Goal: Information Seeking & Learning: Learn about a topic

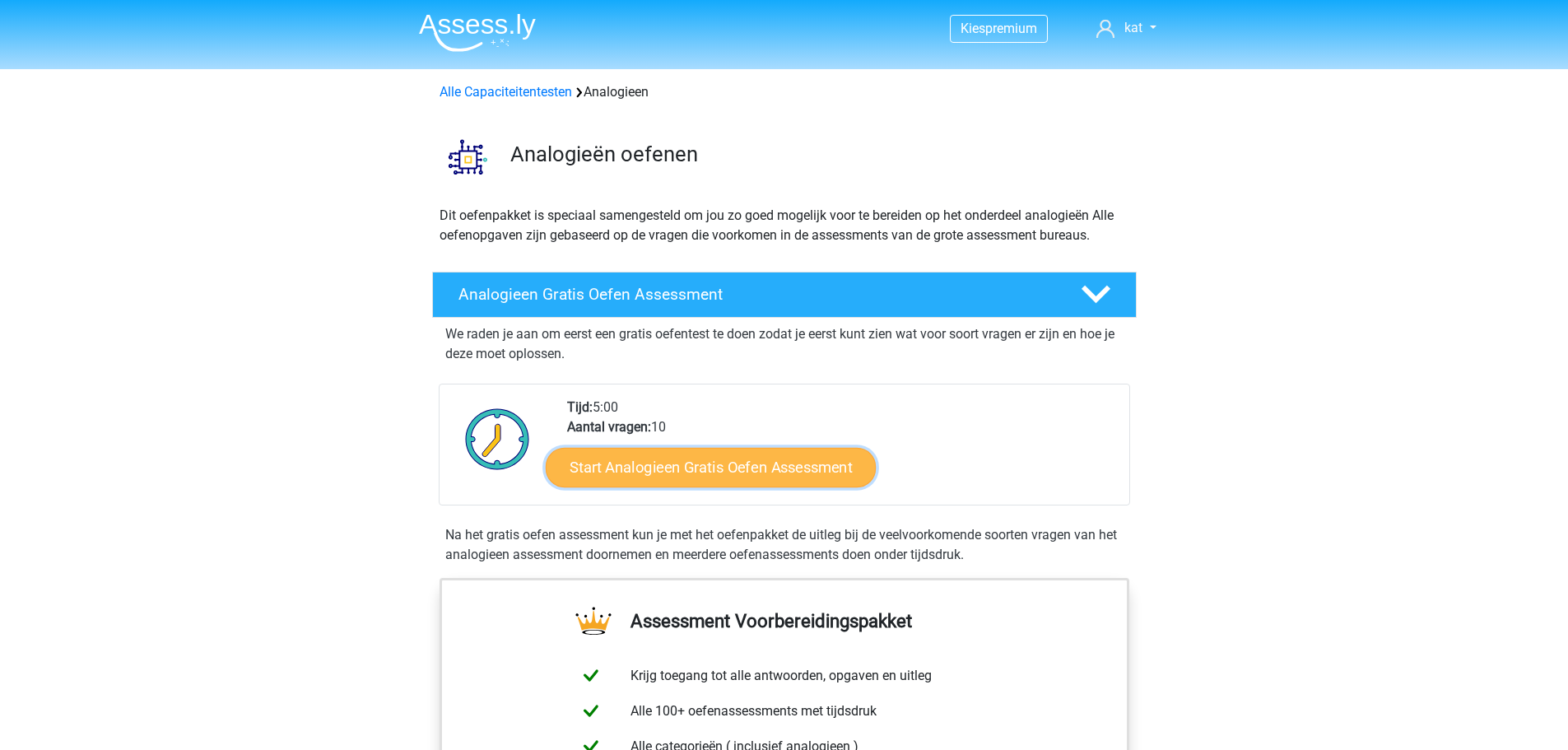
click at [761, 463] on link "Start Analogieen Gratis Oefen Assessment" at bounding box center [710, 467] width 330 height 40
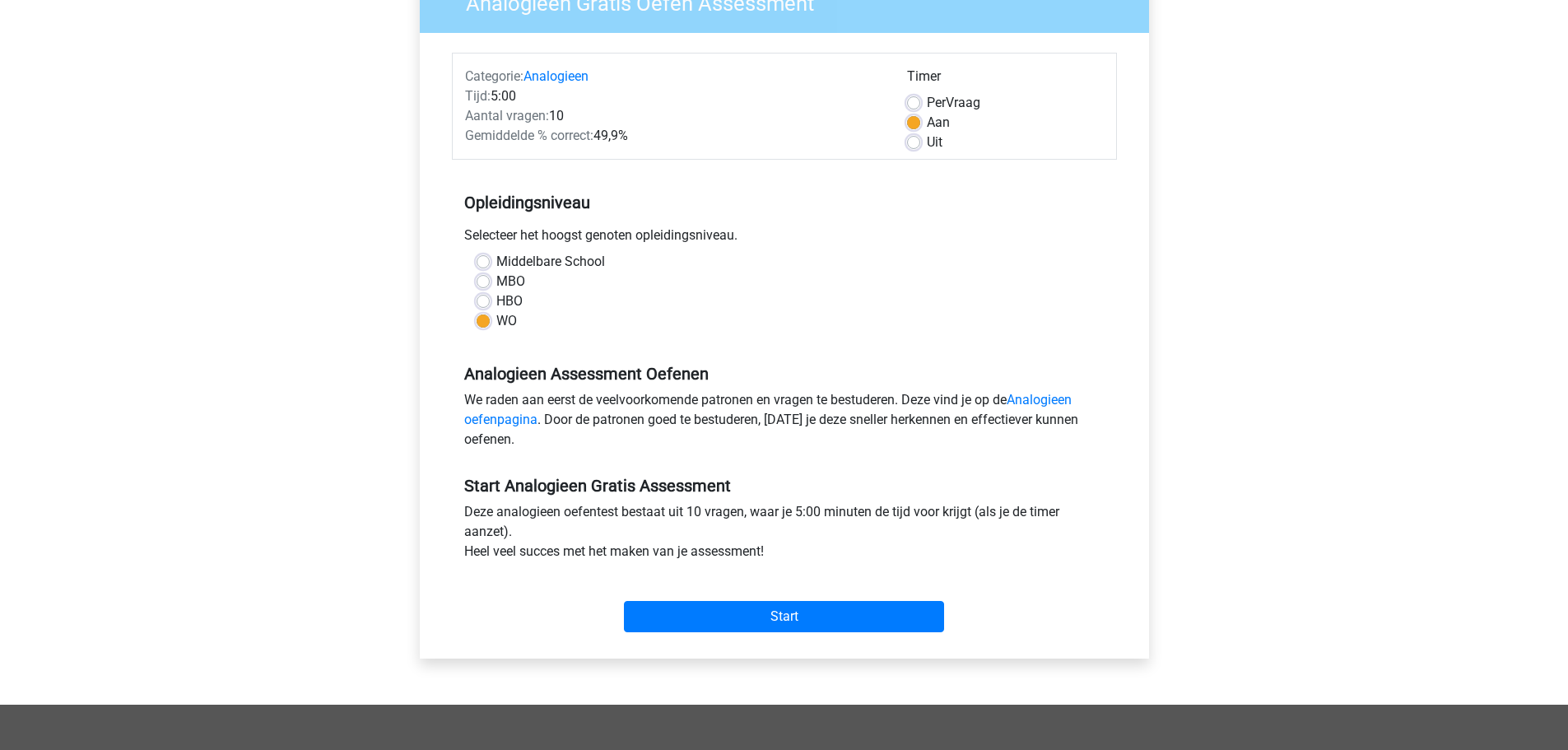
scroll to position [165, 0]
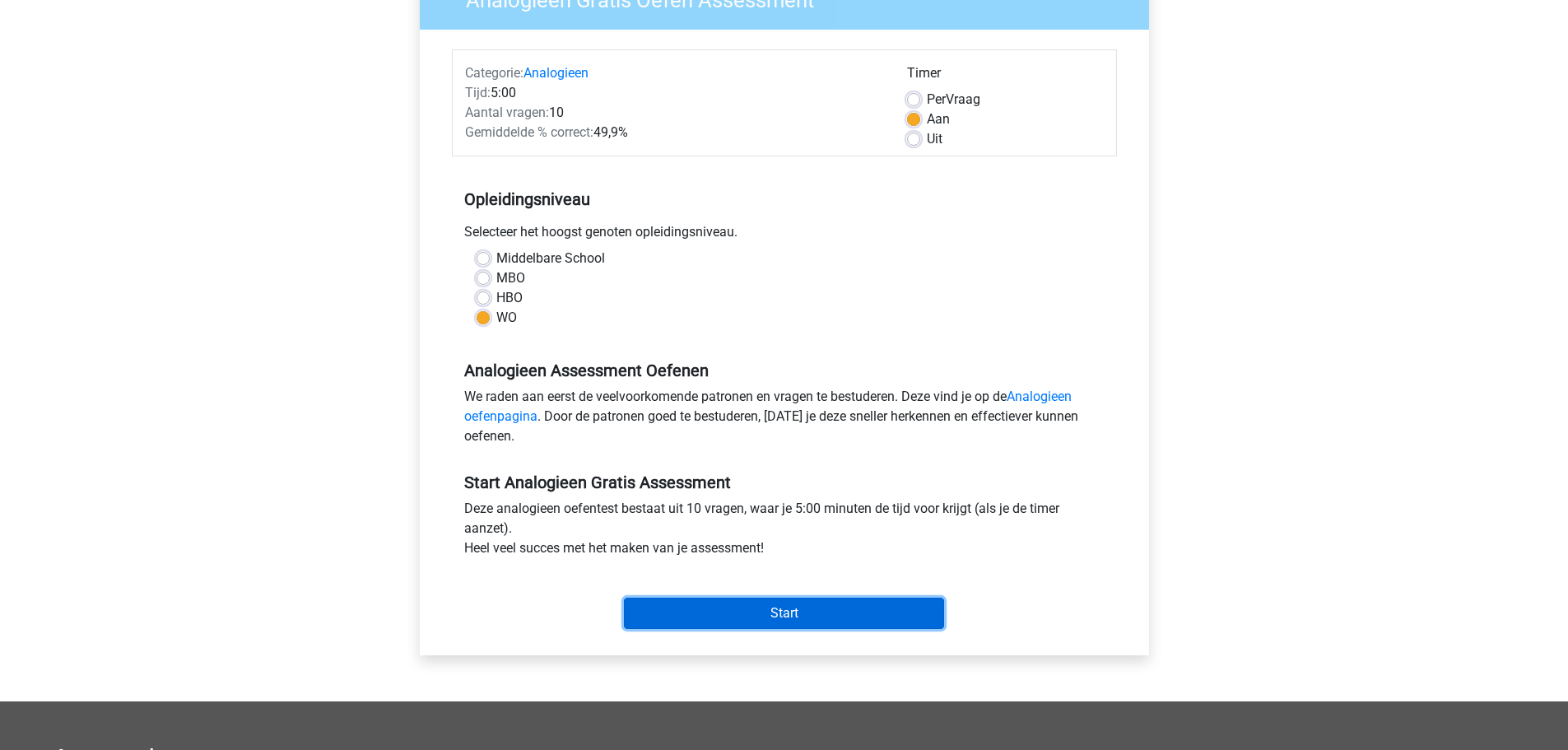
click at [775, 614] on input "Start" at bounding box center [784, 613] width 320 height 31
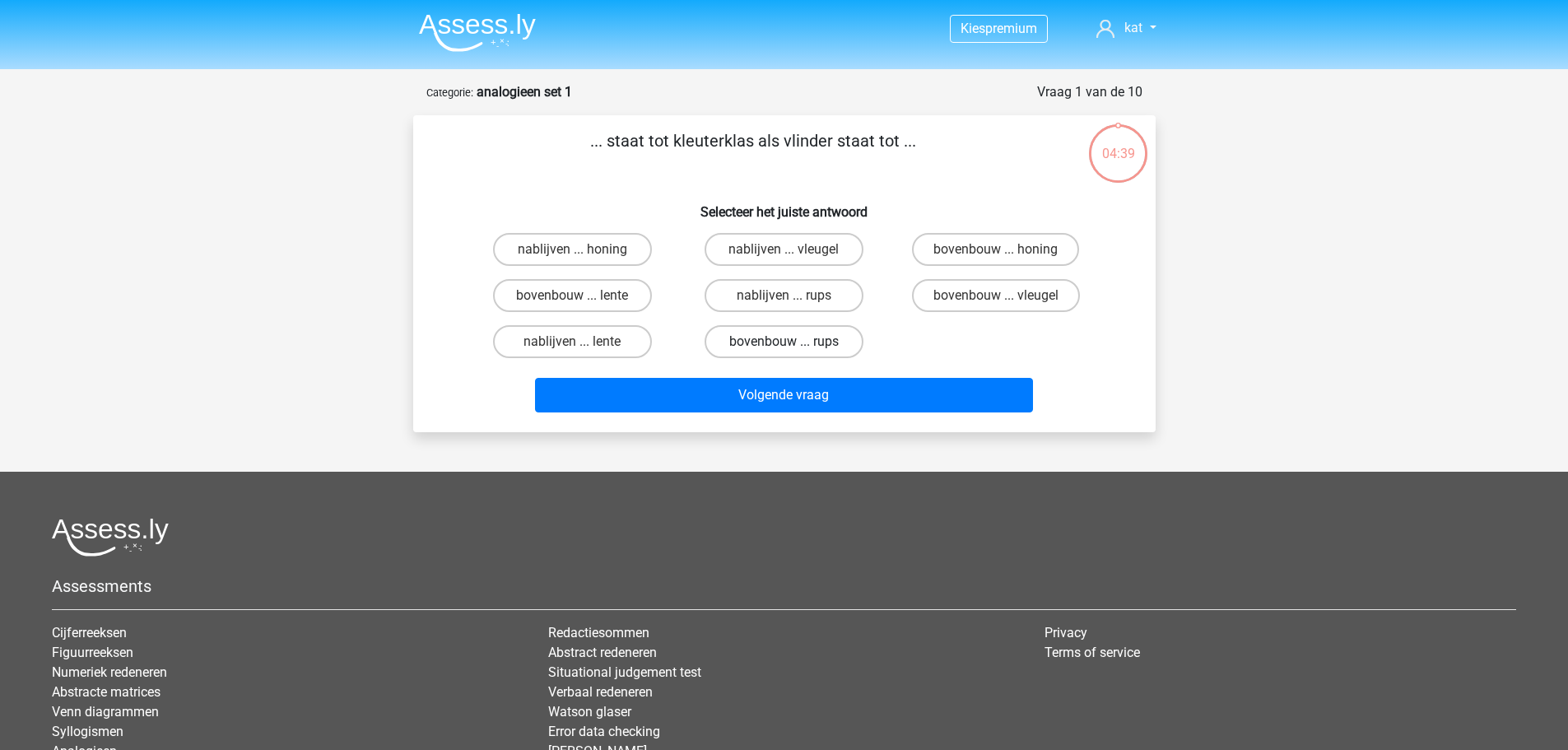
click at [809, 340] on label "bovenbouw ... rups" at bounding box center [784, 342] width 159 height 33
click at [795, 342] on input "bovenbouw ... rups" at bounding box center [789, 347] width 11 height 11
radio input "true"
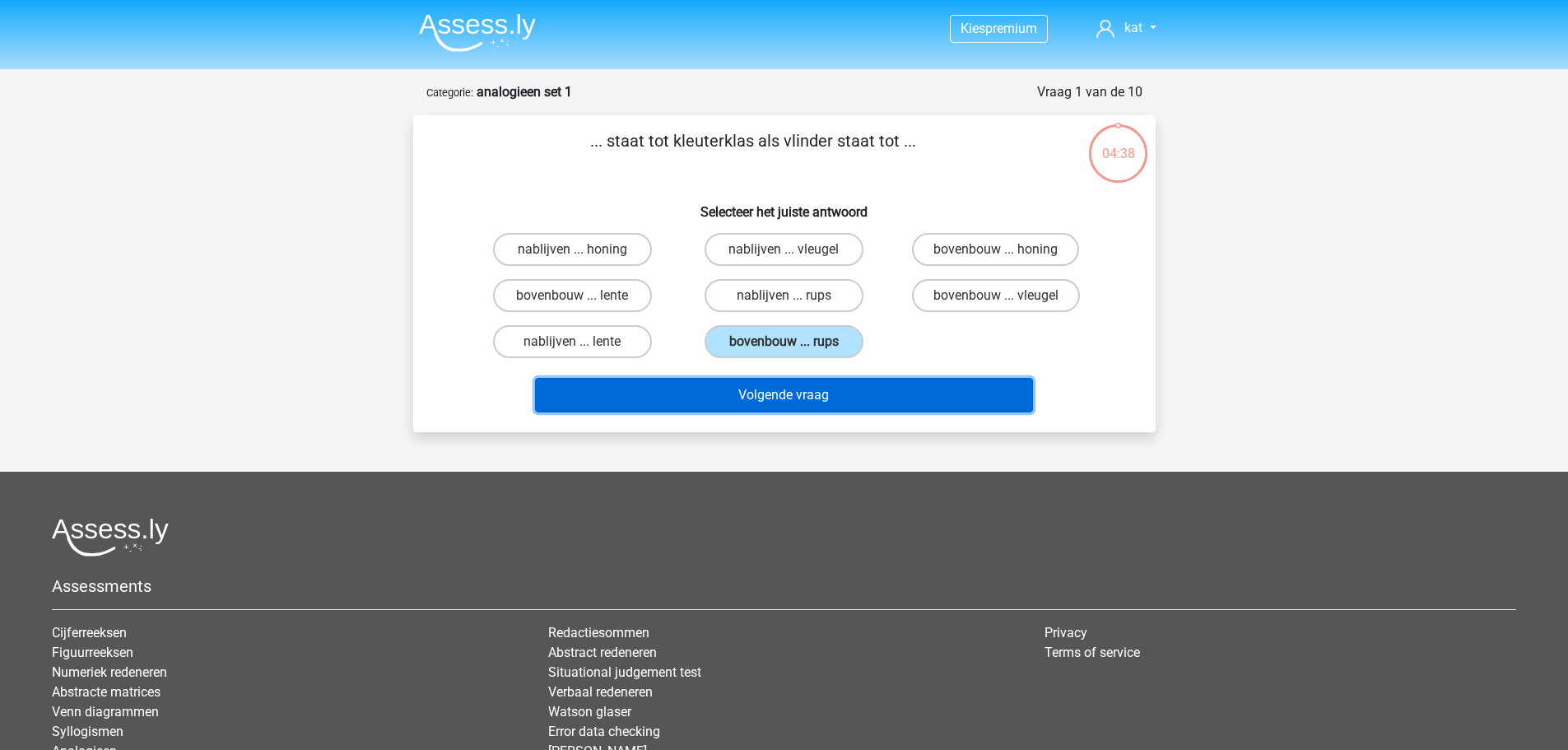
click at [817, 395] on button "Volgende vraag" at bounding box center [784, 394] width 498 height 34
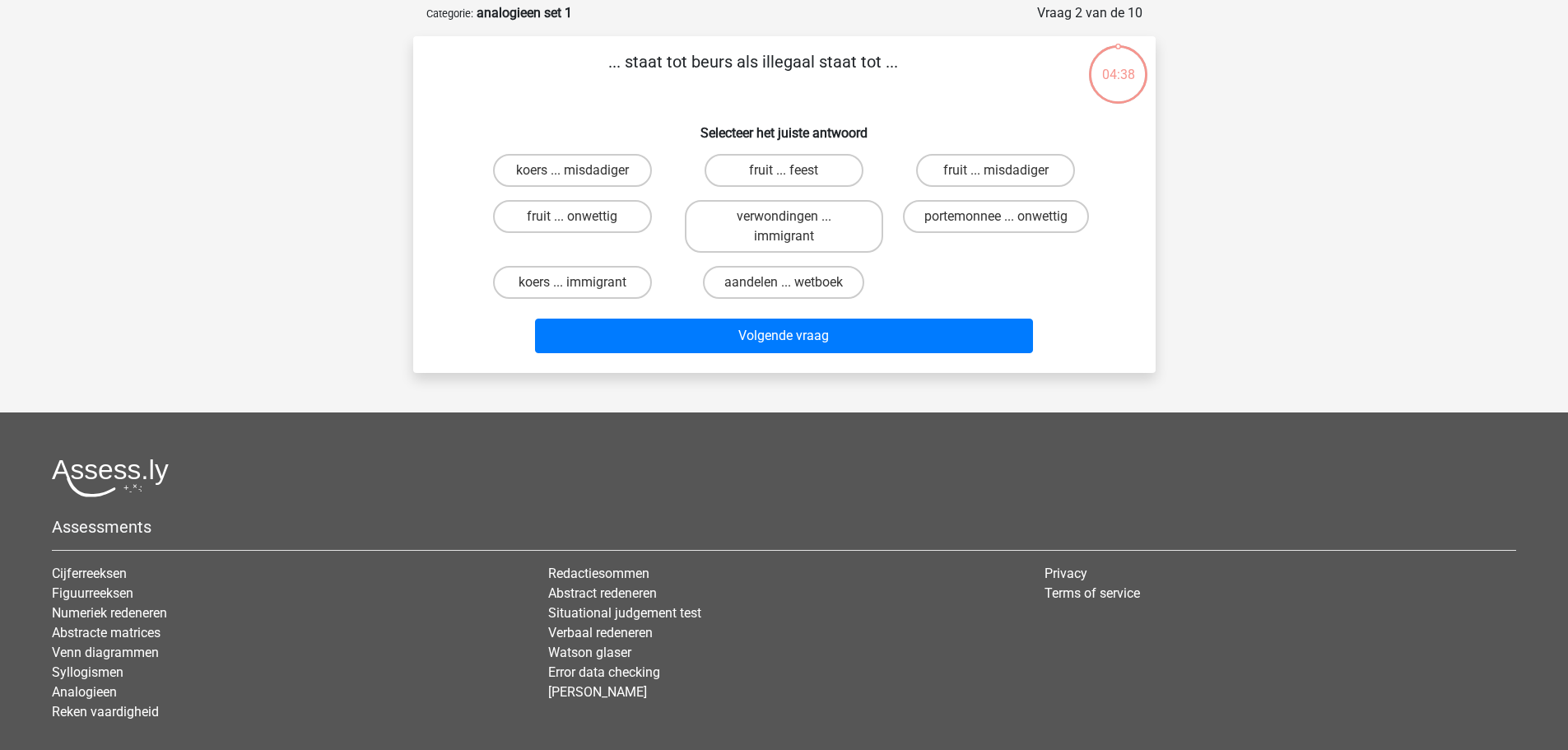
scroll to position [82, 0]
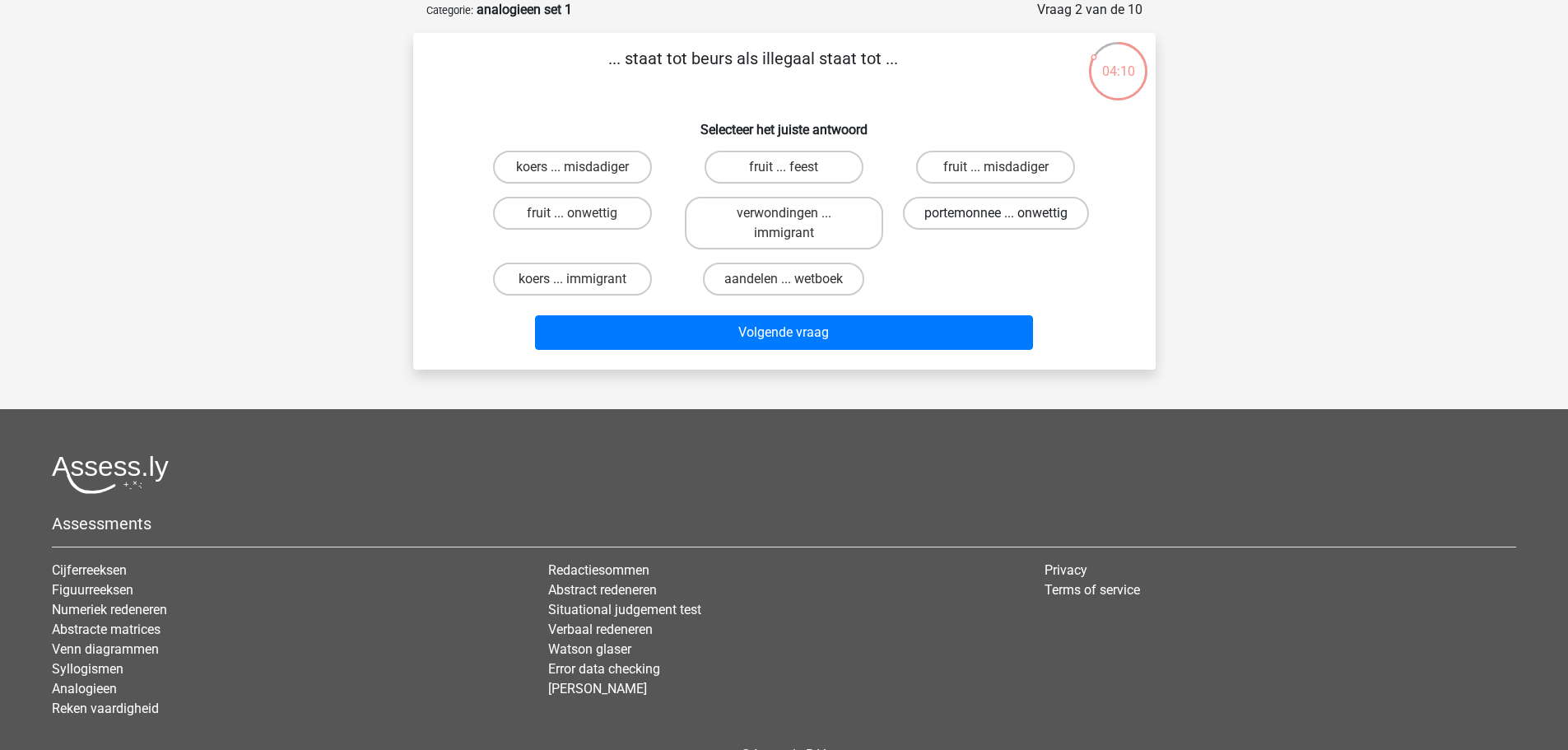
click at [974, 214] on label "portemonnee ... onwettig" at bounding box center [996, 213] width 186 height 33
click at [996, 214] on input "portemonnee ... onwettig" at bounding box center [1001, 219] width 11 height 11
radio input "true"
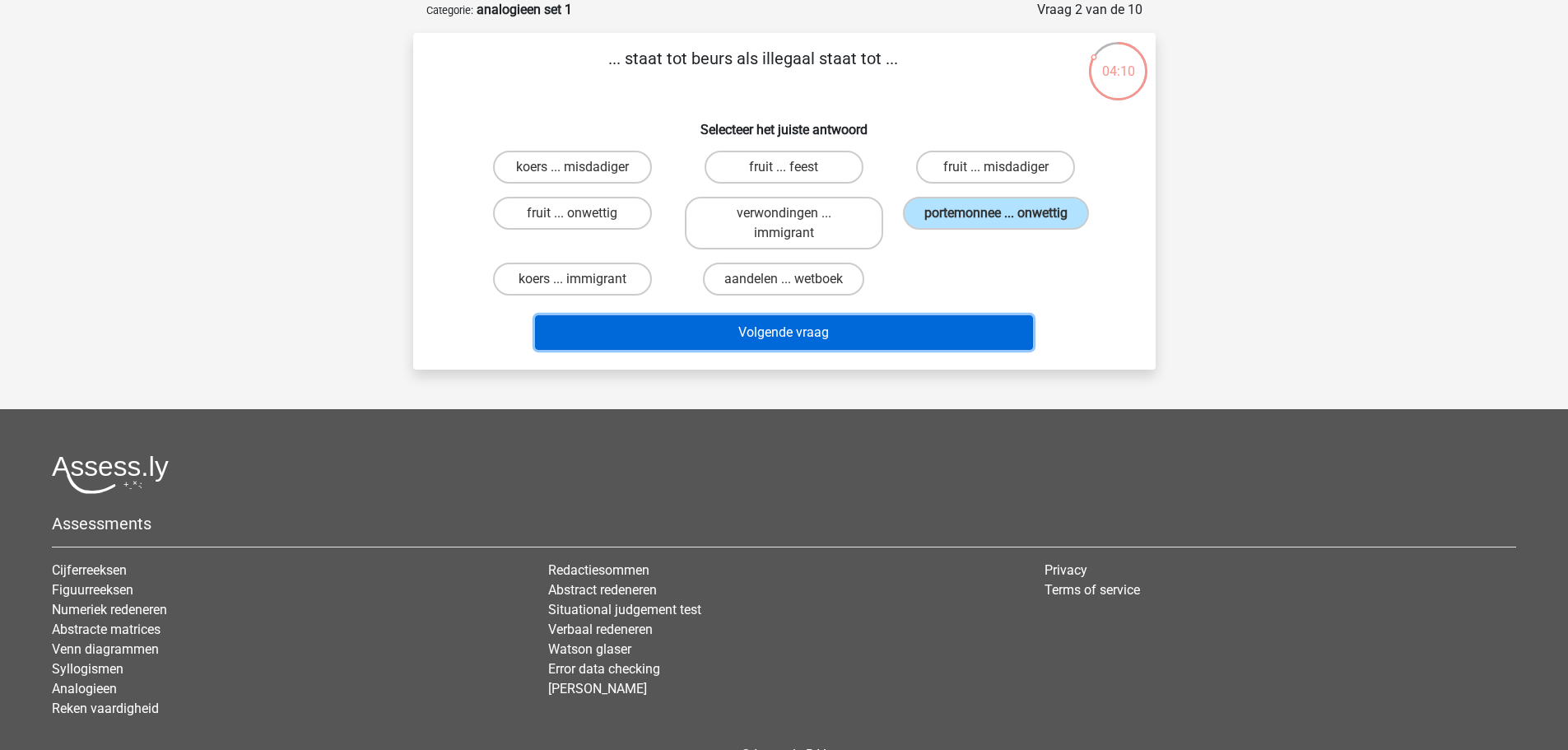
click at [791, 328] on button "Volgende vraag" at bounding box center [784, 331] width 498 height 34
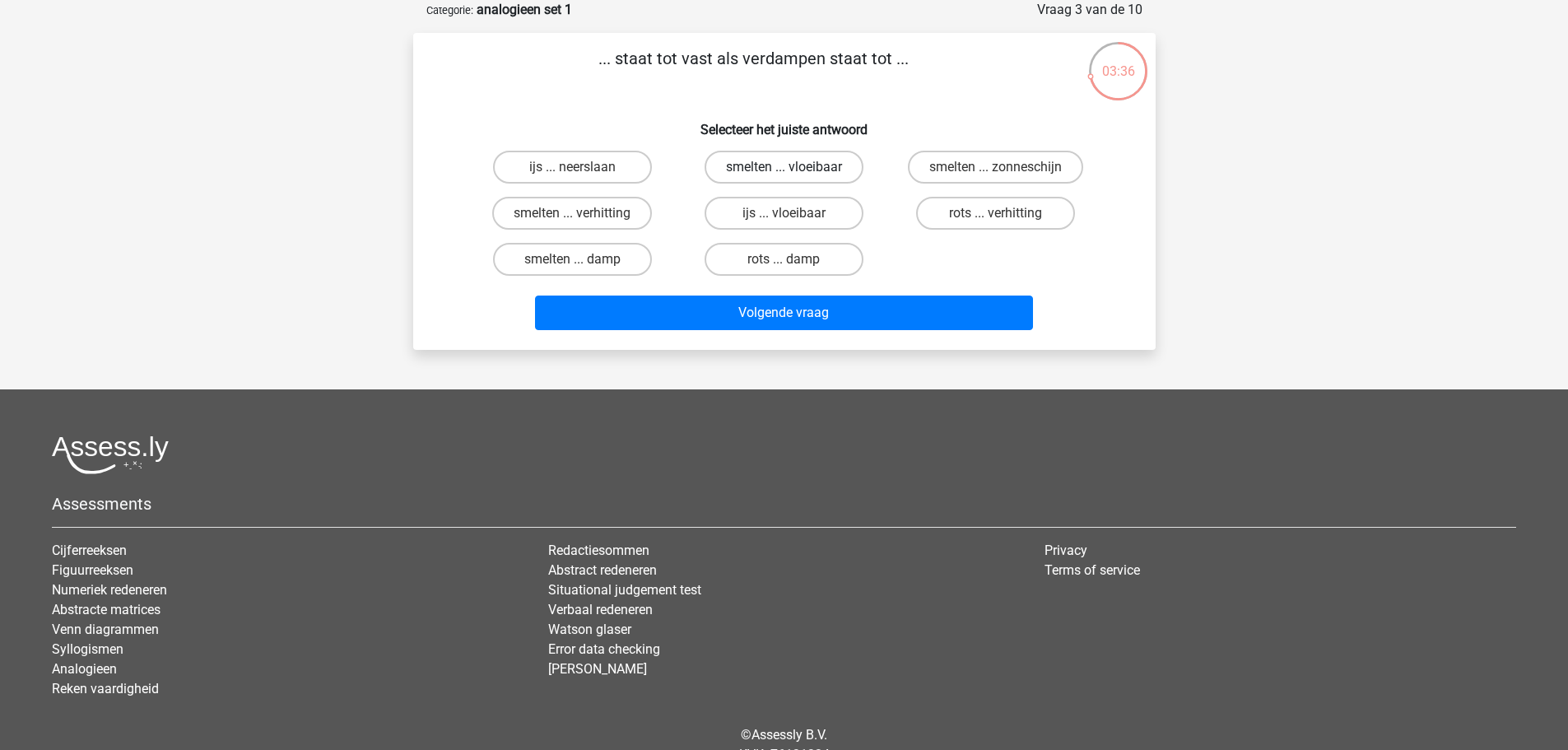
click at [774, 167] on label "smelten ... vloeibaar" at bounding box center [784, 168] width 159 height 33
click at [784, 167] on input "smelten ... vloeibaar" at bounding box center [789, 172] width 11 height 11
radio input "true"
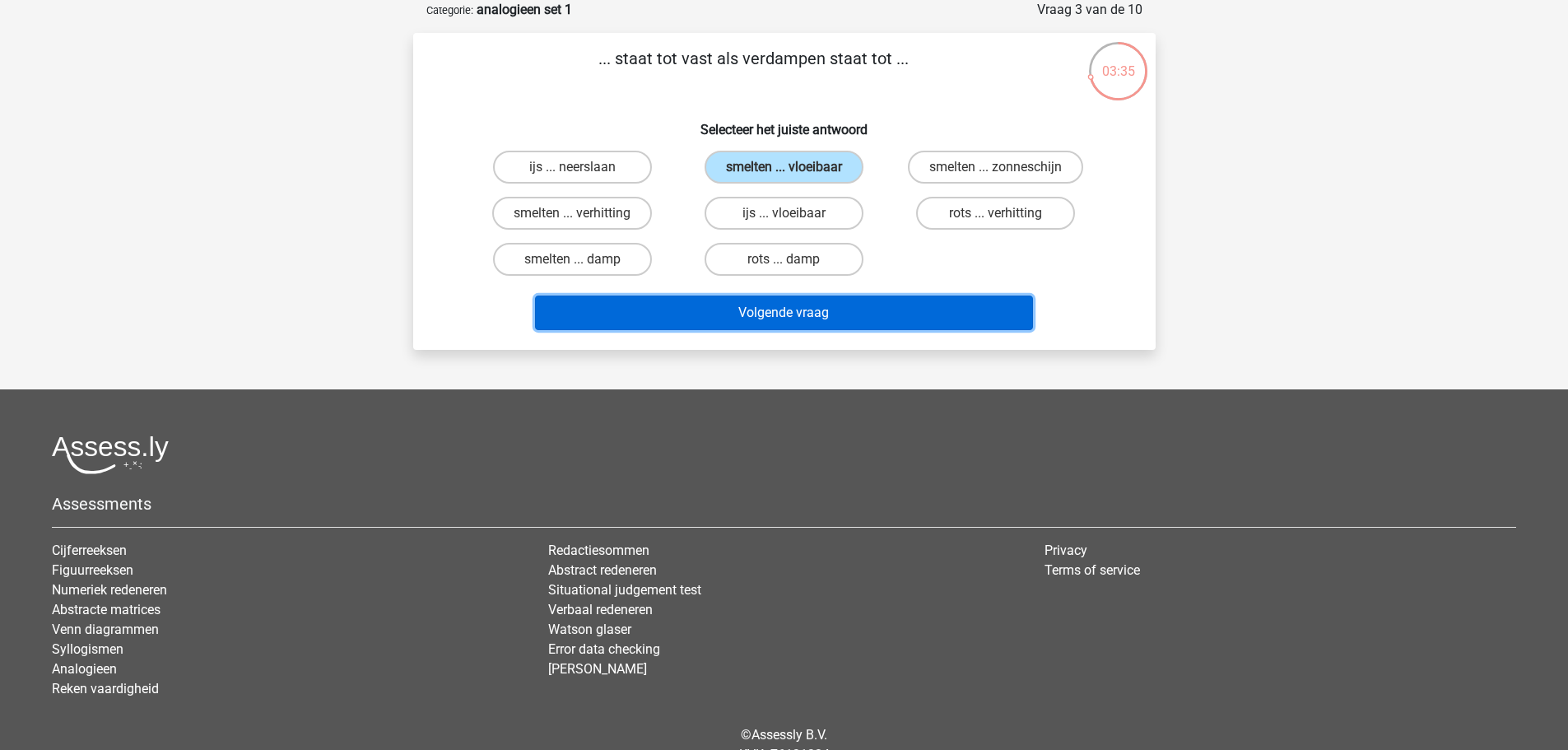
click at [797, 307] on button "Volgende vraag" at bounding box center [784, 312] width 498 height 34
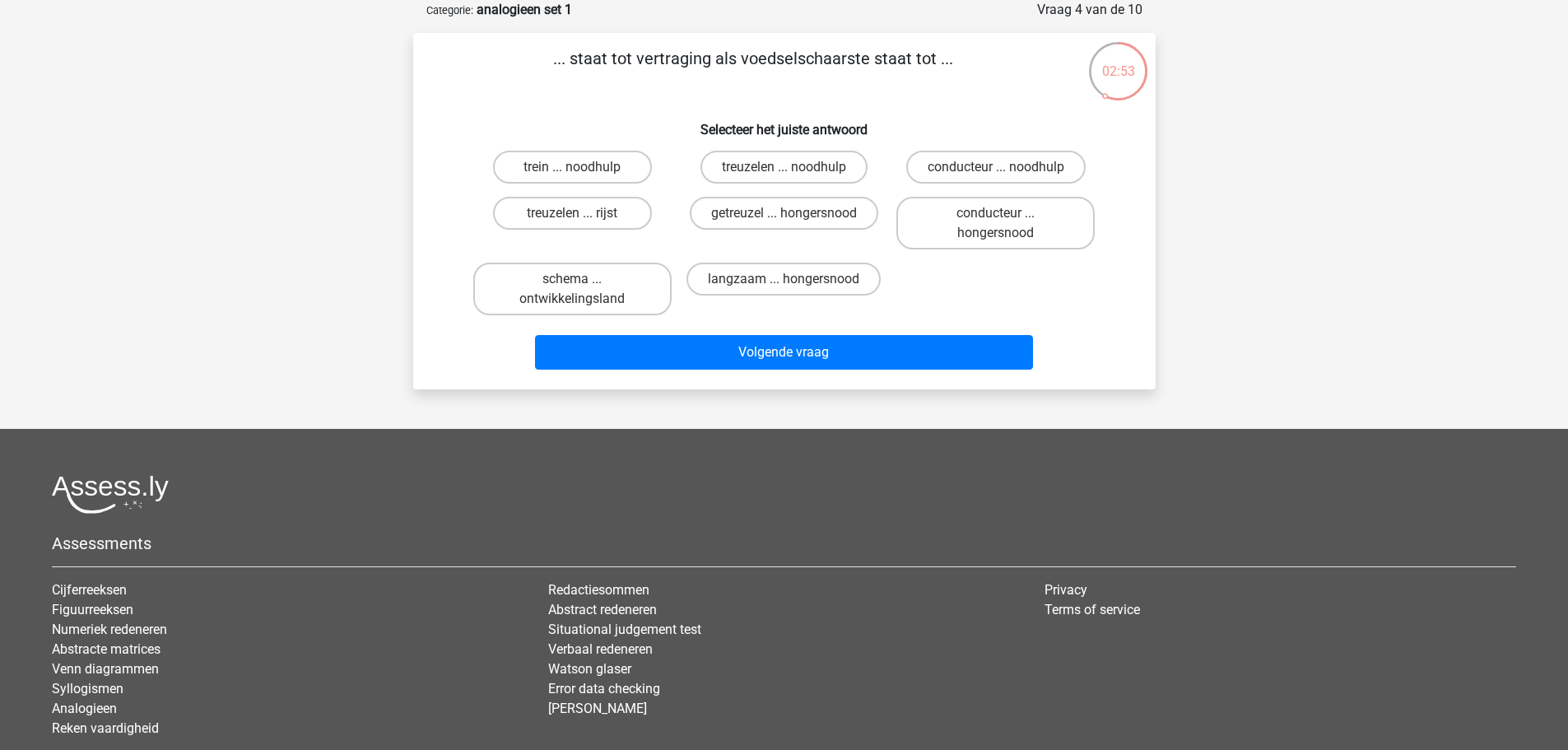
click at [793, 213] on input "getreuzel ... hongersnood" at bounding box center [789, 219] width 11 height 11
radio input "true"
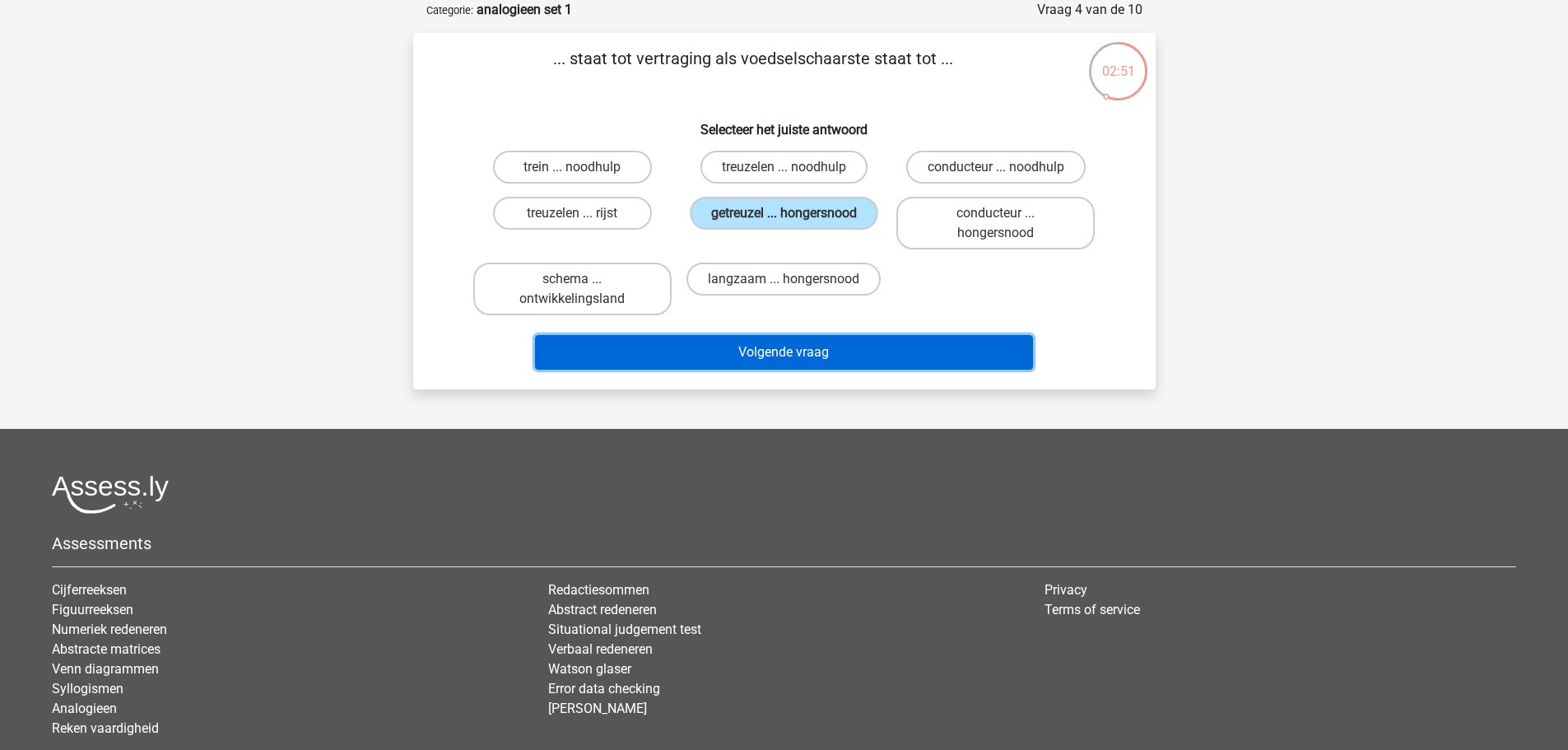
click at [818, 351] on button "Volgende vraag" at bounding box center [784, 352] width 498 height 34
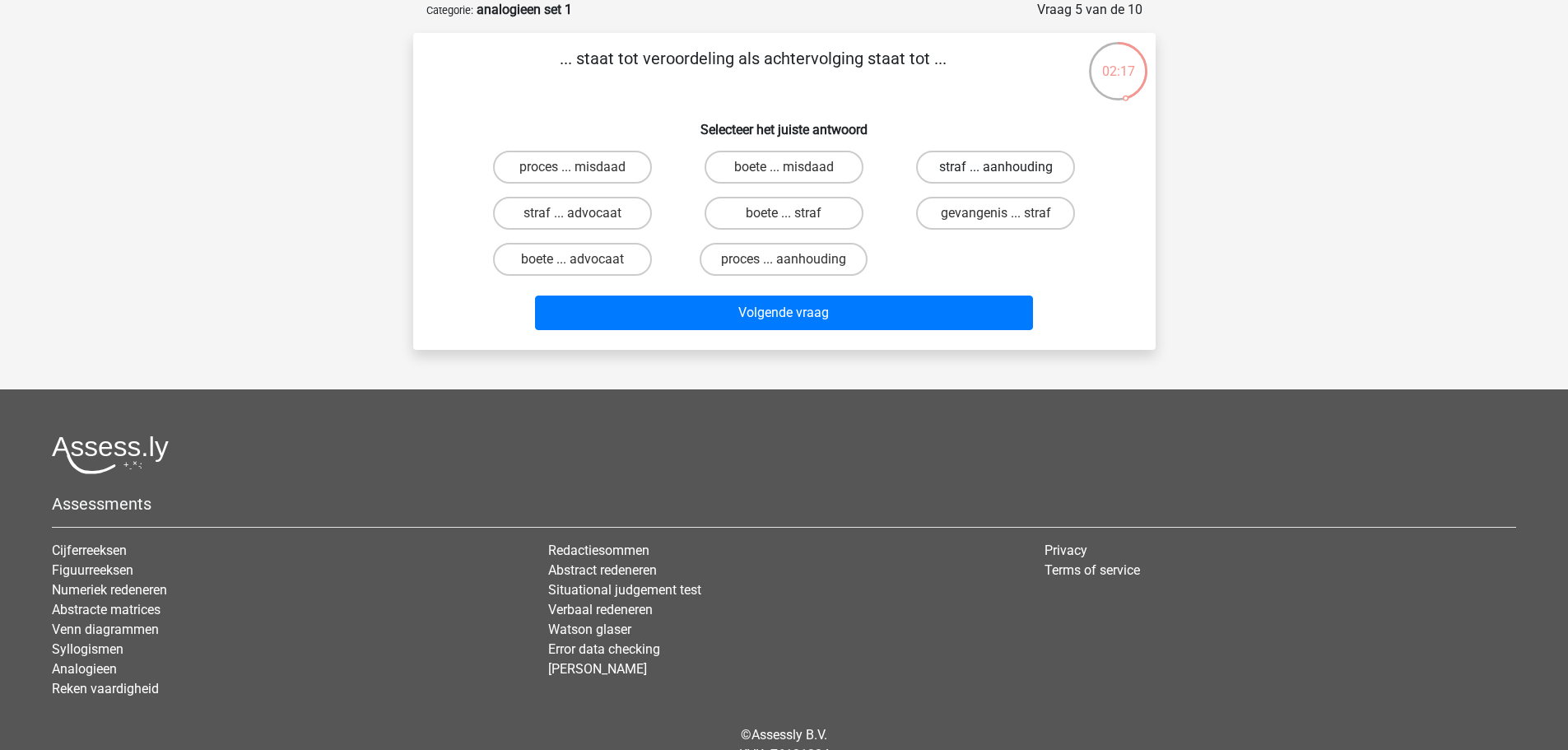
click at [959, 169] on label "straf ... aanhouding" at bounding box center [996, 168] width 159 height 33
click at [996, 169] on input "straf ... aanhouding" at bounding box center [1001, 172] width 11 height 11
radio input "true"
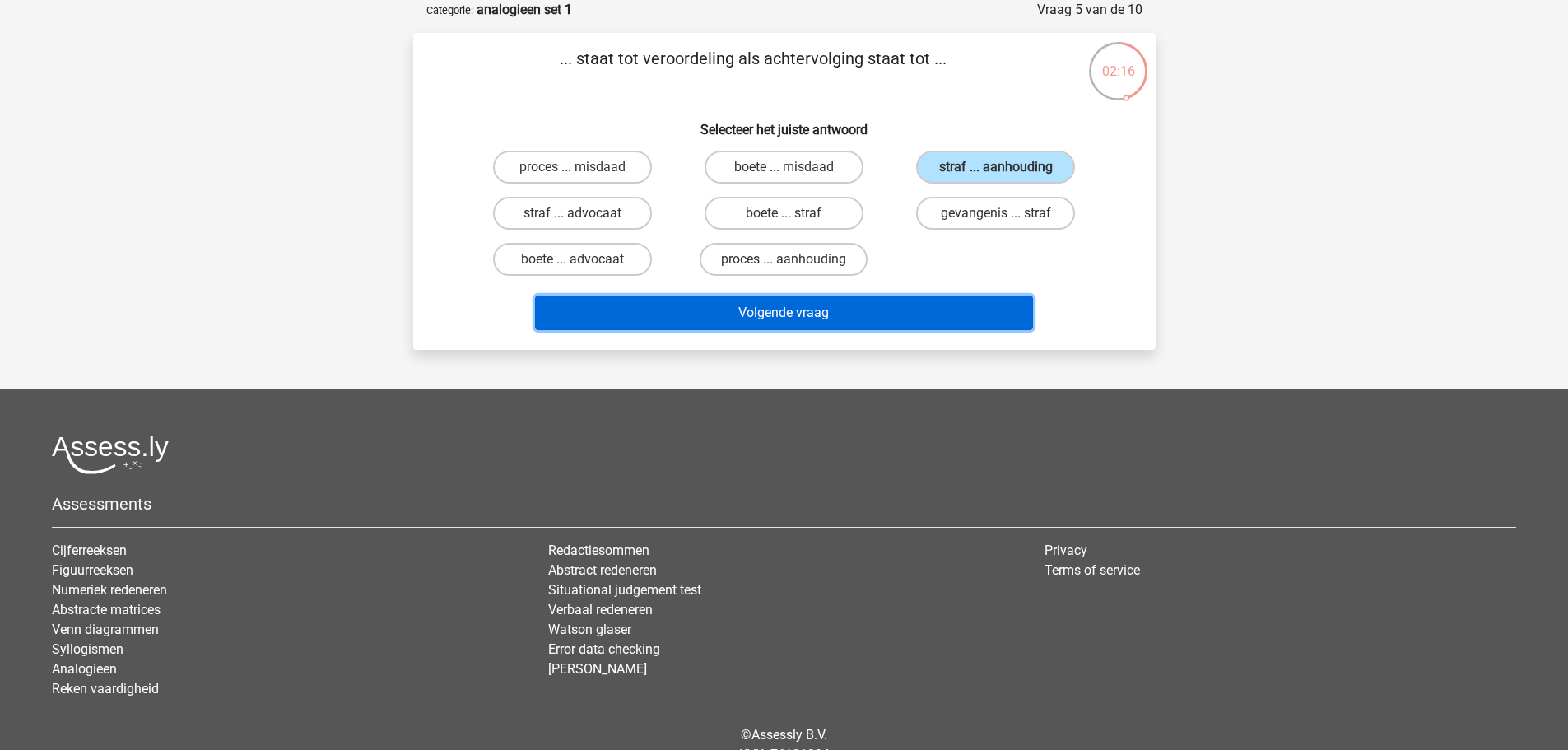
click at [796, 311] on button "Volgende vraag" at bounding box center [784, 312] width 498 height 34
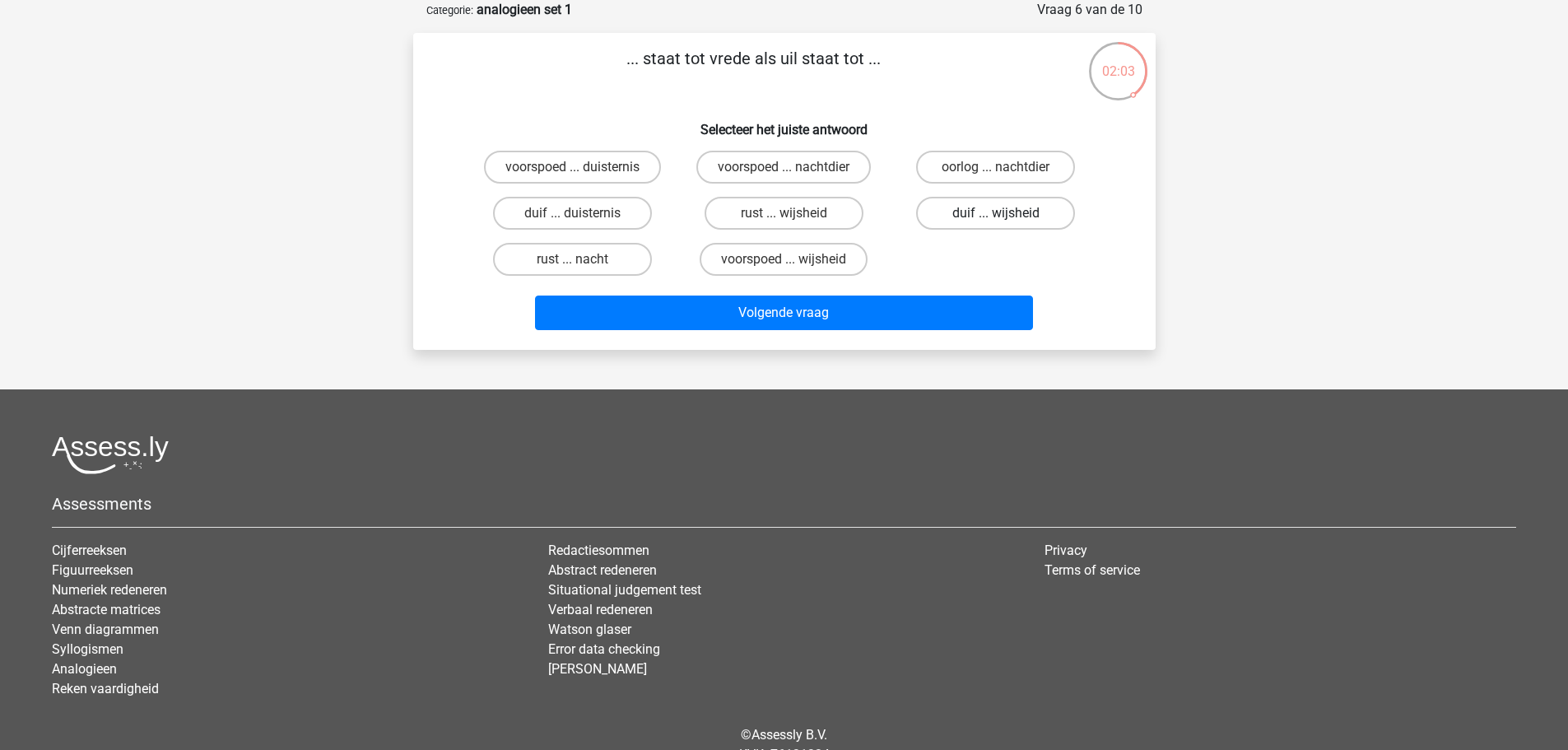
click at [1007, 213] on label "duif ... wijsheid" at bounding box center [996, 213] width 159 height 33
click at [1007, 213] on input "duif ... wijsheid" at bounding box center [1001, 219] width 11 height 11
radio input "true"
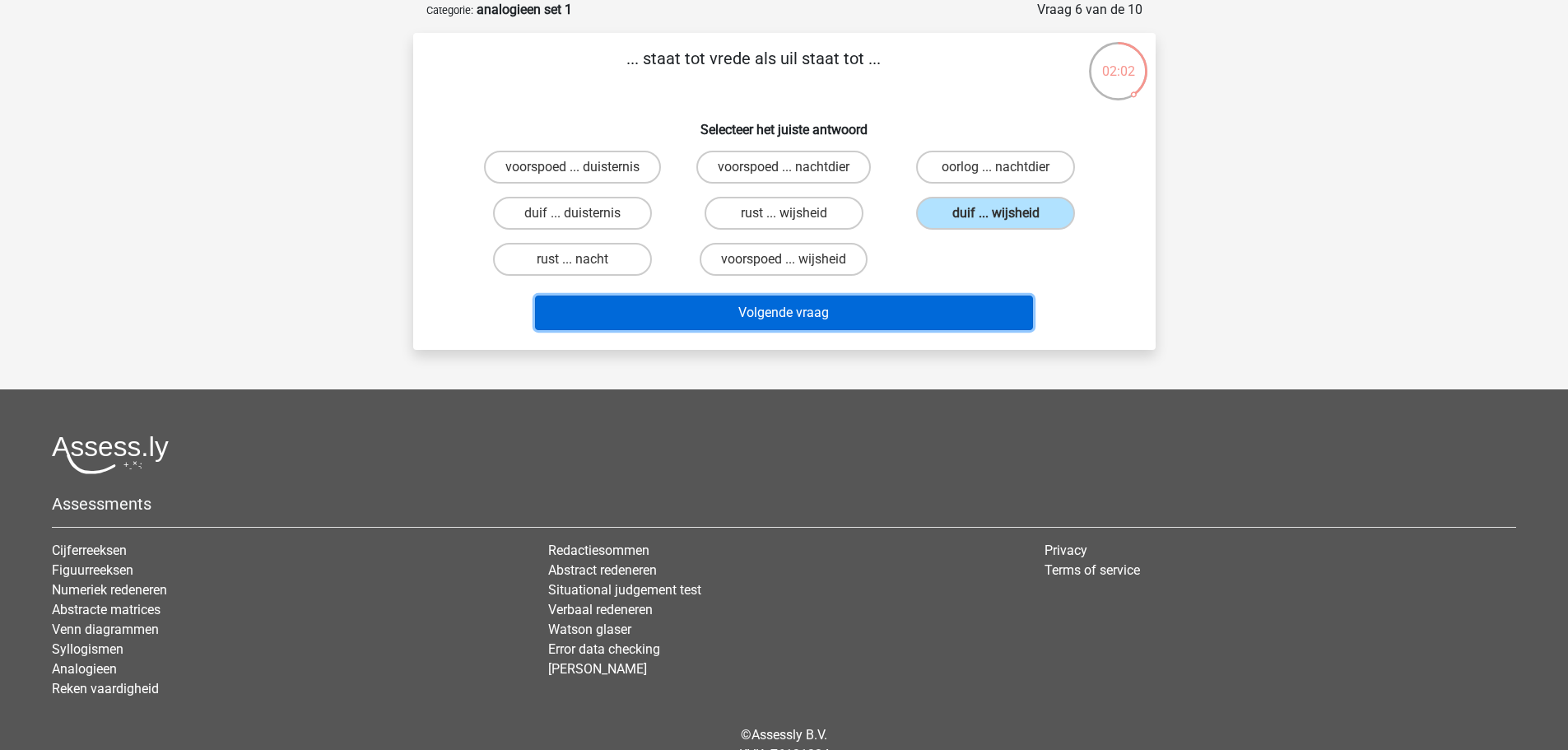
click at [808, 314] on button "Volgende vraag" at bounding box center [784, 312] width 498 height 34
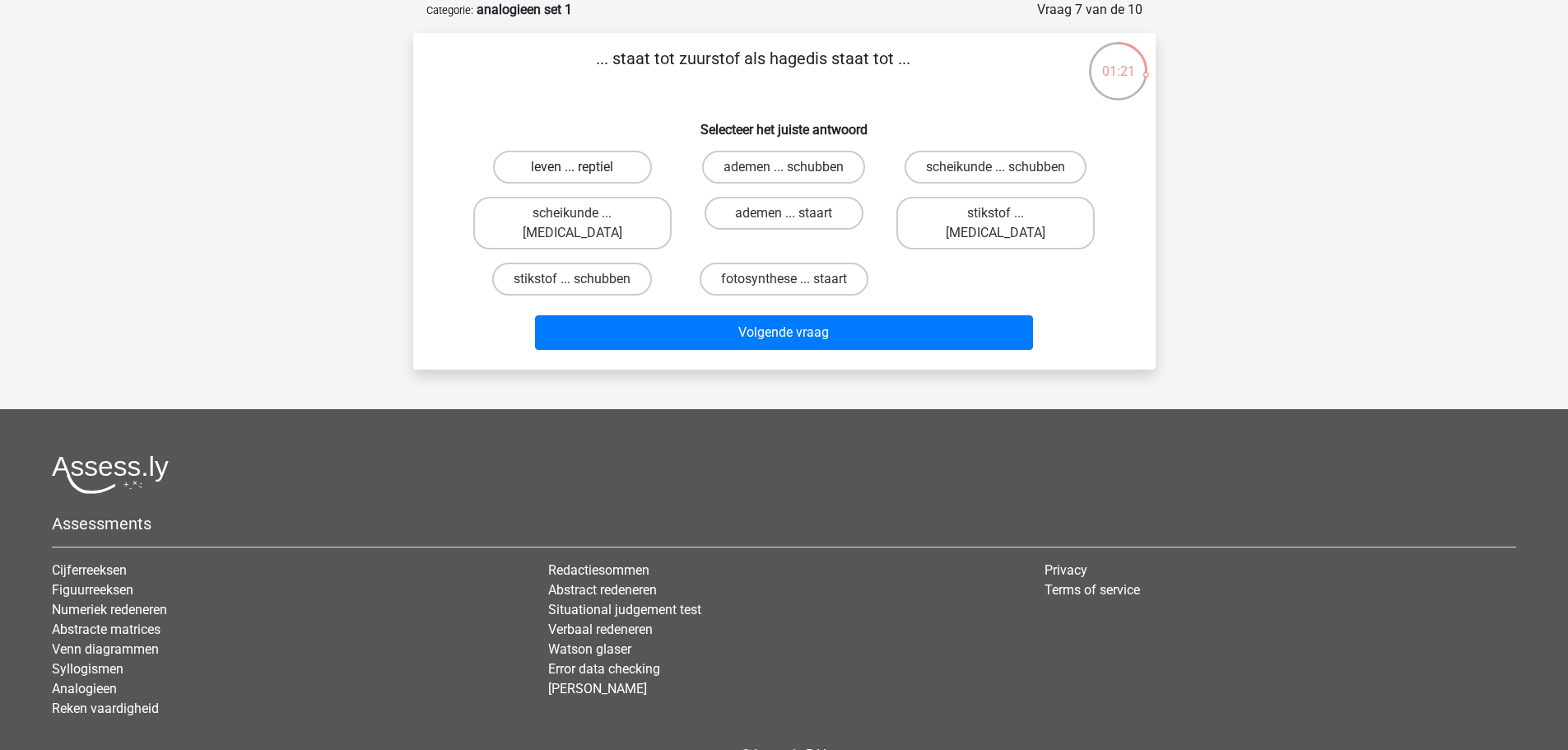
click at [609, 170] on label "leven ... reptiel" at bounding box center [572, 168] width 159 height 33
click at [583, 170] on input "leven ... reptiel" at bounding box center [578, 172] width 11 height 11
radio input "true"
click at [804, 168] on label "ademen ... schubben" at bounding box center [784, 168] width 163 height 33
click at [795, 168] on input "ademen ... schubben" at bounding box center [789, 172] width 11 height 11
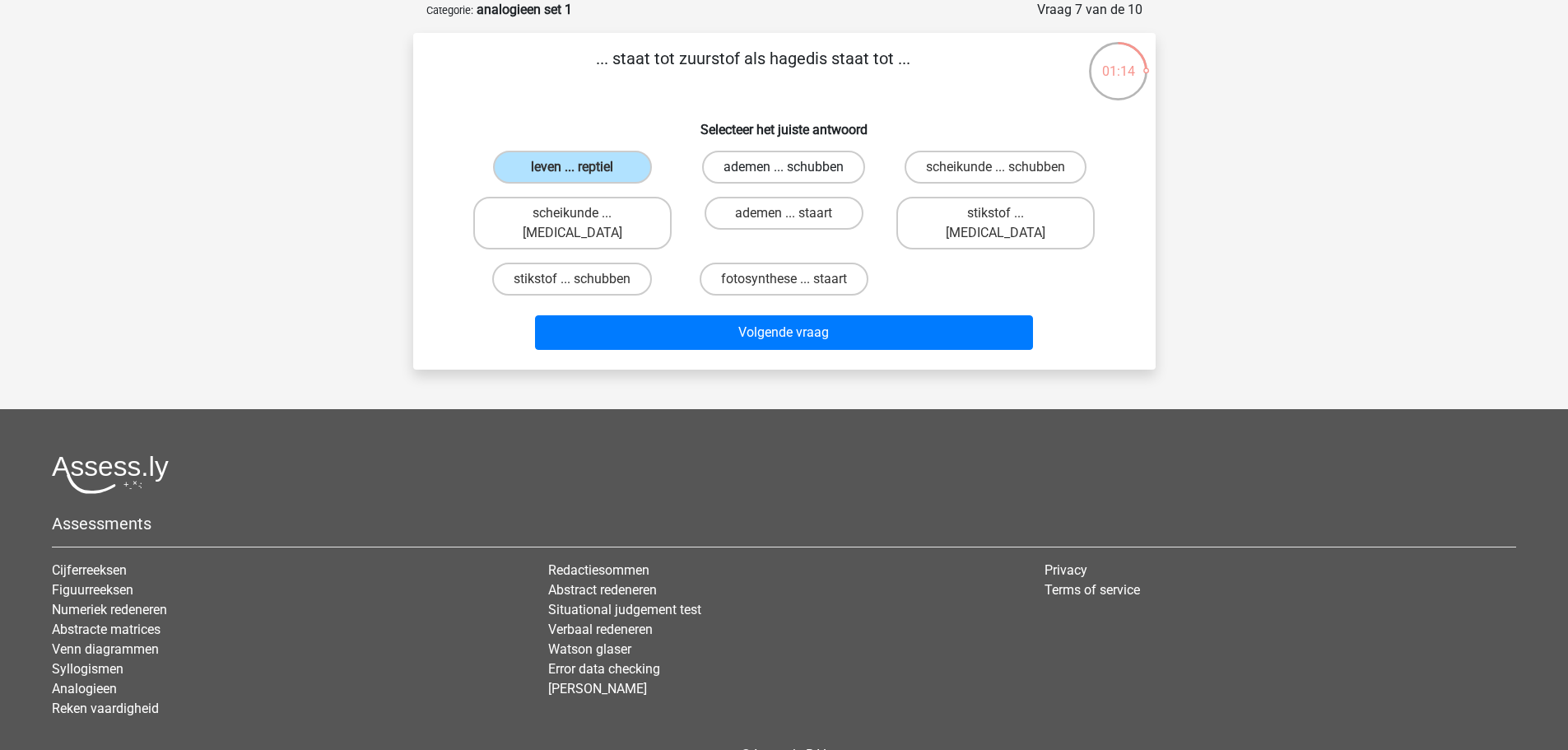
radio input "true"
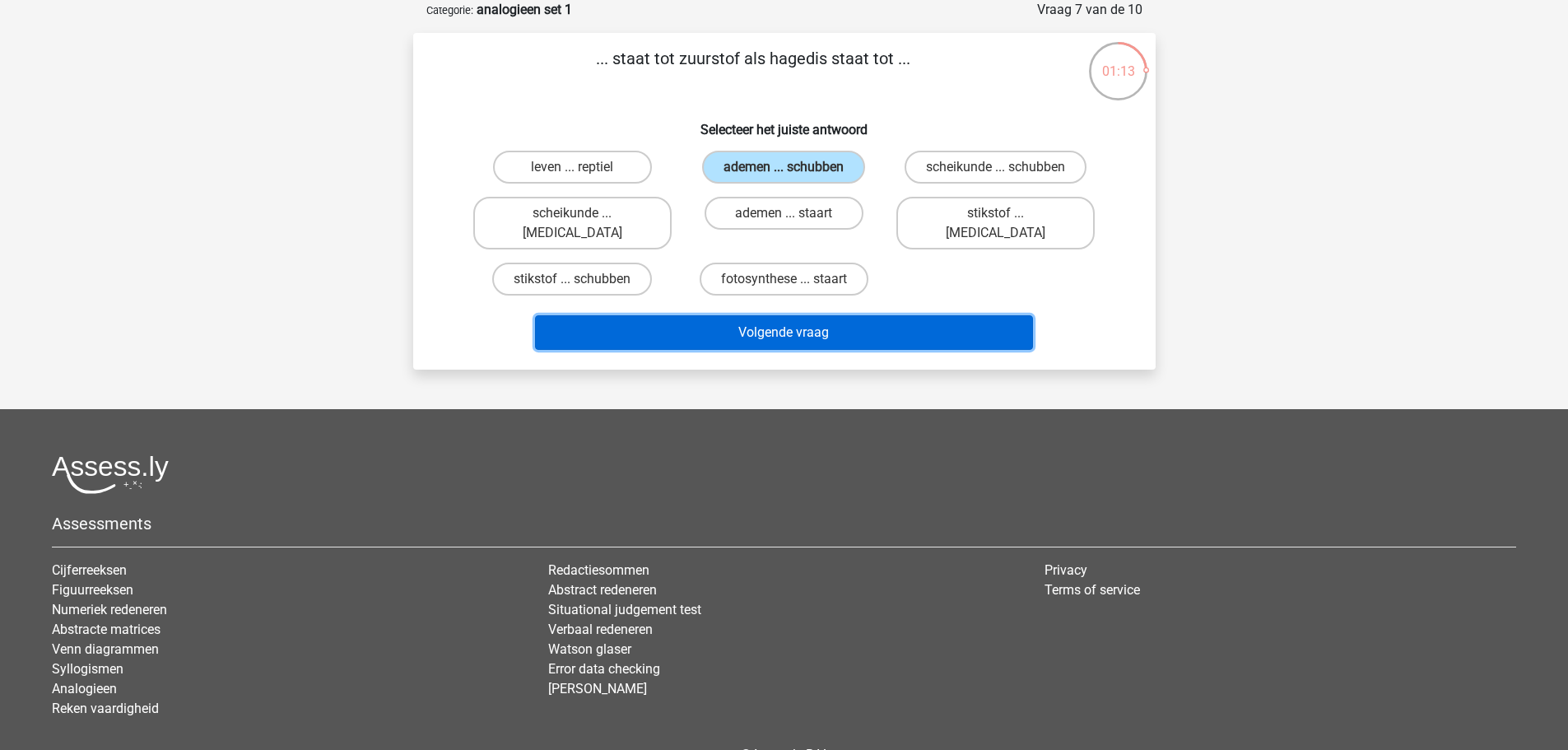
click at [800, 315] on button "Volgende vraag" at bounding box center [784, 331] width 498 height 34
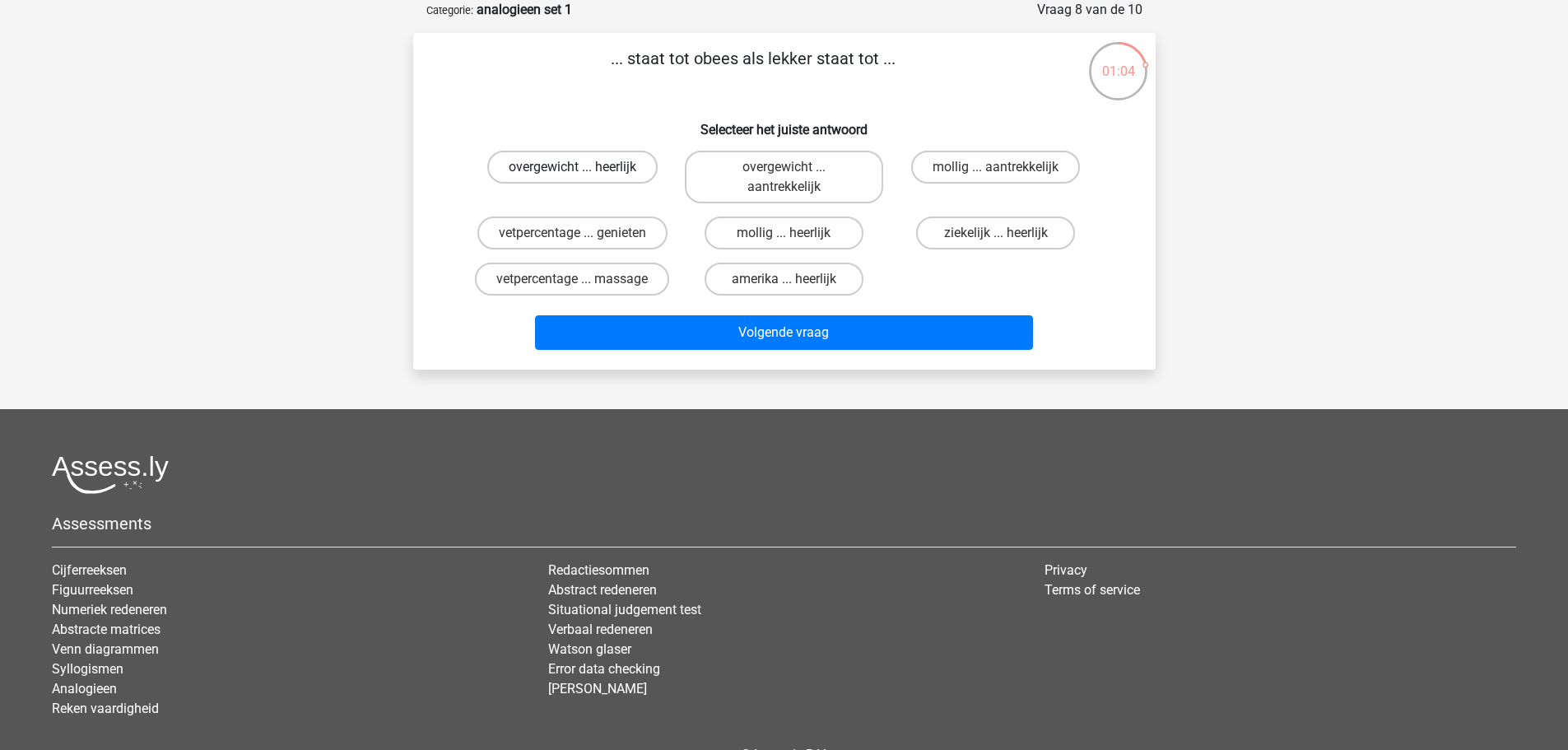
click at [604, 167] on label "overgewicht ... heerlijk" at bounding box center [572, 168] width 170 height 33
click at [583, 167] on input "overgewicht ... heerlijk" at bounding box center [578, 172] width 11 height 11
radio input "true"
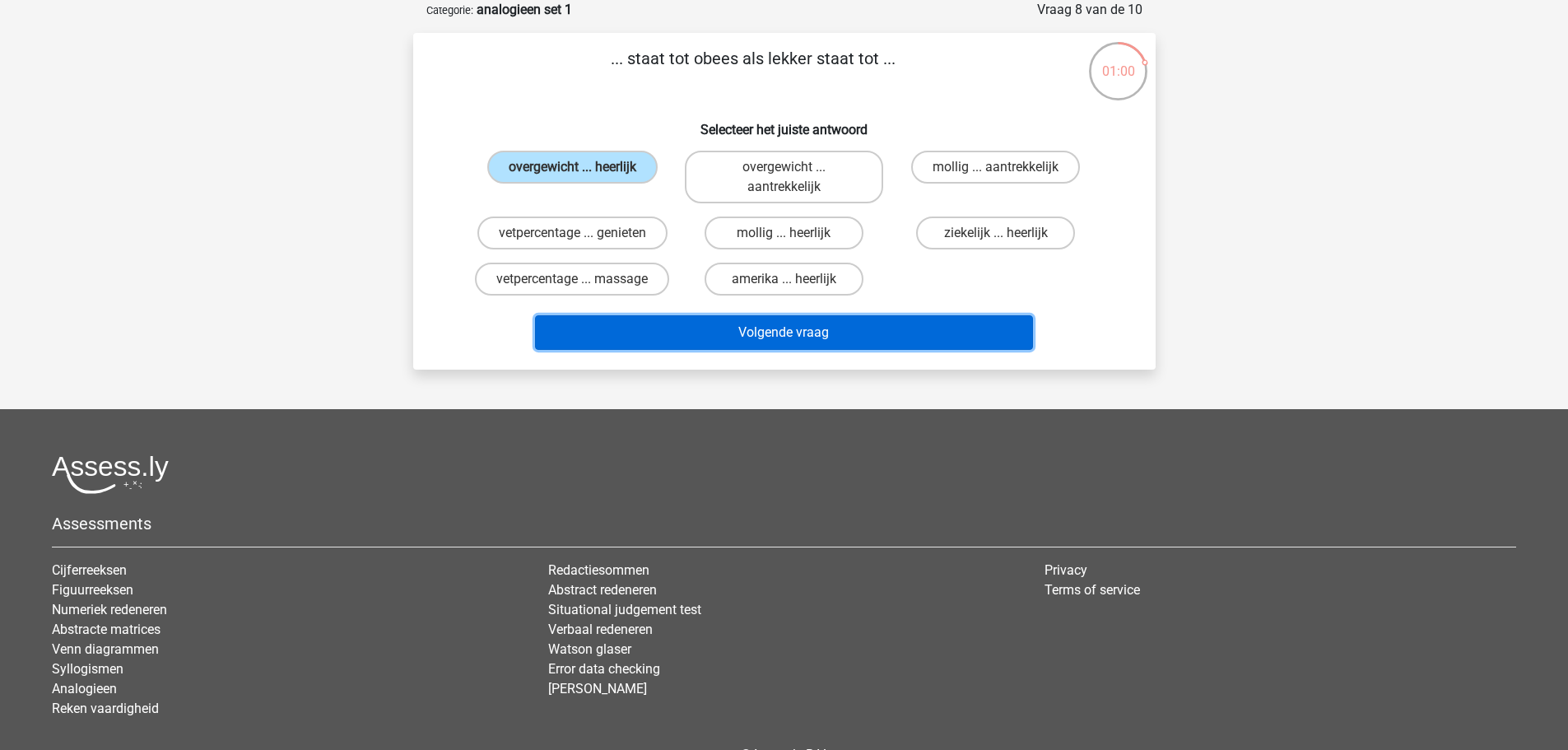
click at [799, 332] on button "Volgende vraag" at bounding box center [784, 331] width 498 height 34
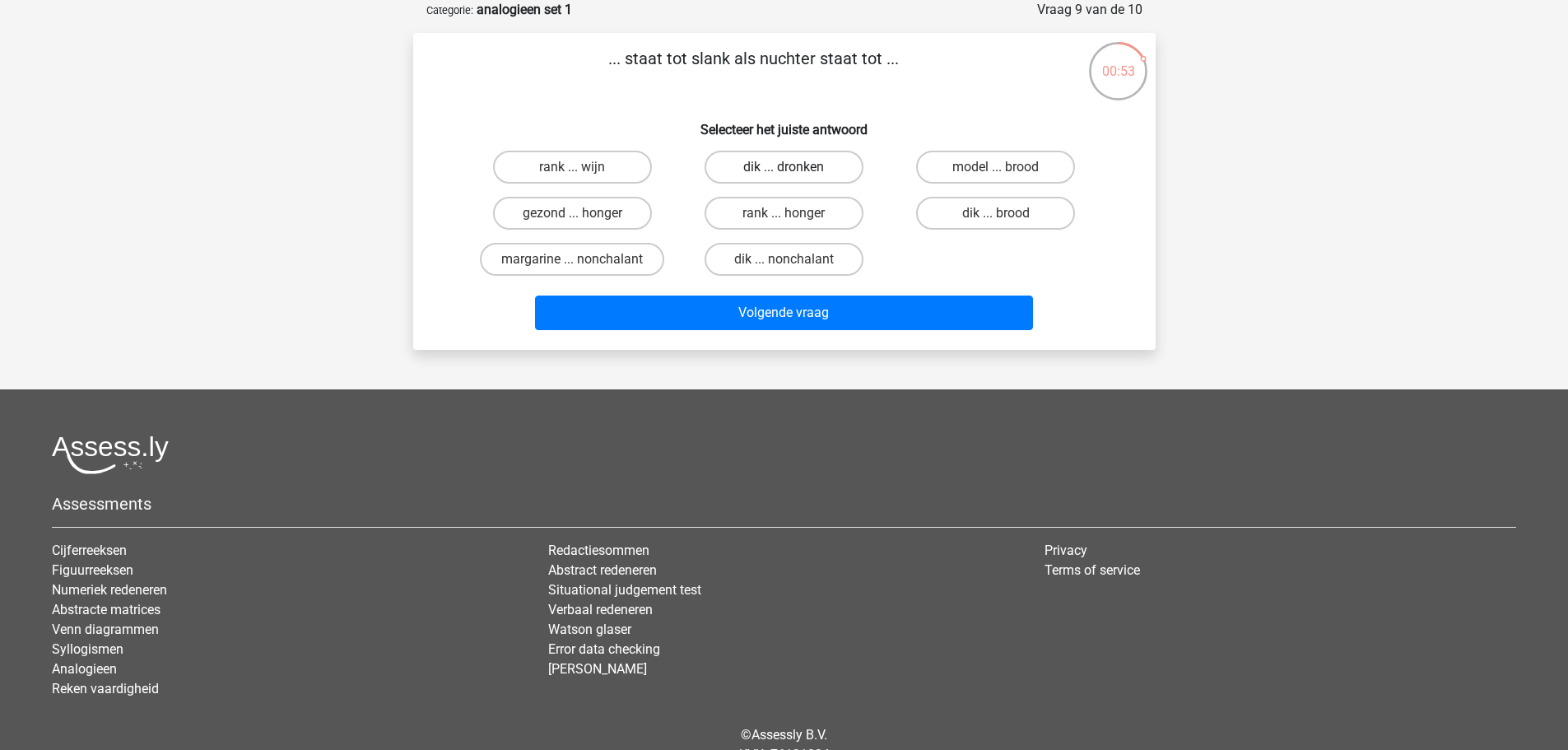
click at [801, 168] on label "dik ... dronken" at bounding box center [784, 168] width 159 height 33
click at [795, 168] on input "dik ... dronken" at bounding box center [789, 172] width 11 height 11
radio input "true"
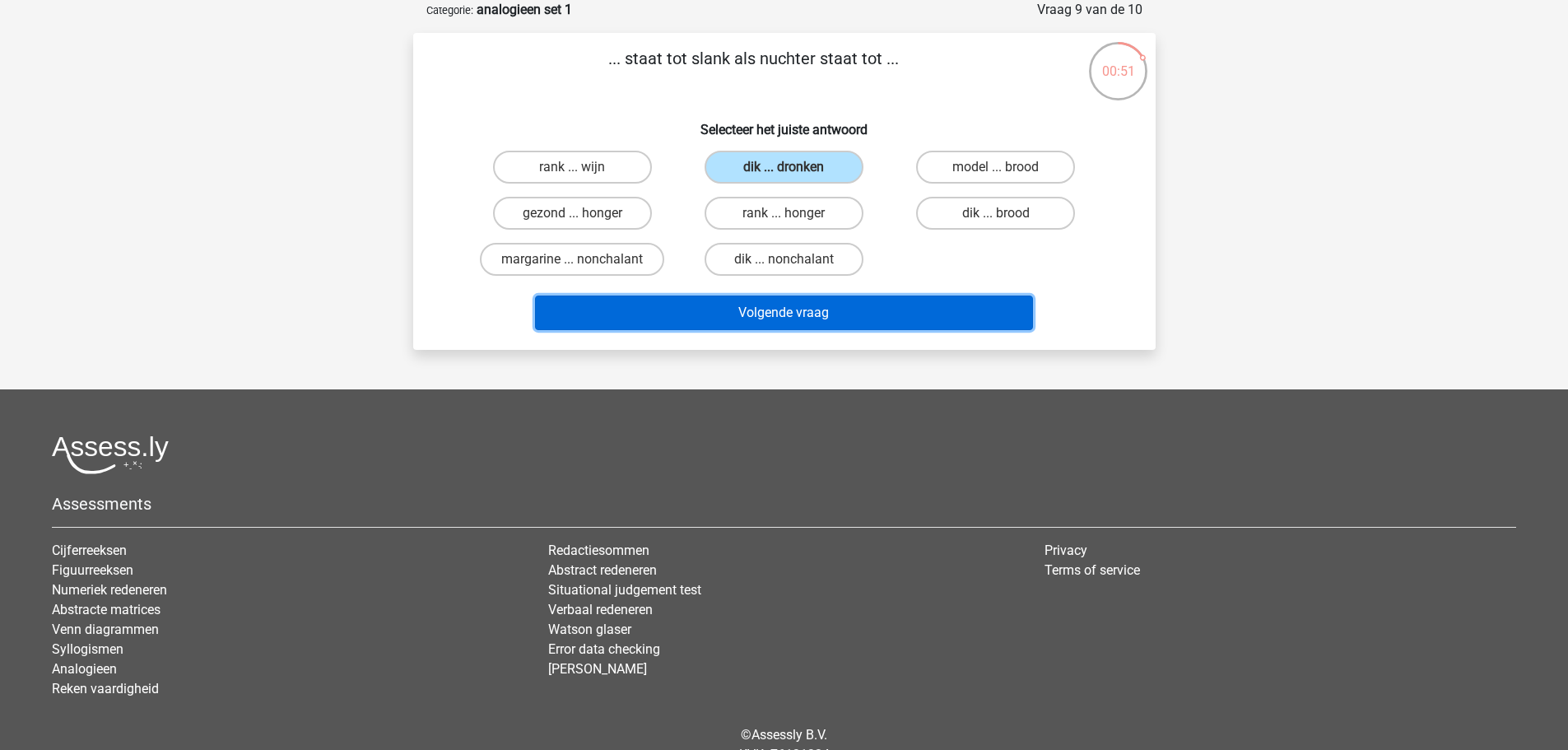
click at [822, 316] on button "Volgende vraag" at bounding box center [784, 312] width 498 height 34
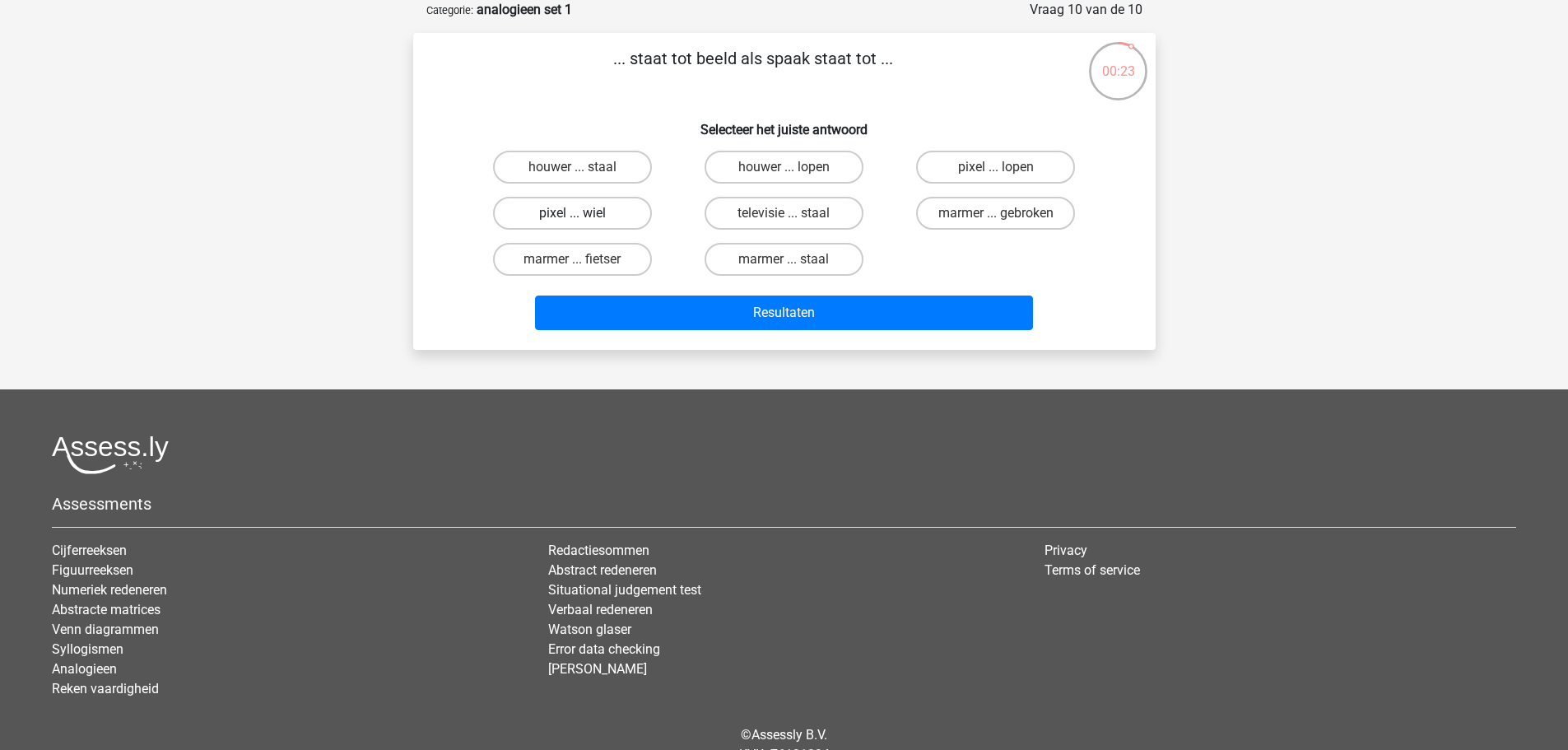
click at [578, 211] on label "pixel ... wiel" at bounding box center [572, 213] width 159 height 33
click at [578, 213] on input "pixel ... wiel" at bounding box center [578, 219] width 11 height 11
radio input "true"
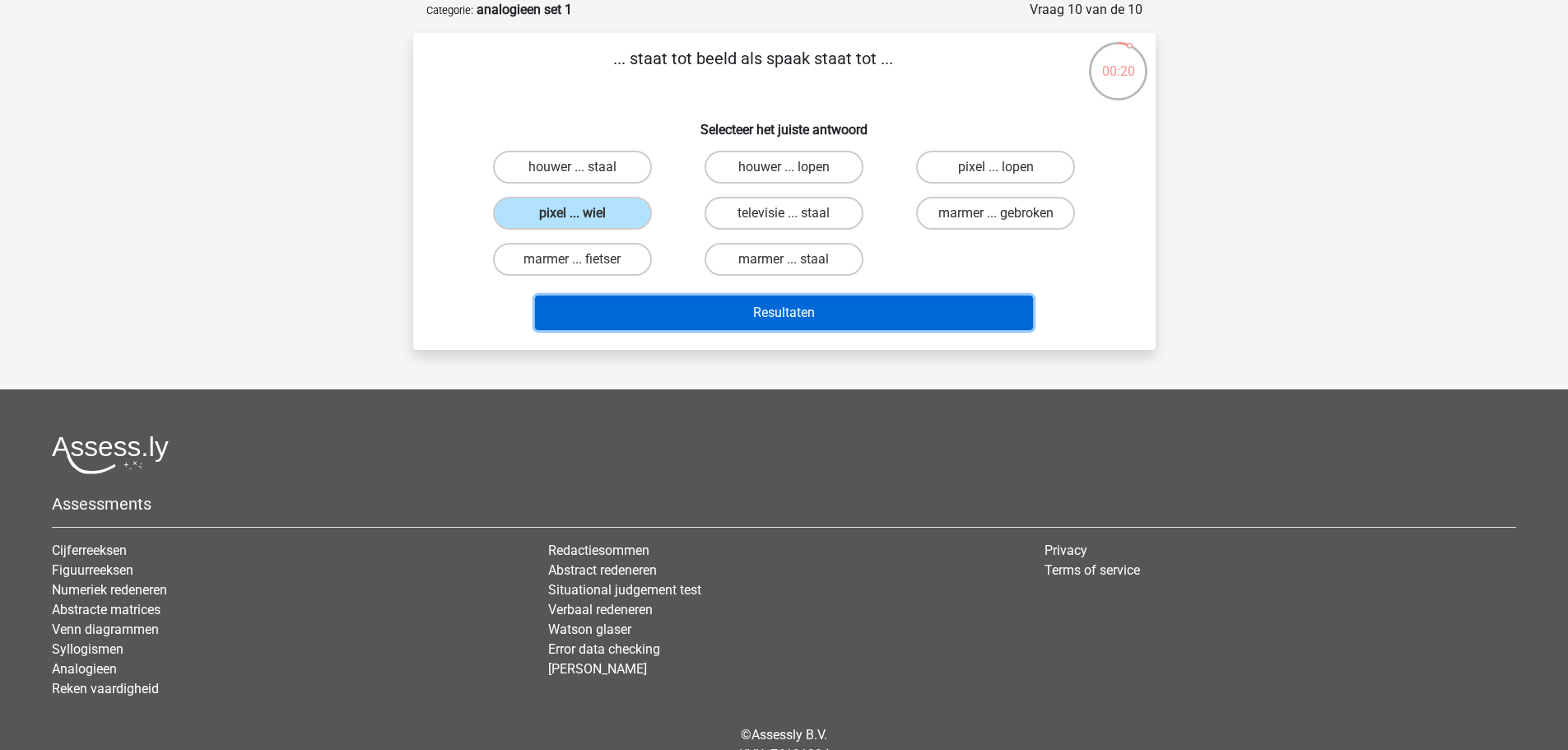
click at [772, 312] on button "Resultaten" at bounding box center [784, 312] width 498 height 34
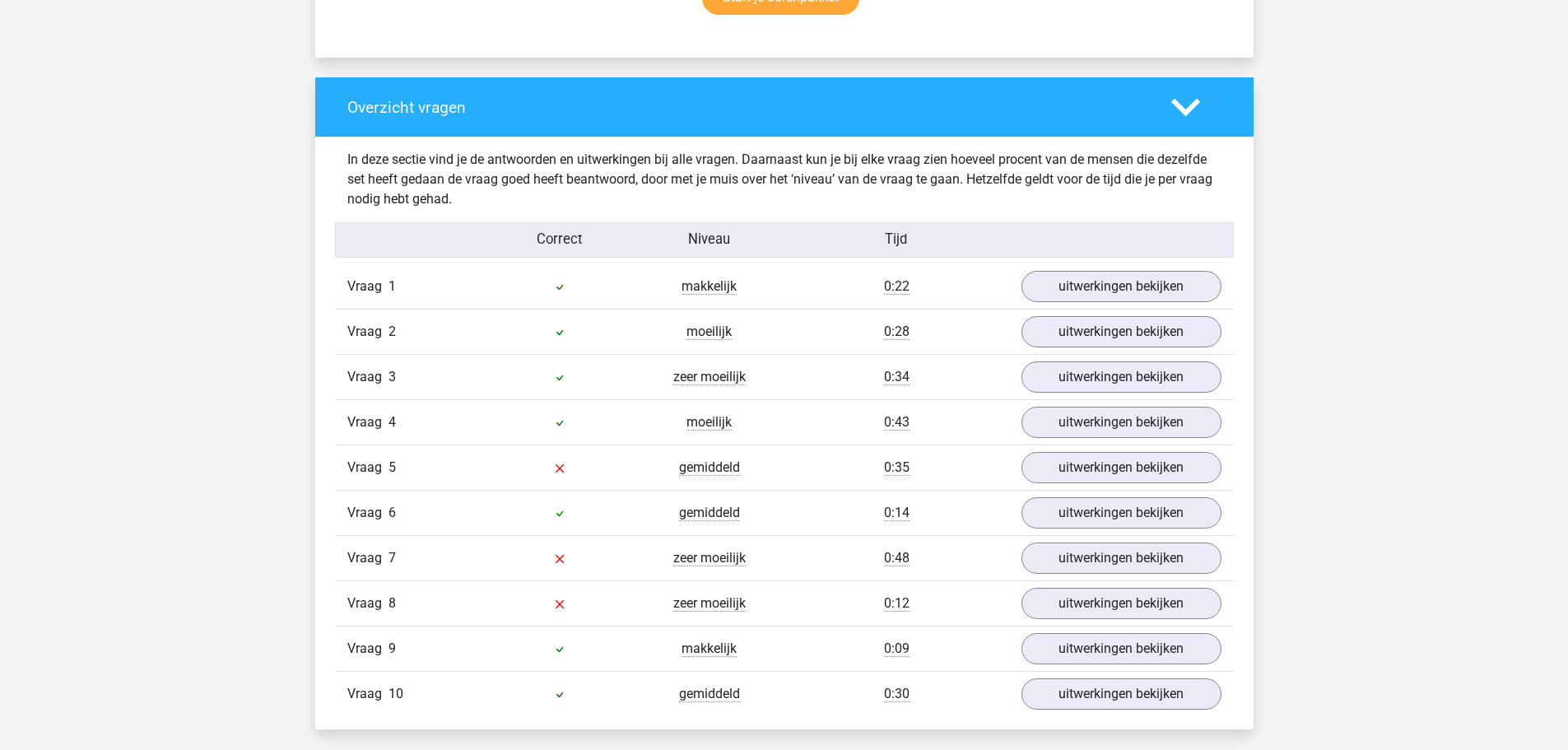
scroll to position [1207, 0]
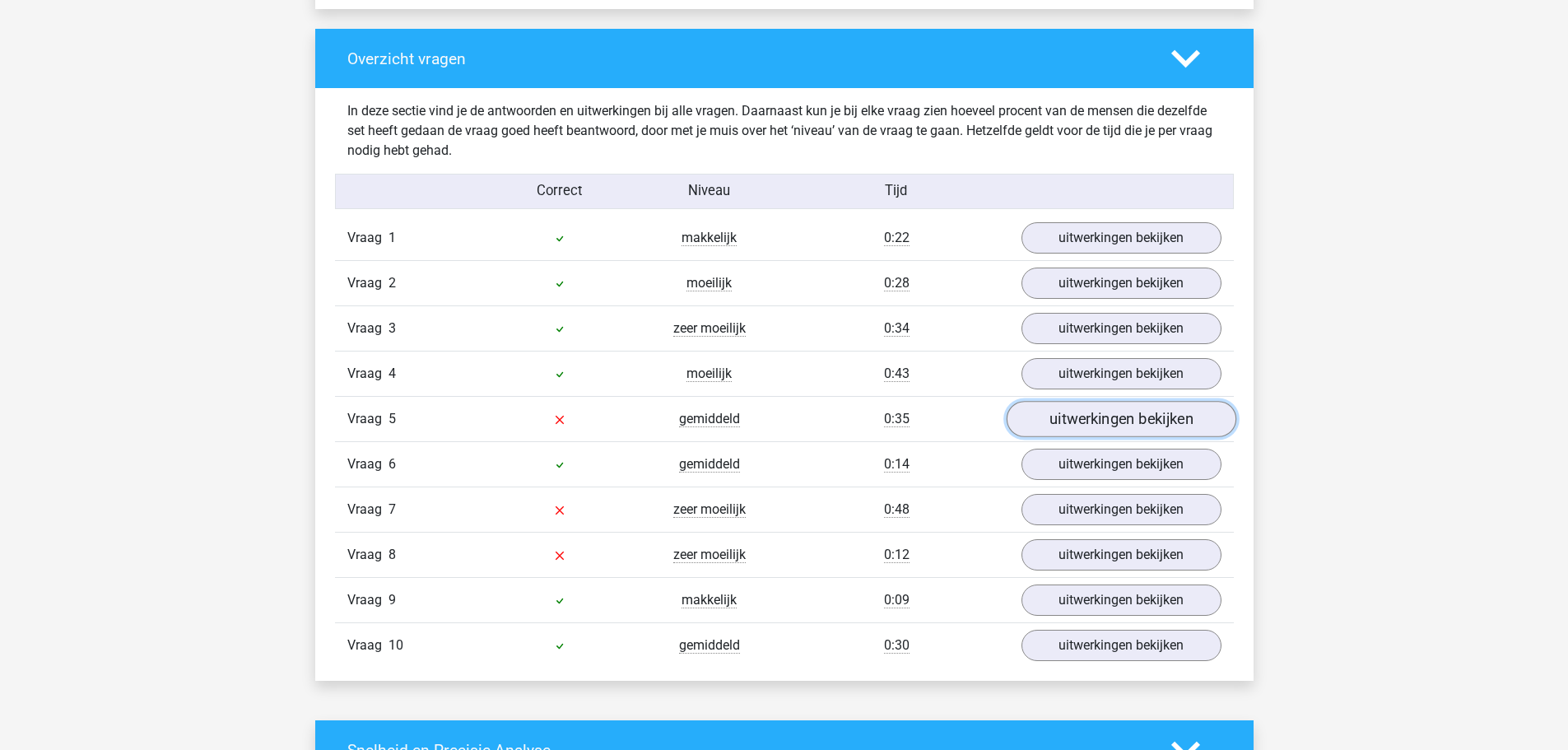
click at [1148, 417] on link "uitwerkingen bekijken" at bounding box center [1121, 419] width 230 height 36
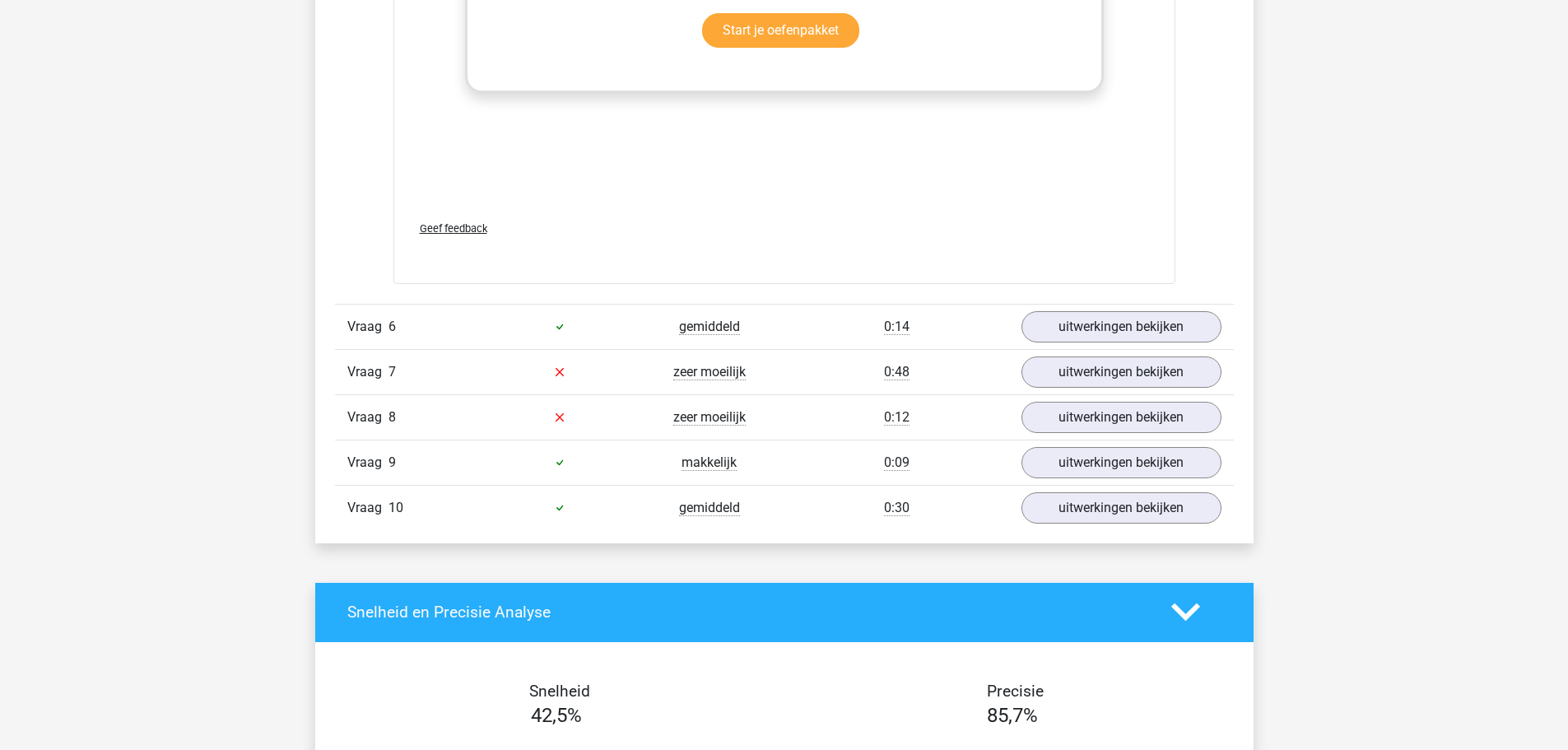
scroll to position [2222, 0]
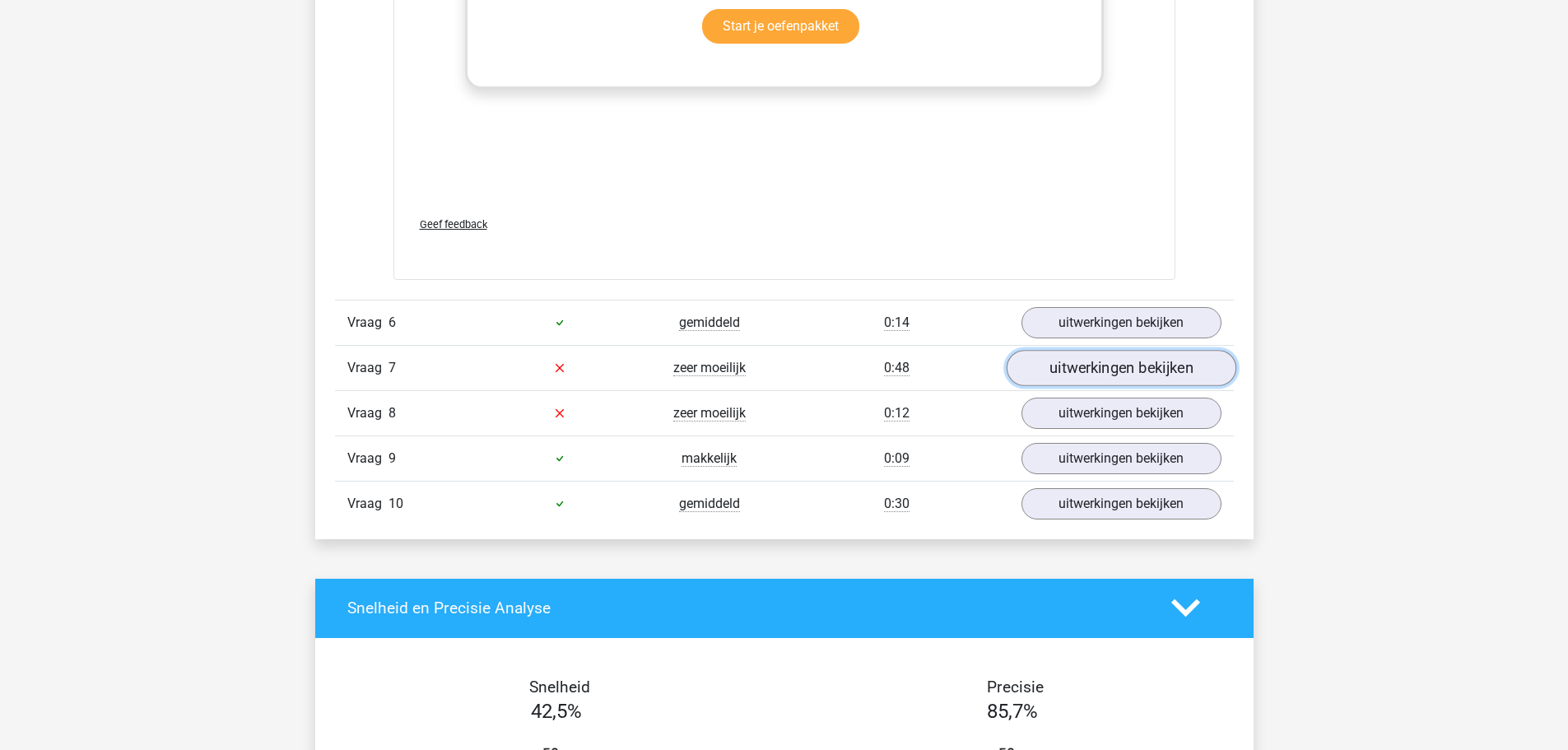
click at [1148, 367] on link "uitwerkingen bekijken" at bounding box center [1121, 368] width 230 height 36
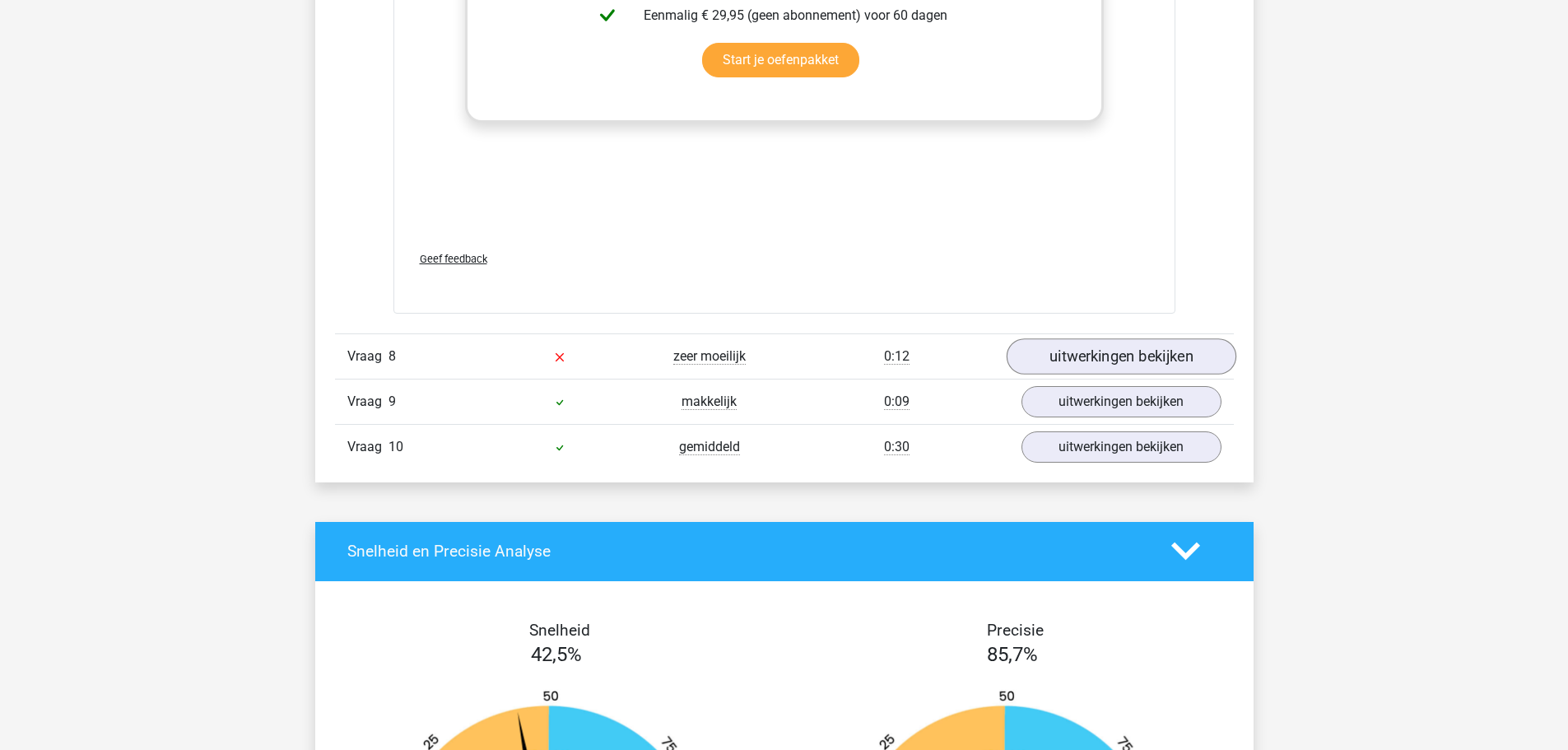
scroll to position [3155, 0]
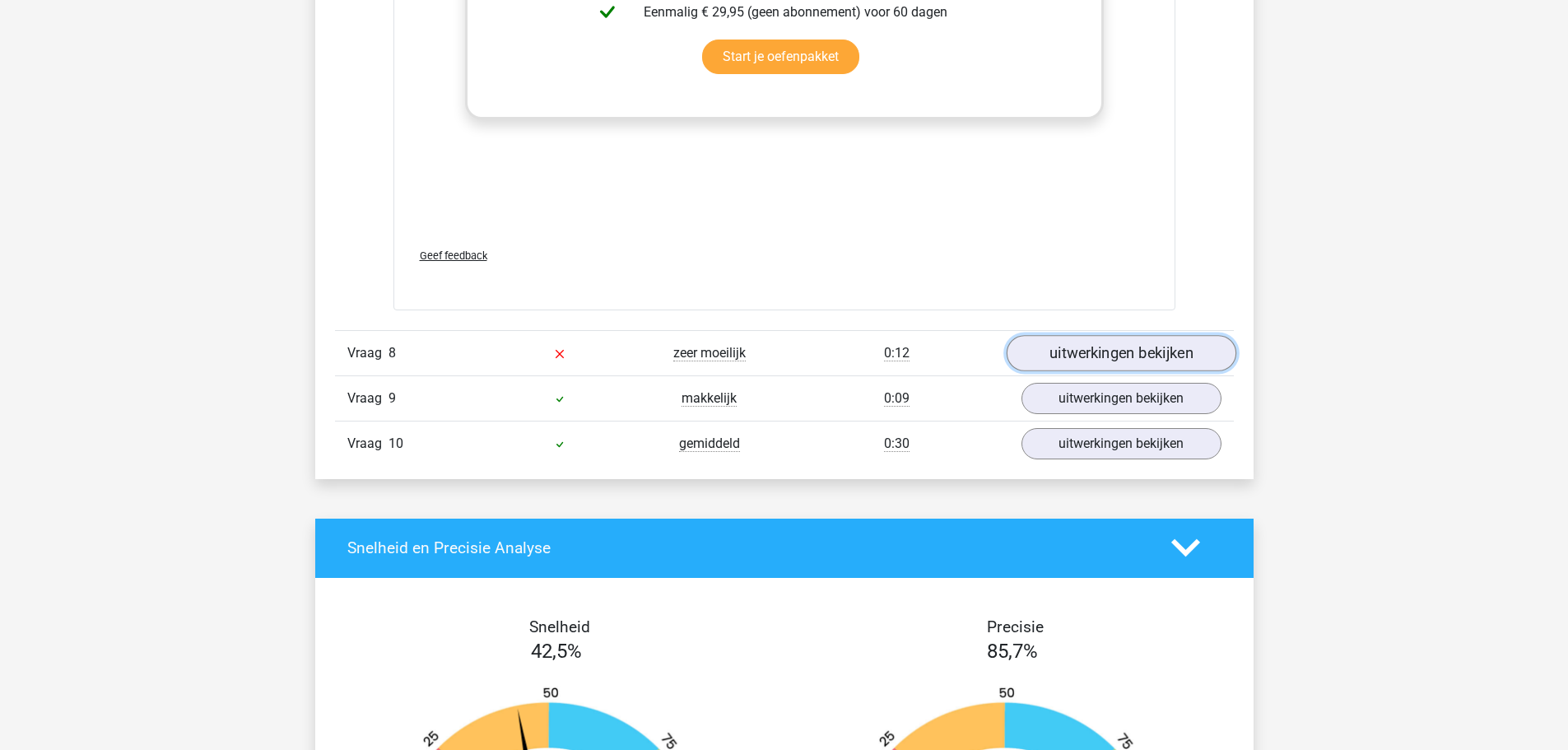
click at [1143, 348] on link "uitwerkingen bekijken" at bounding box center [1121, 353] width 230 height 36
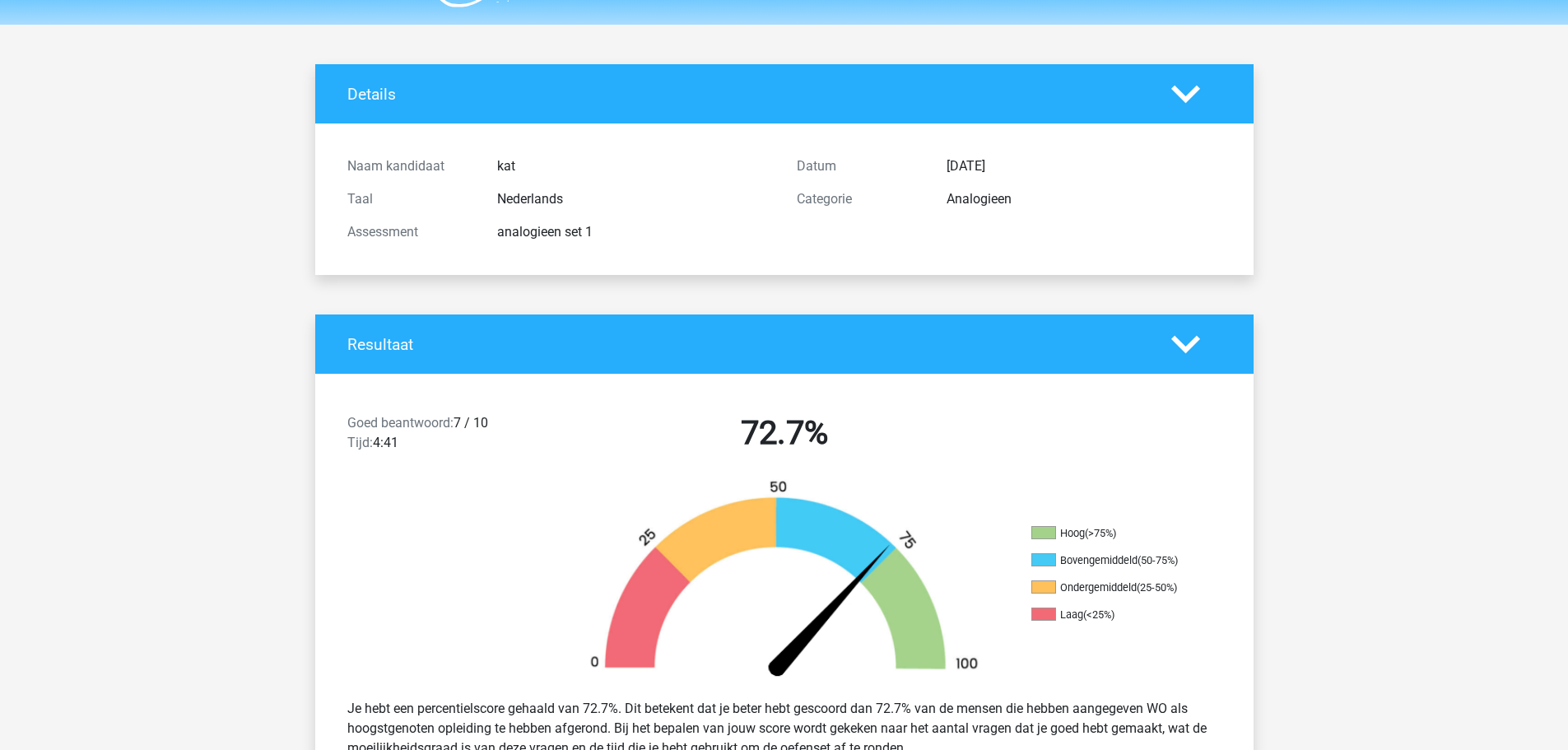
scroll to position [0, 0]
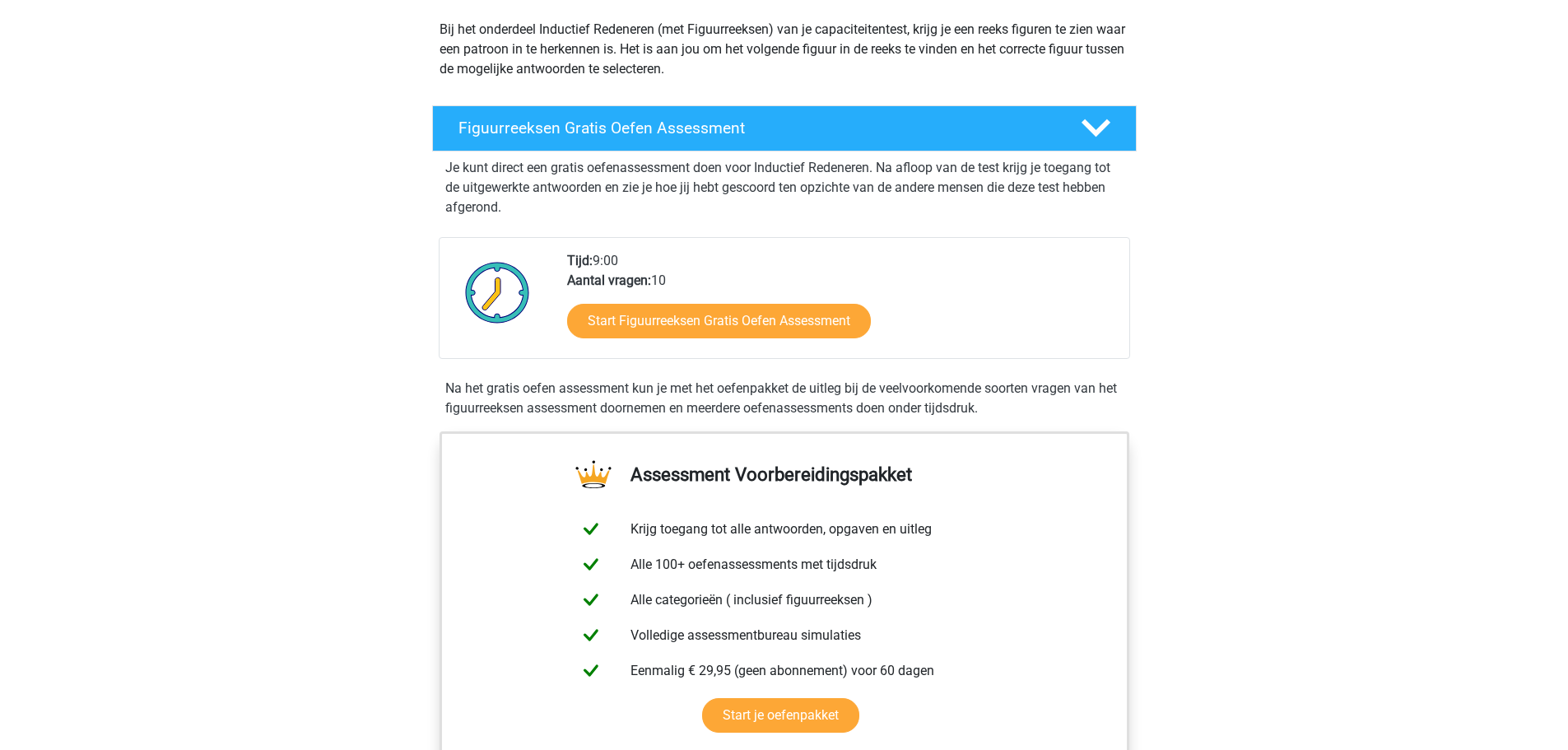
scroll to position [192, 0]
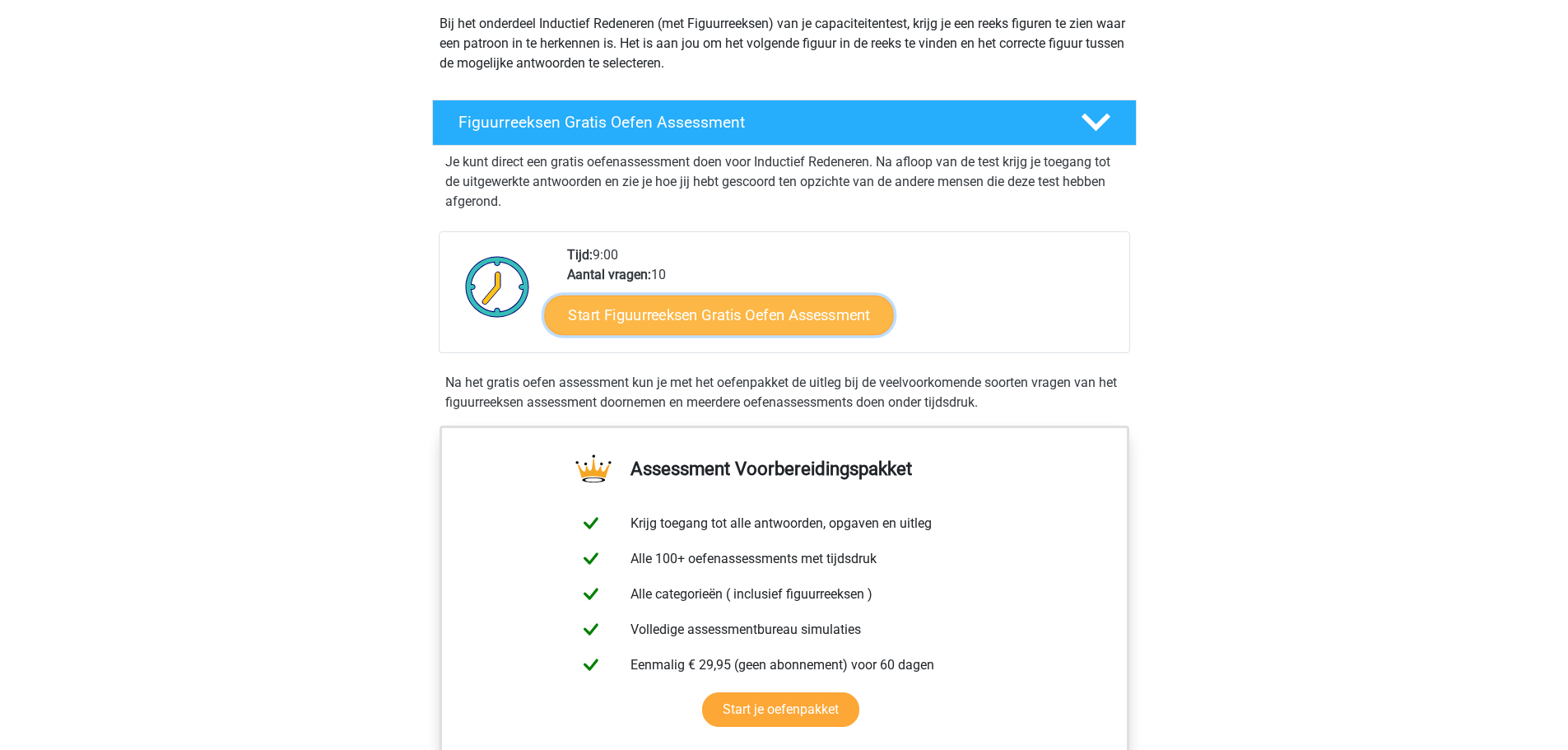
click at [802, 309] on link "Start Figuurreeksen Gratis Oefen Assessment" at bounding box center [718, 314] width 349 height 40
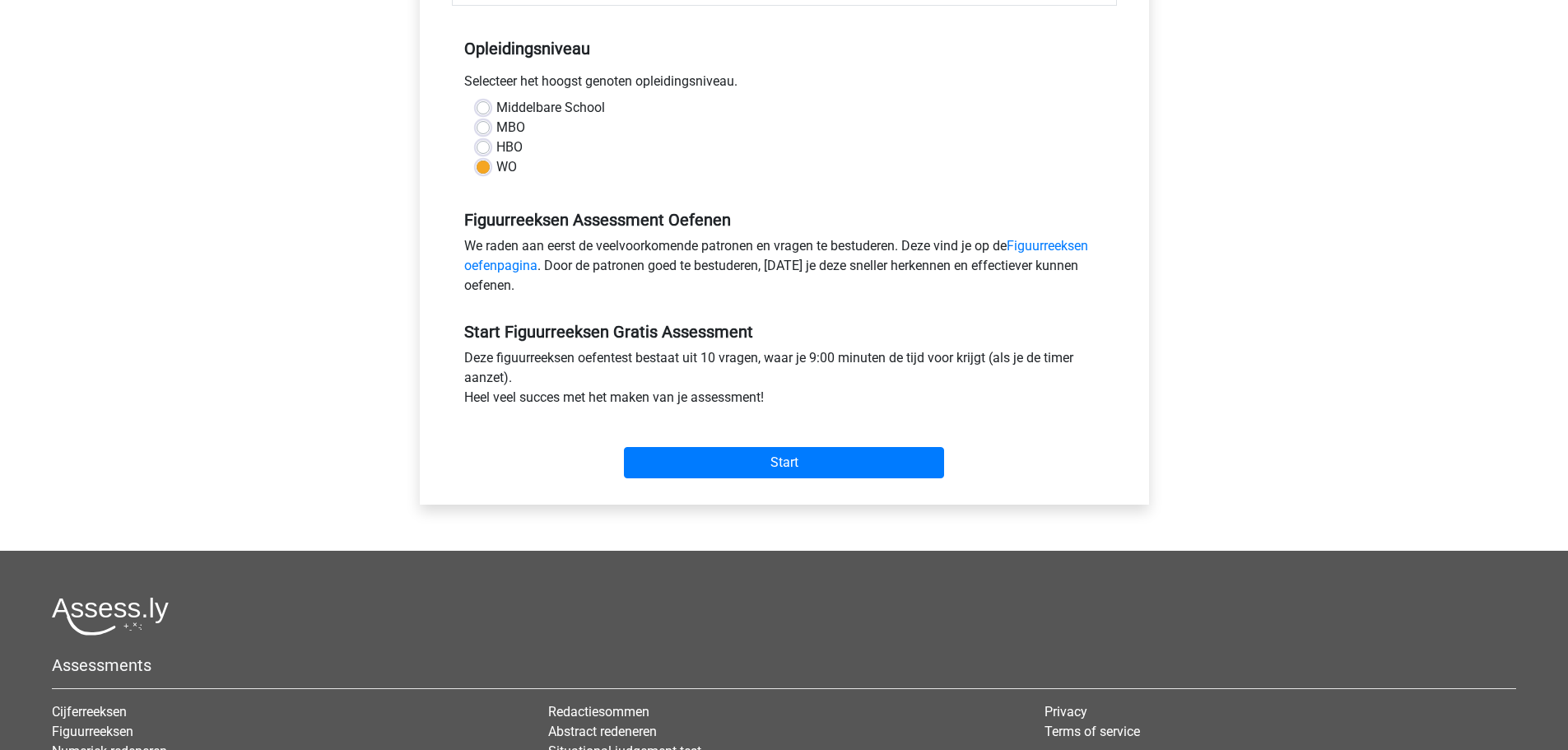
scroll to position [384, 0]
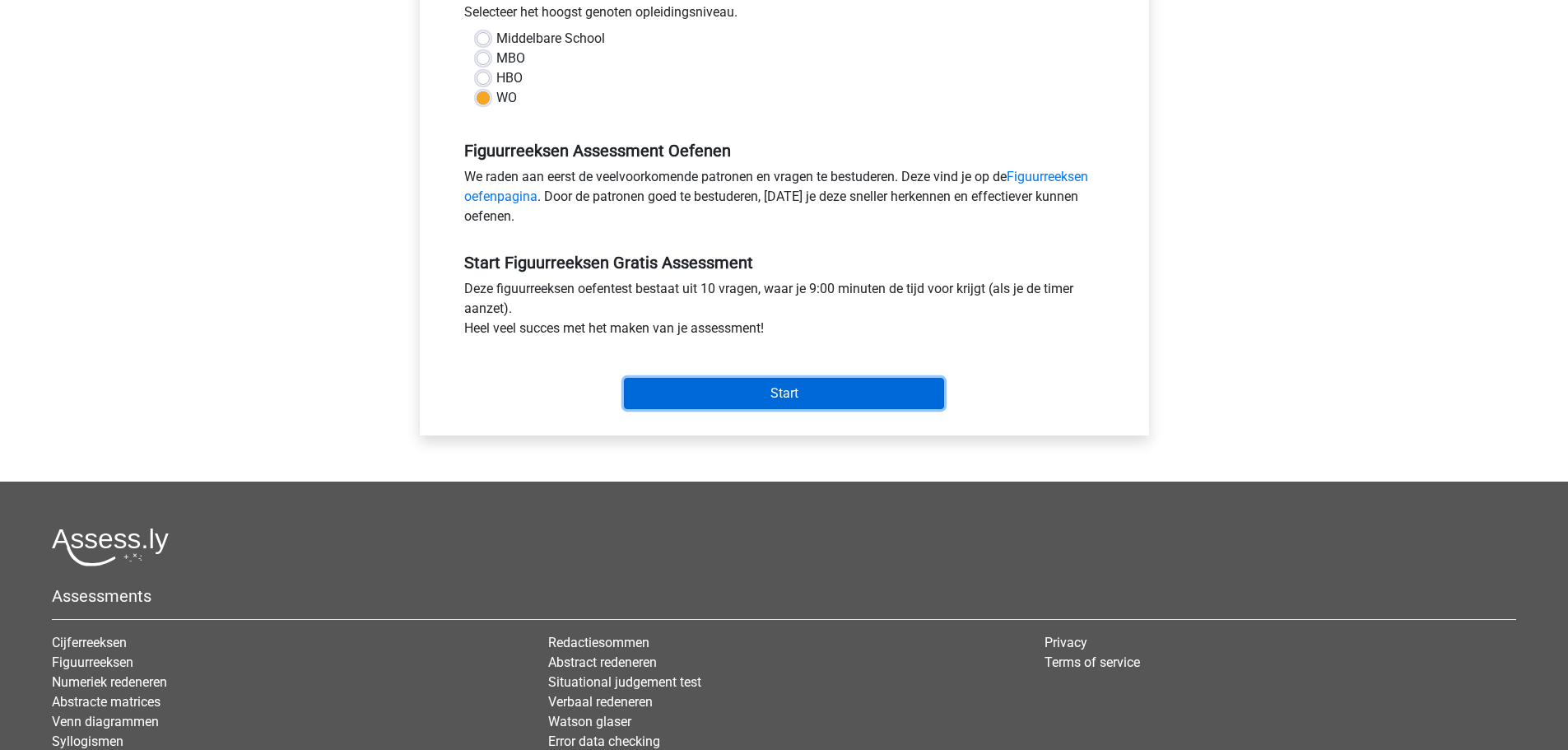
click at [781, 381] on input "Start" at bounding box center [784, 394] width 320 height 31
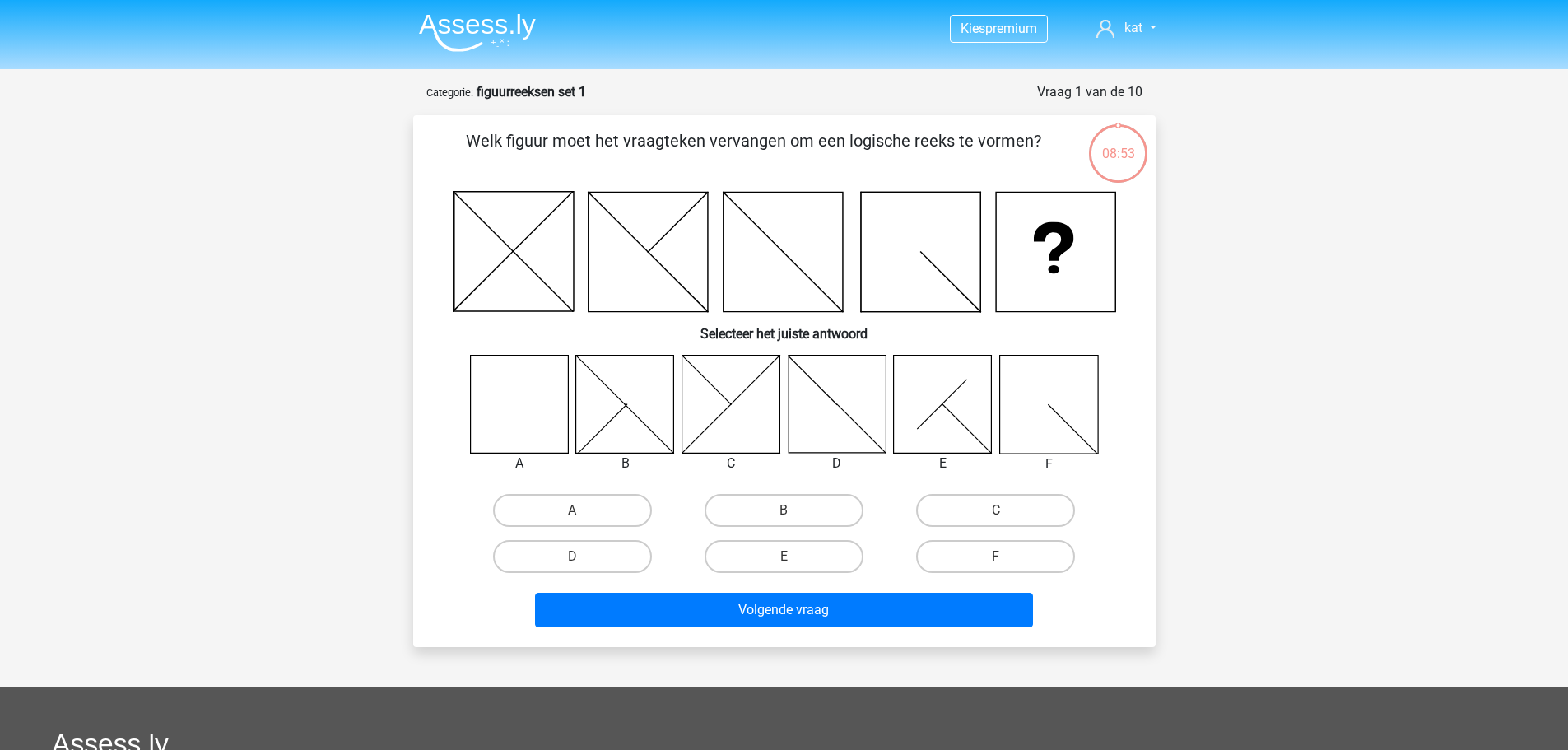
drag, startPoint x: 576, startPoint y: 506, endPoint x: 621, endPoint y: 535, distance: 53.5
click at [577, 506] on label "A" at bounding box center [572, 510] width 159 height 33
click at [577, 510] on input "A" at bounding box center [578, 516] width 11 height 11
radio input "true"
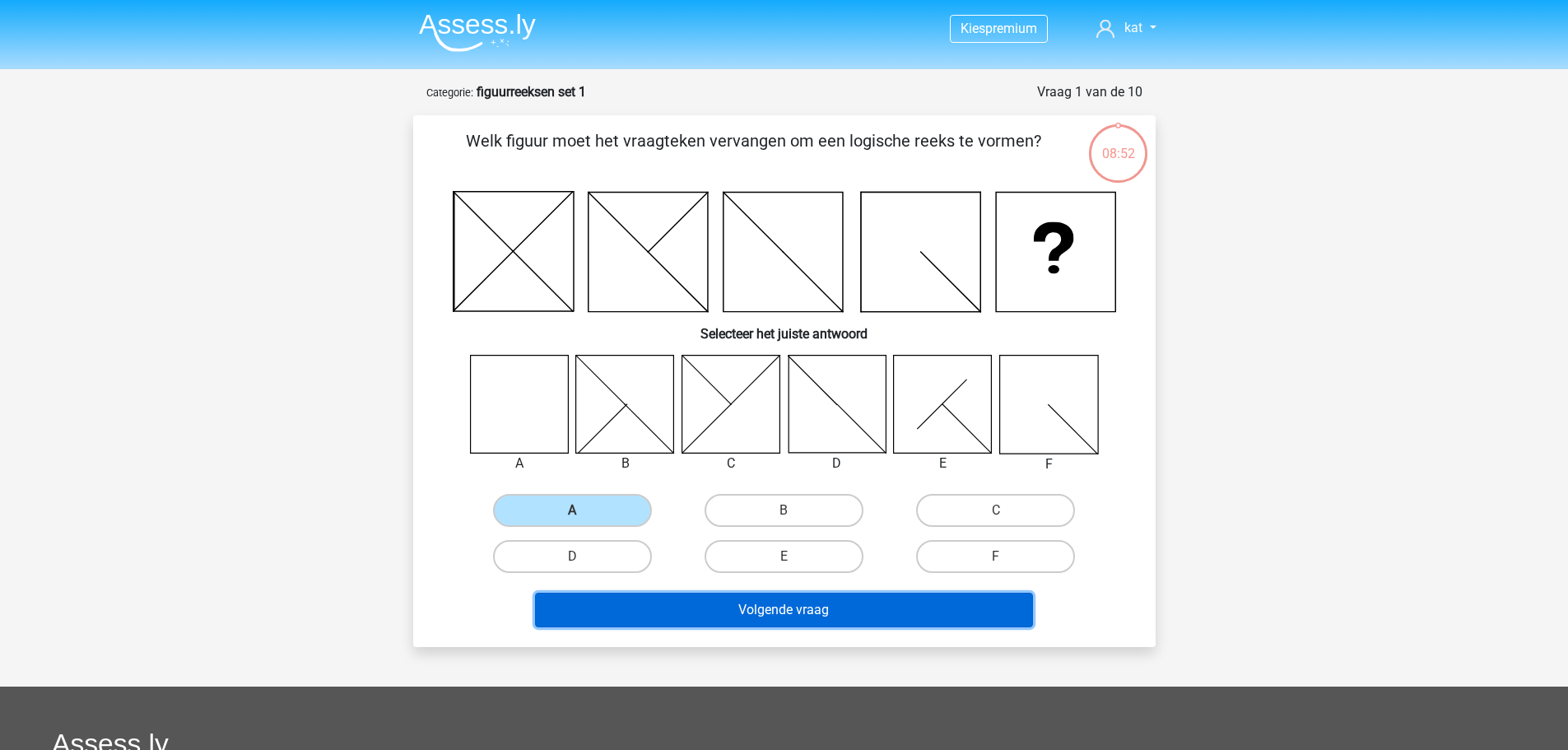
click at [785, 609] on button "Volgende vraag" at bounding box center [784, 609] width 498 height 34
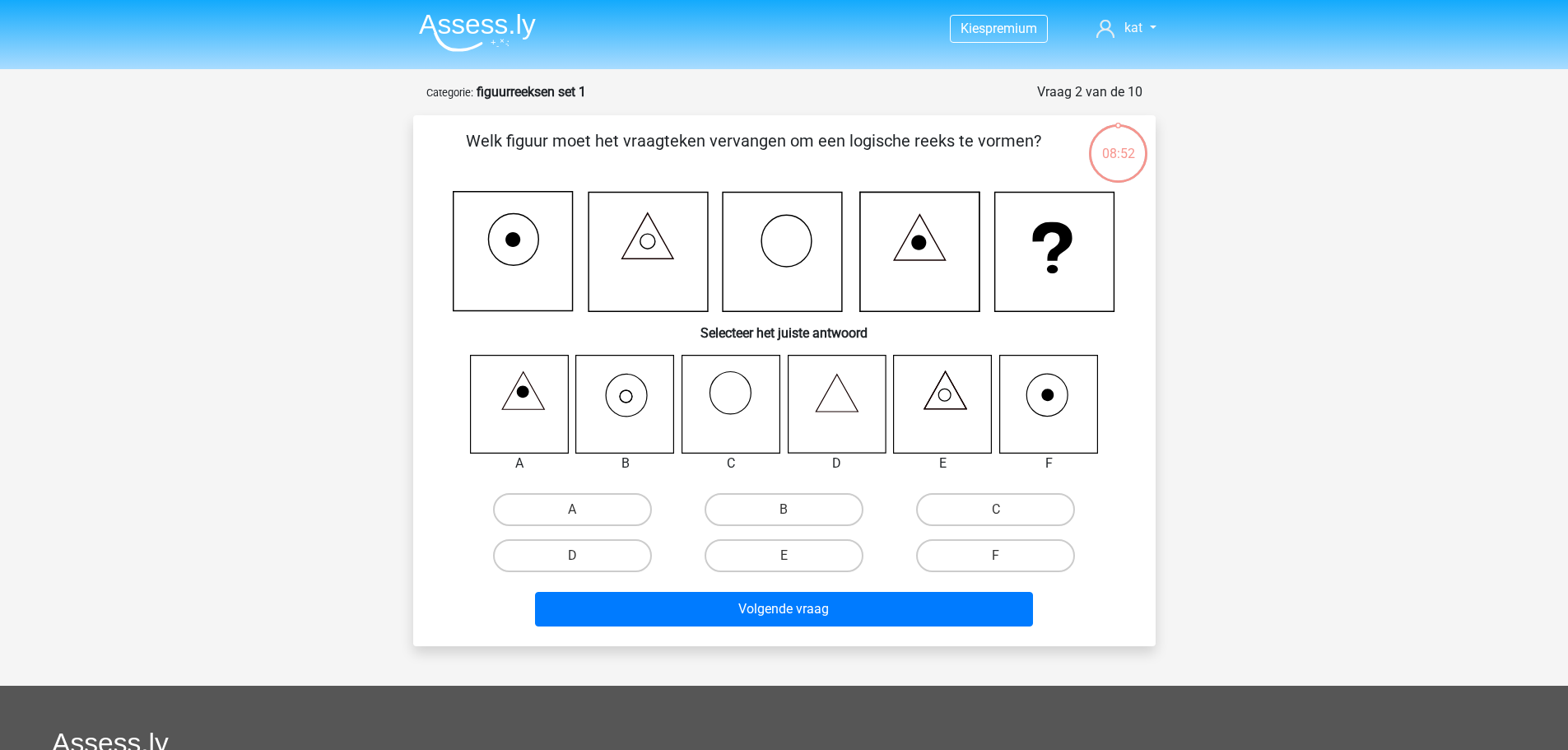
scroll to position [82, 0]
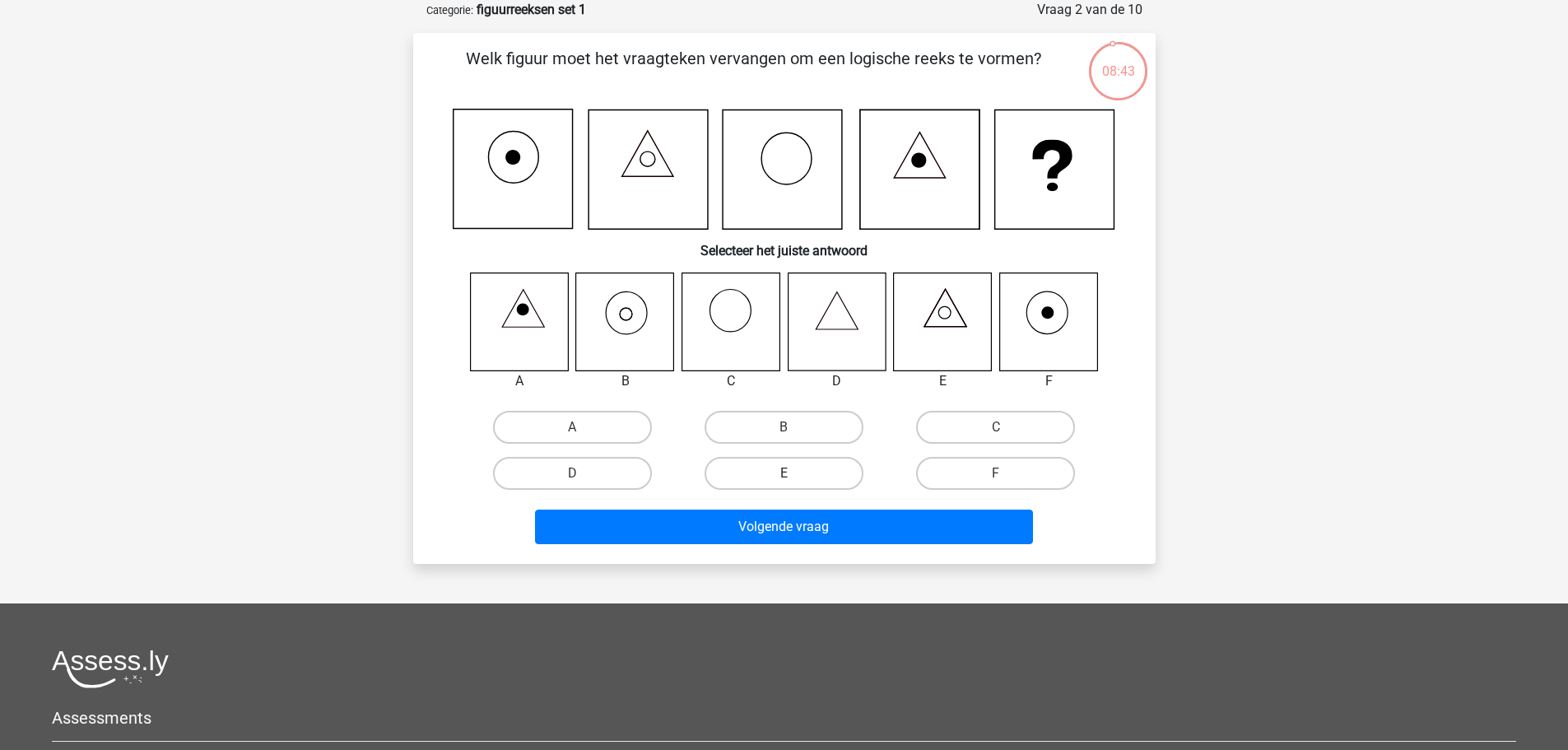
click at [787, 469] on label "E" at bounding box center [784, 473] width 159 height 33
click at [787, 473] on input "E" at bounding box center [789, 479] width 11 height 11
radio input "true"
click at [794, 429] on input "B" at bounding box center [789, 432] width 11 height 11
radio input "true"
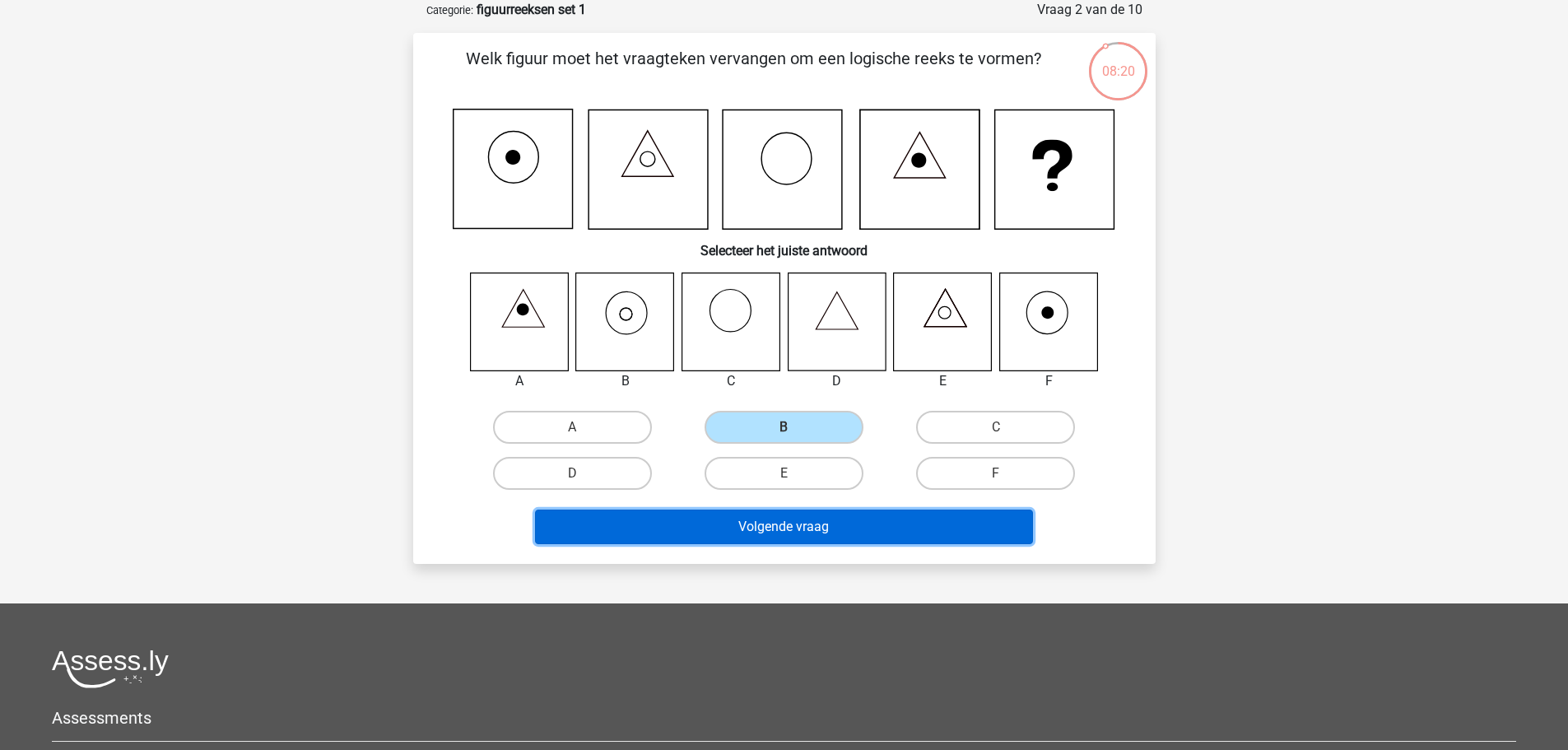
click at [810, 528] on button "Volgende vraag" at bounding box center [784, 526] width 498 height 34
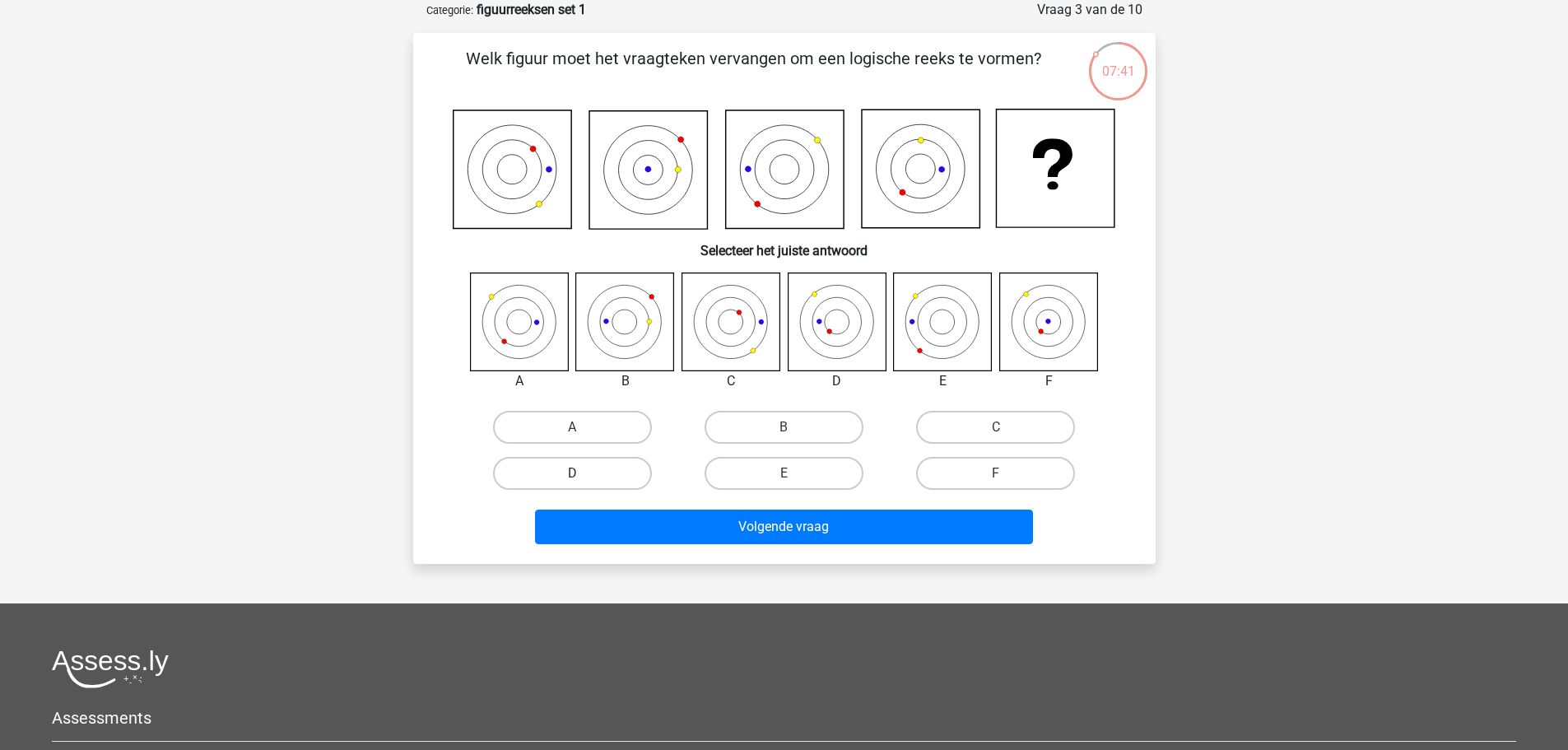
click at [592, 465] on label "D" at bounding box center [572, 473] width 159 height 33
click at [583, 473] on input "D" at bounding box center [578, 479] width 11 height 11
radio input "true"
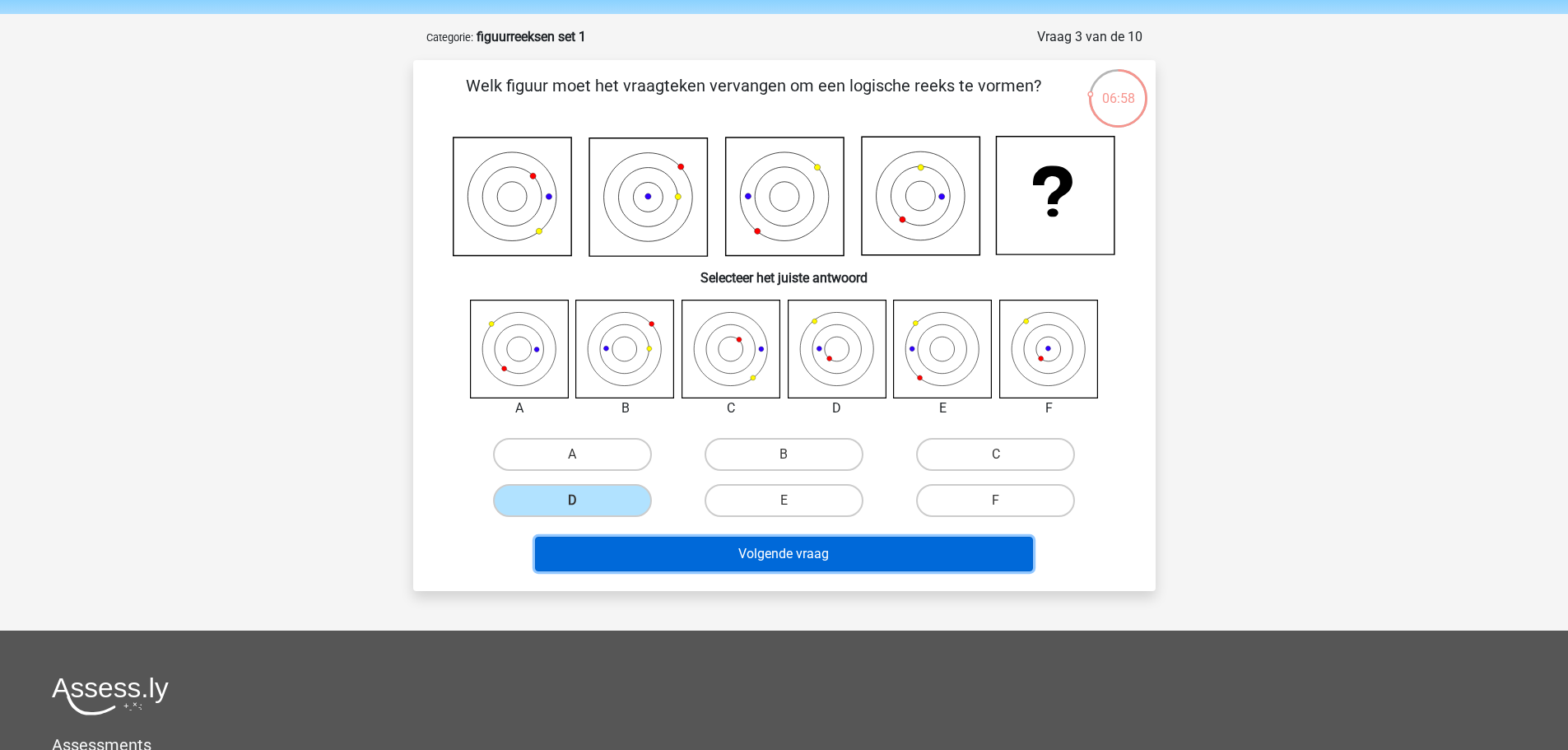
click at [805, 554] on button "Volgende vraag" at bounding box center [784, 553] width 498 height 34
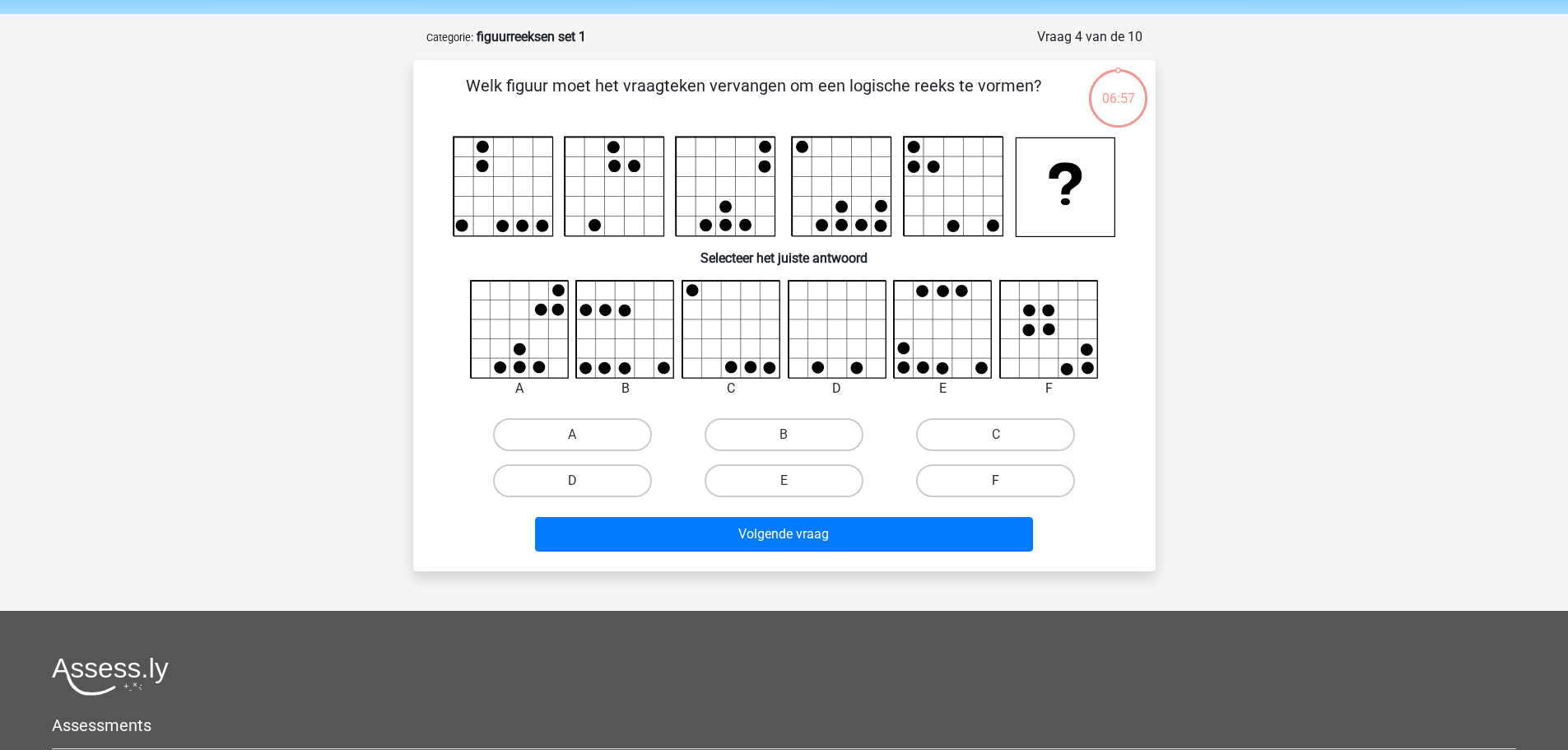
scroll to position [82, 0]
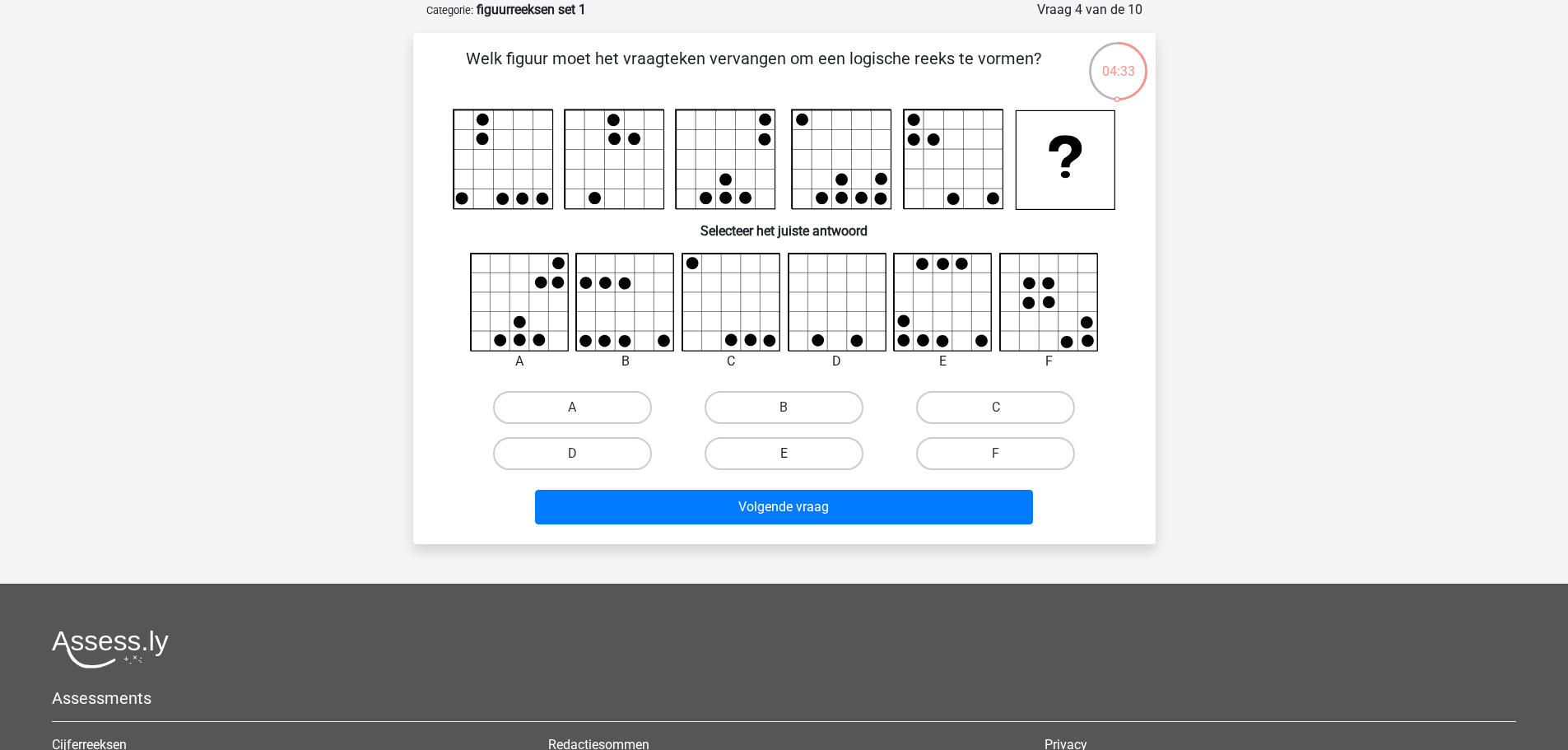
click at [803, 451] on label "E" at bounding box center [784, 454] width 159 height 33
click at [795, 454] on input "E" at bounding box center [789, 459] width 11 height 11
radio input "true"
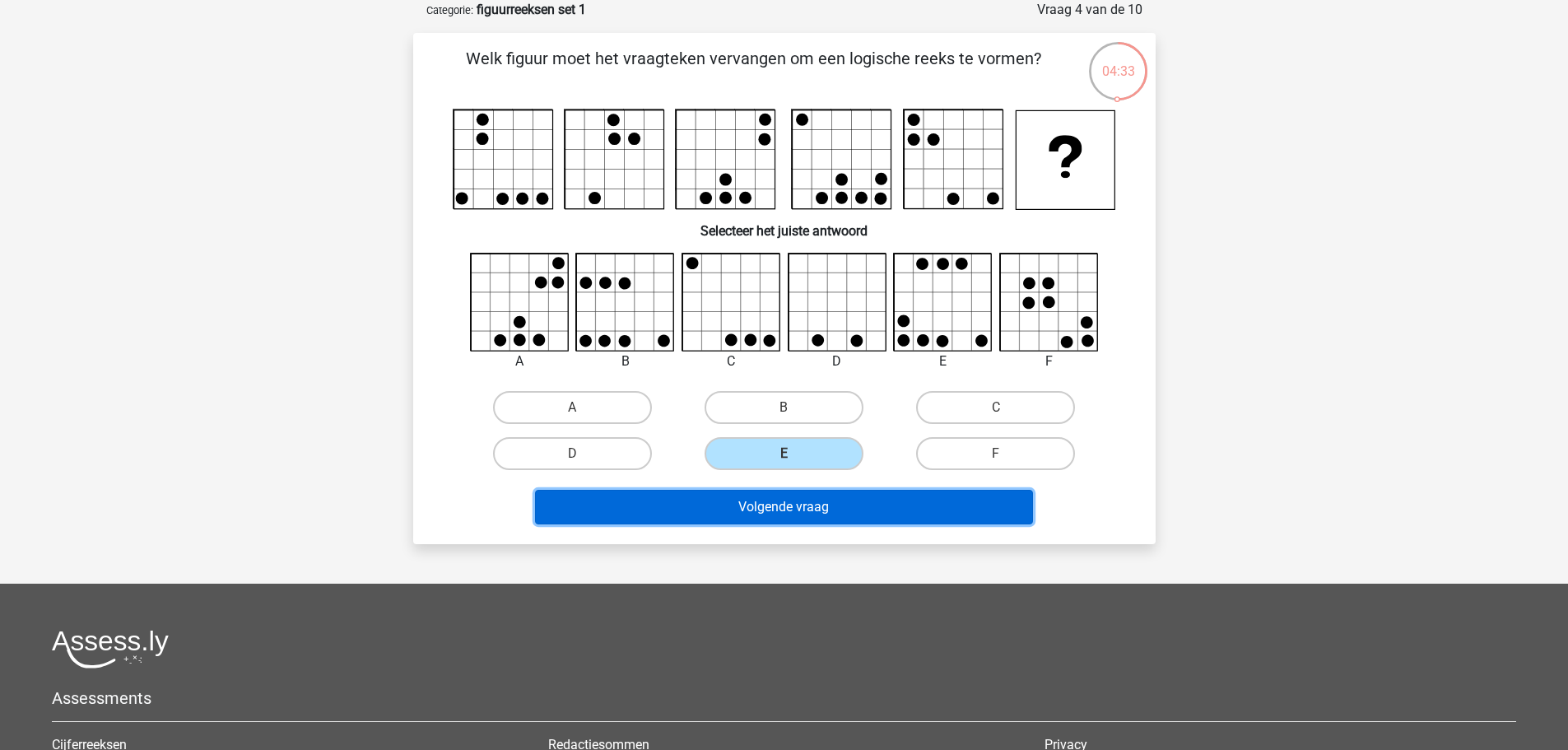
click at [800, 505] on button "Volgende vraag" at bounding box center [784, 506] width 498 height 34
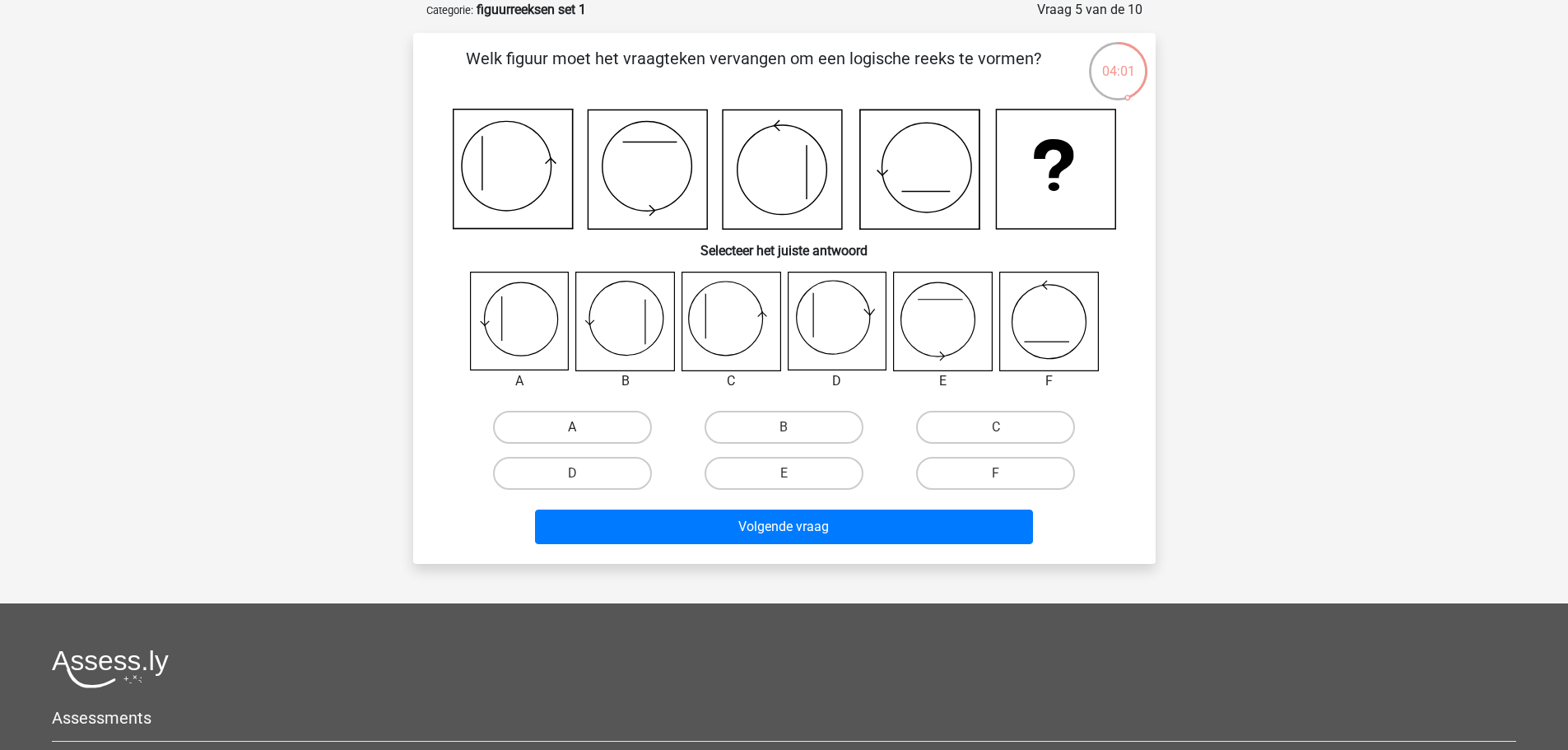
click at [588, 432] on label "A" at bounding box center [572, 427] width 159 height 33
click at [583, 432] on input "A" at bounding box center [578, 432] width 11 height 11
radio input "true"
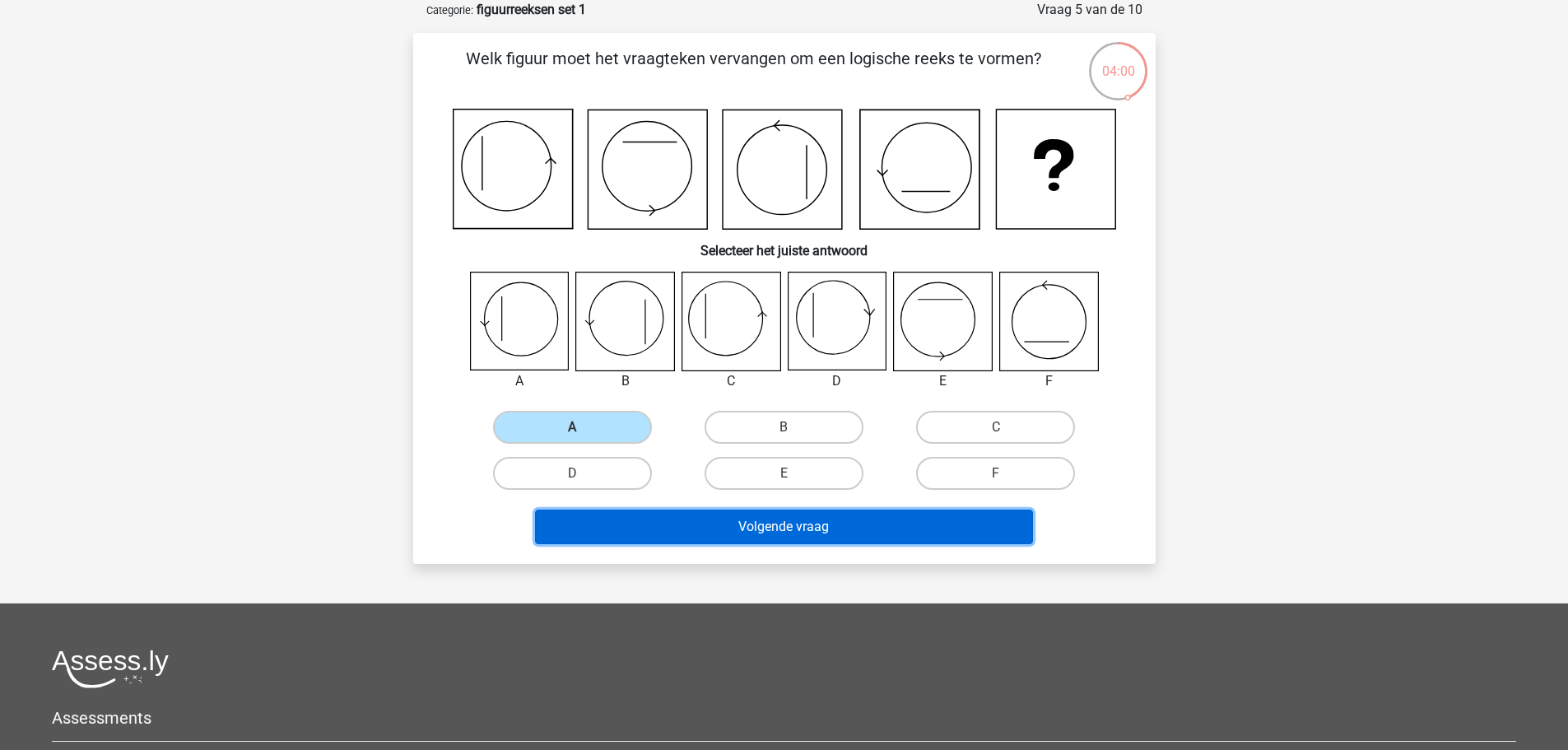
click at [813, 529] on button "Volgende vraag" at bounding box center [784, 526] width 498 height 34
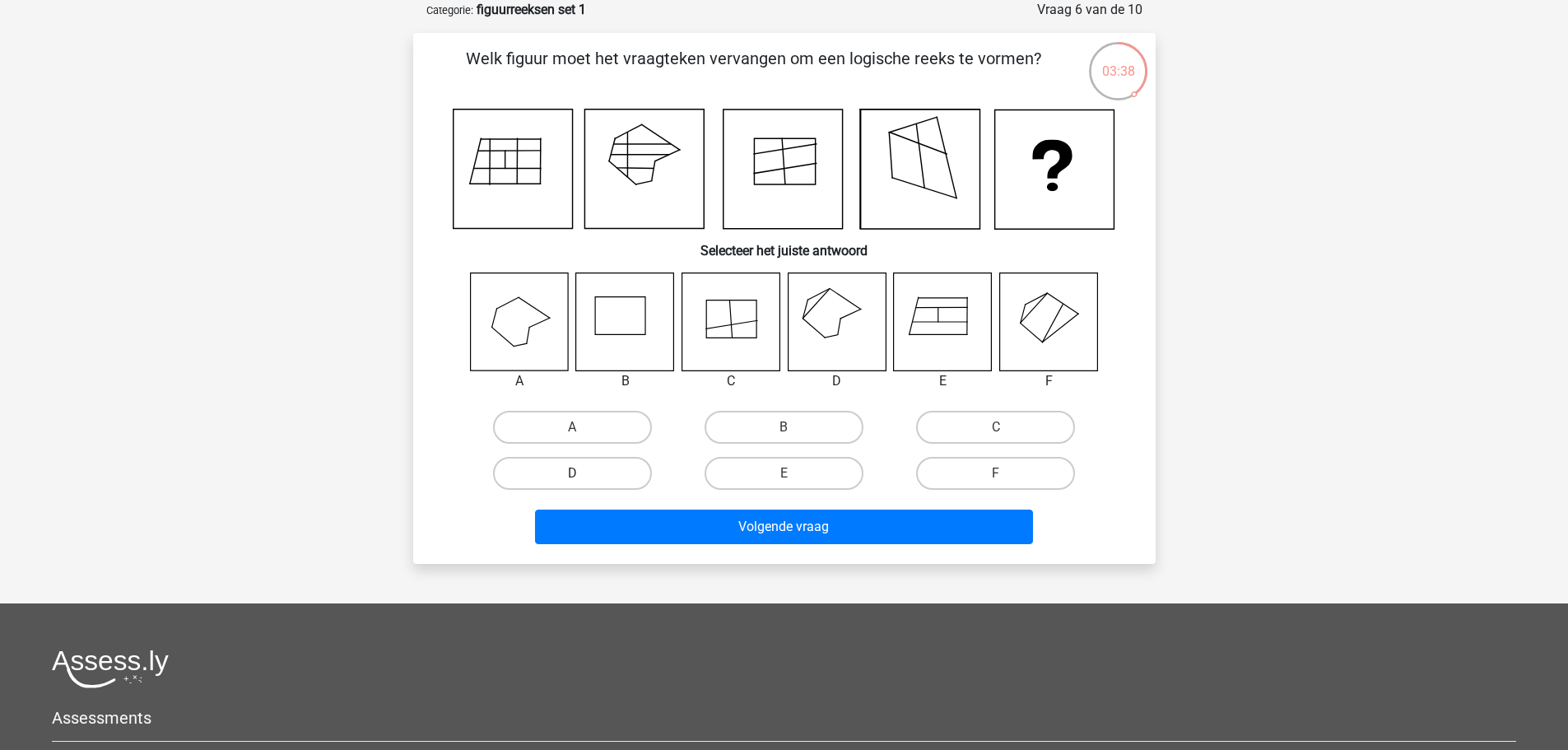
click at [589, 466] on label "D" at bounding box center [572, 473] width 159 height 33
click at [583, 473] on input "D" at bounding box center [578, 479] width 11 height 11
radio input "true"
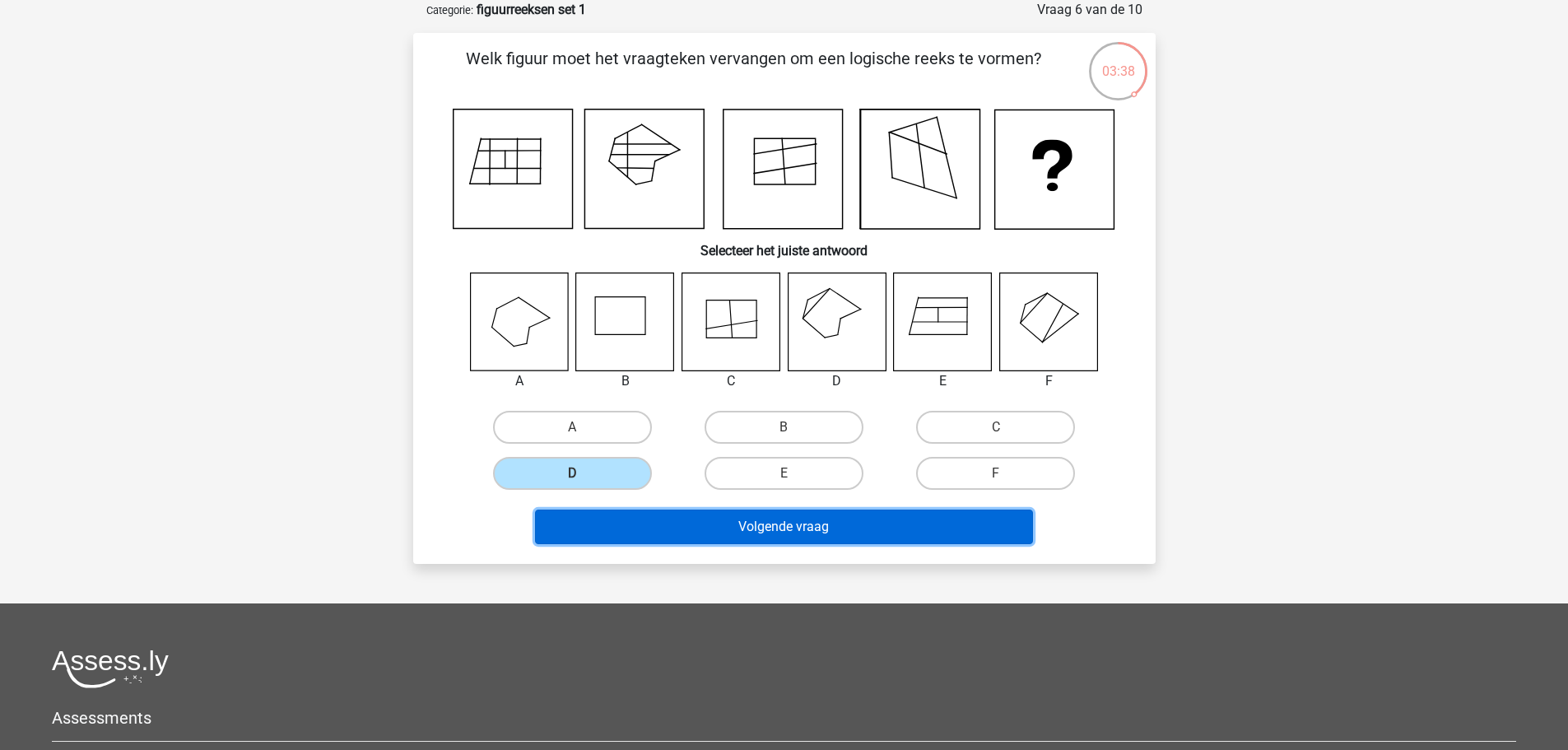
click at [789, 524] on button "Volgende vraag" at bounding box center [784, 526] width 498 height 34
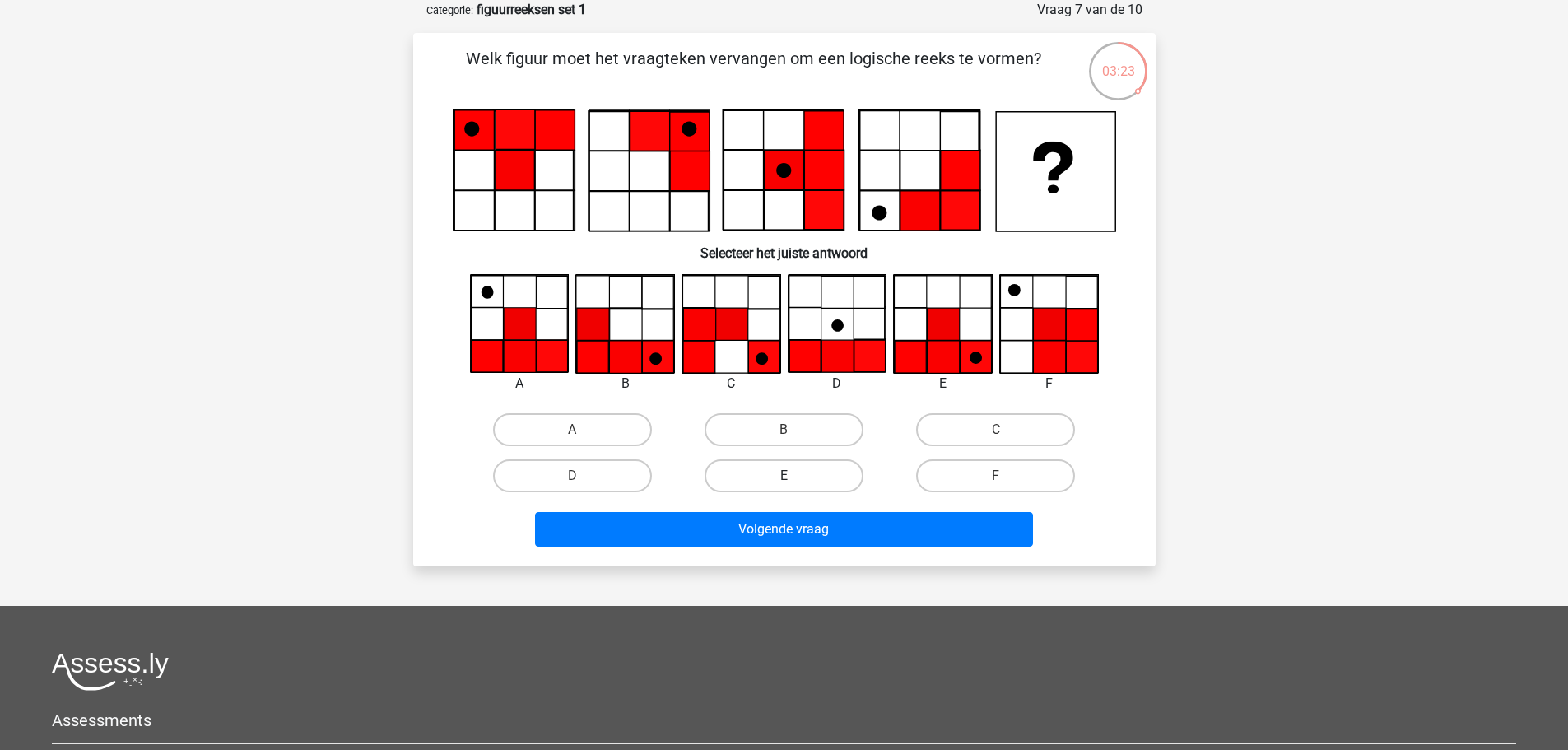
click at [789, 469] on label "E" at bounding box center [784, 476] width 159 height 33
click at [789, 476] on input "E" at bounding box center [789, 481] width 11 height 11
radio input "true"
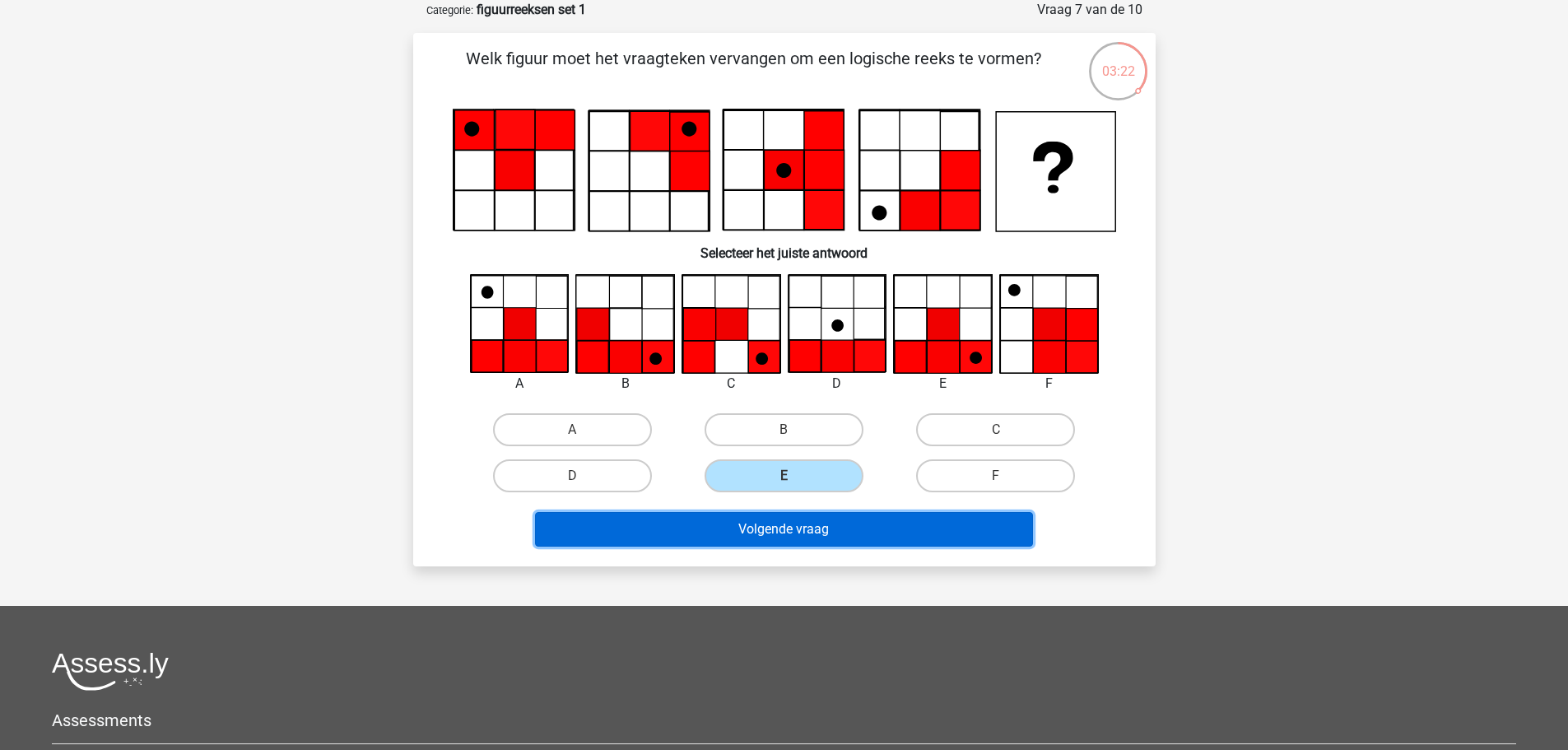
click at [821, 532] on button "Volgende vraag" at bounding box center [784, 529] width 498 height 34
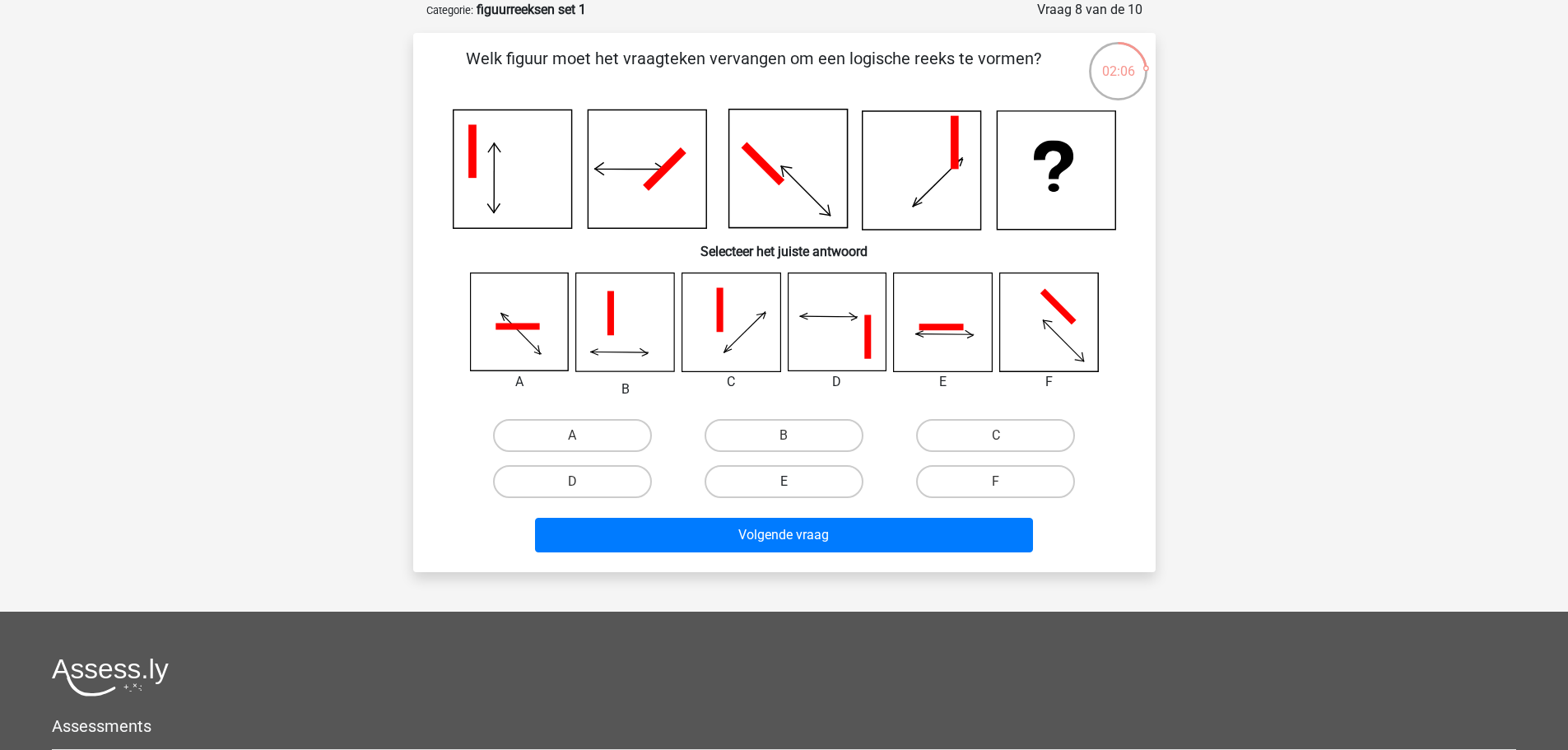
click at [795, 471] on label "E" at bounding box center [784, 481] width 159 height 33
click at [795, 481] on input "E" at bounding box center [789, 487] width 11 height 11
radio input "true"
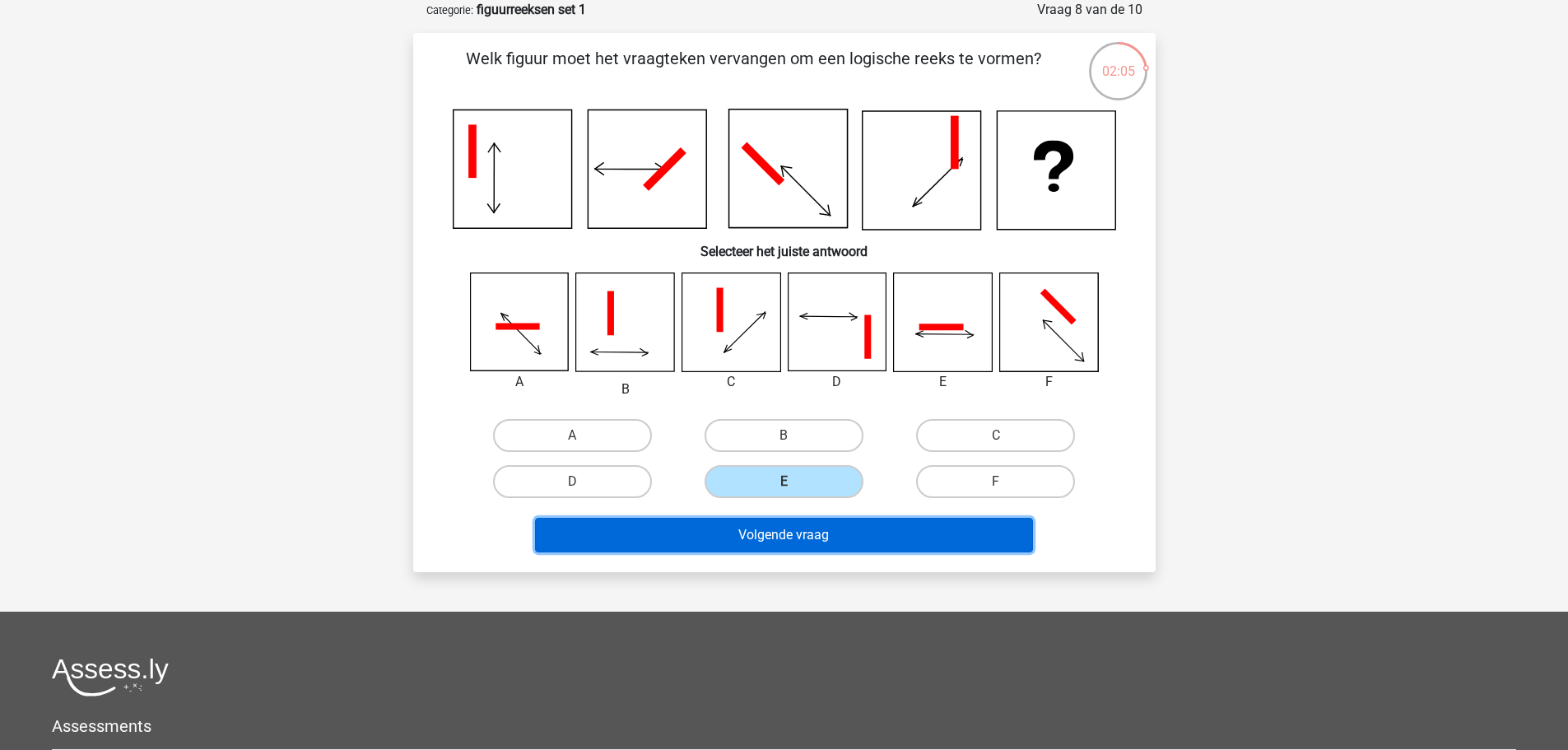
click at [832, 534] on button "Volgende vraag" at bounding box center [784, 534] width 498 height 34
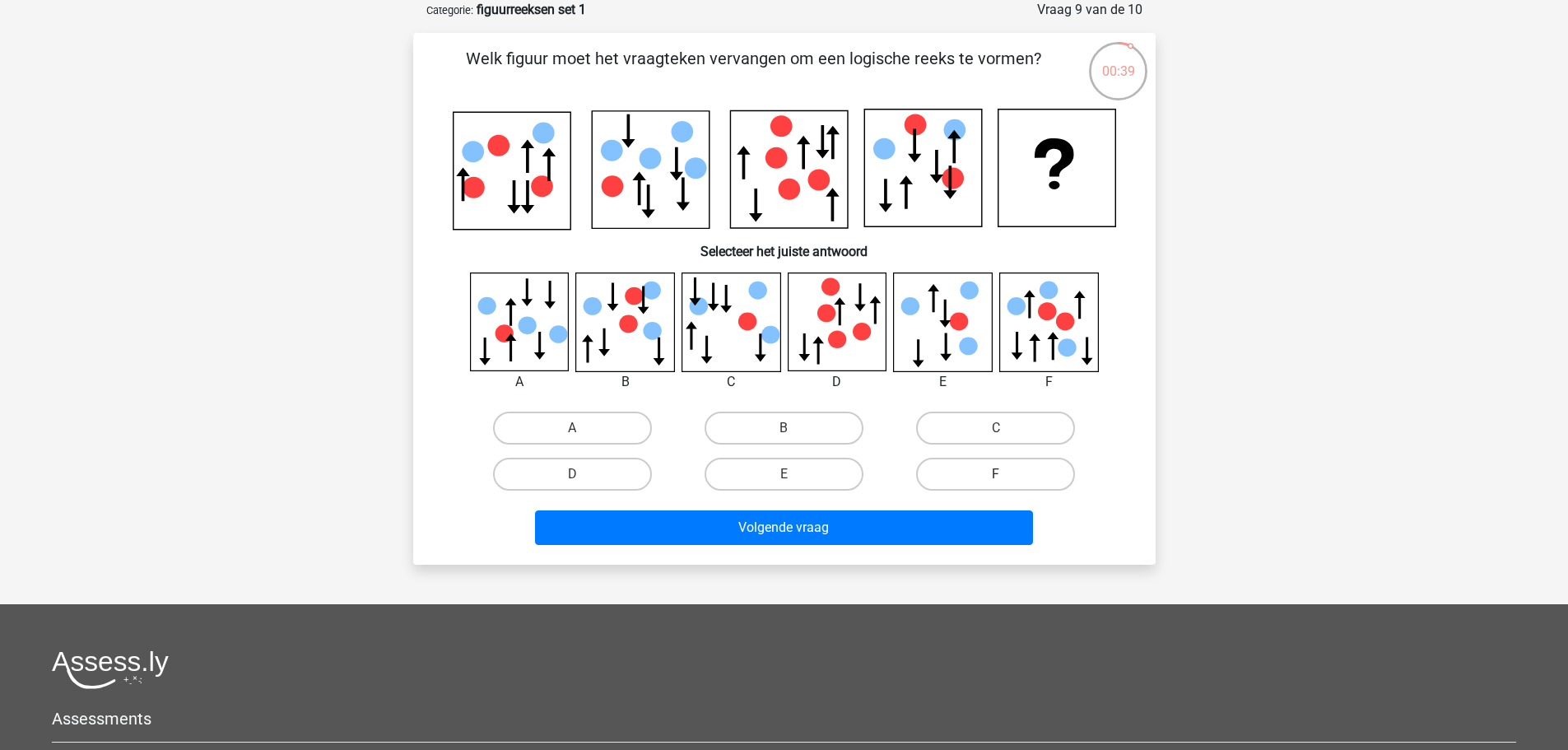
click at [1023, 469] on label "F" at bounding box center [996, 474] width 159 height 33
click at [1007, 474] on input "F" at bounding box center [1001, 480] width 11 height 11
radio input "true"
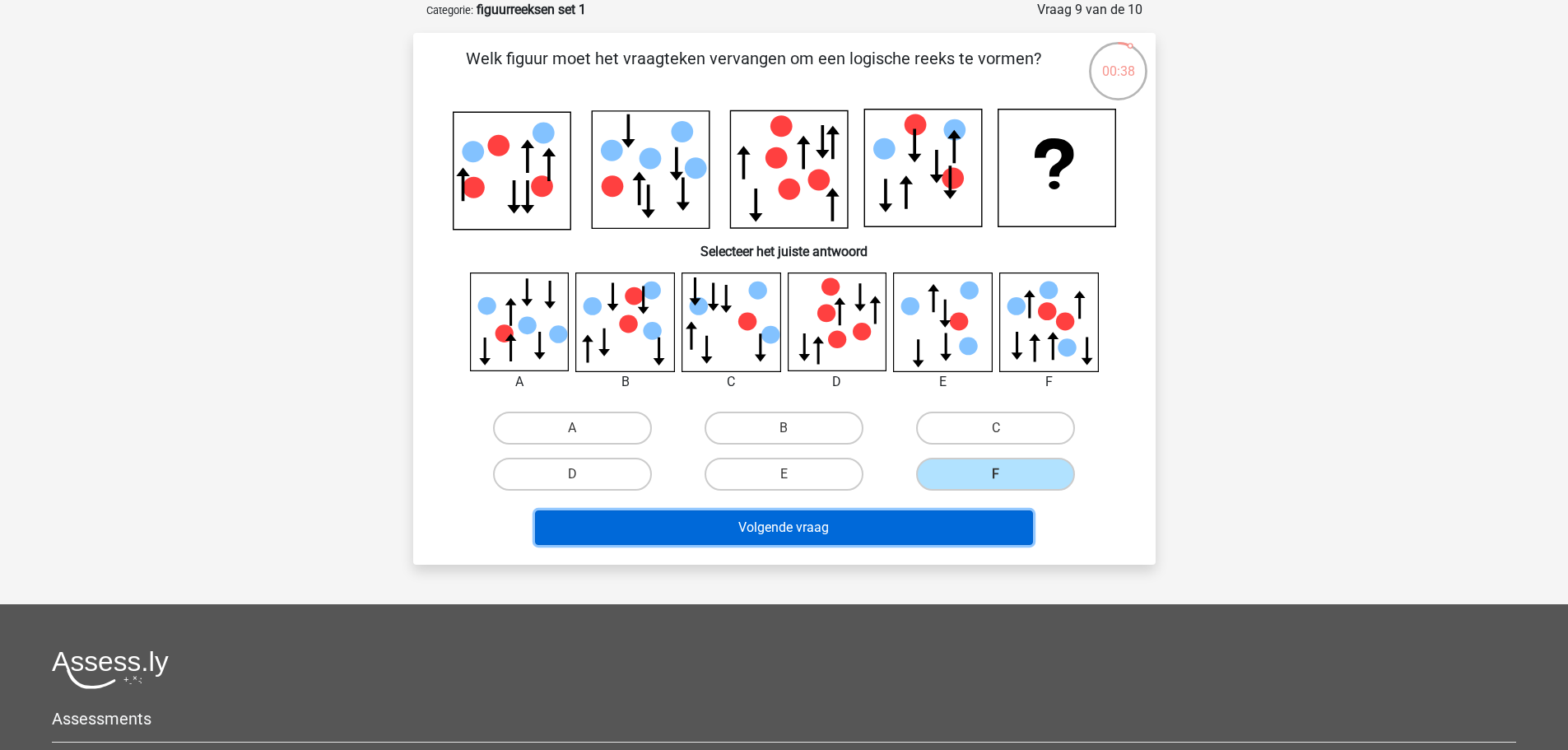
click at [825, 536] on button "Volgende vraag" at bounding box center [784, 527] width 498 height 34
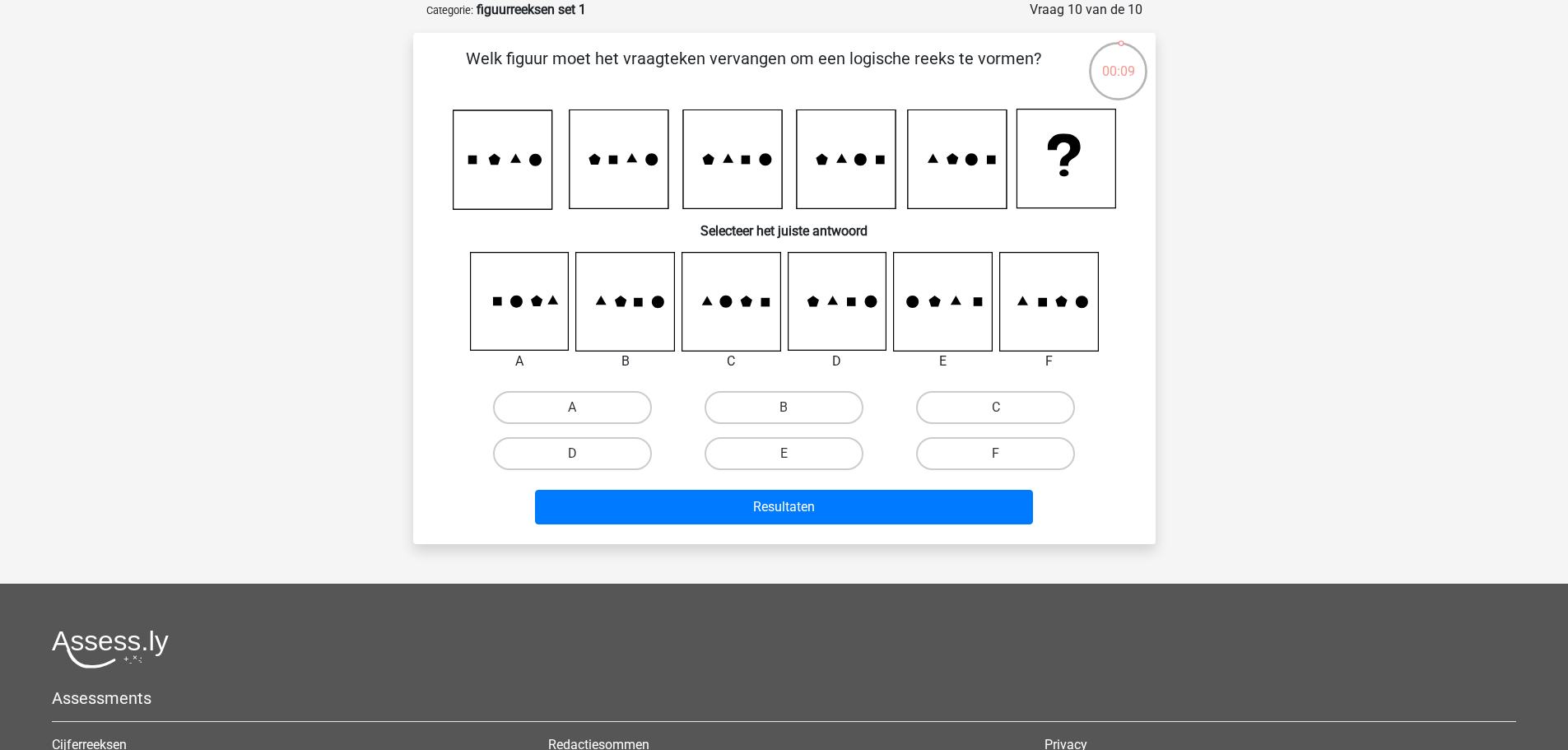
click at [729, 311] on icon at bounding box center [731, 302] width 98 height 98
click at [962, 410] on label "C" at bounding box center [996, 407] width 159 height 33
click at [996, 410] on input "C" at bounding box center [1001, 413] width 11 height 11
radio input "true"
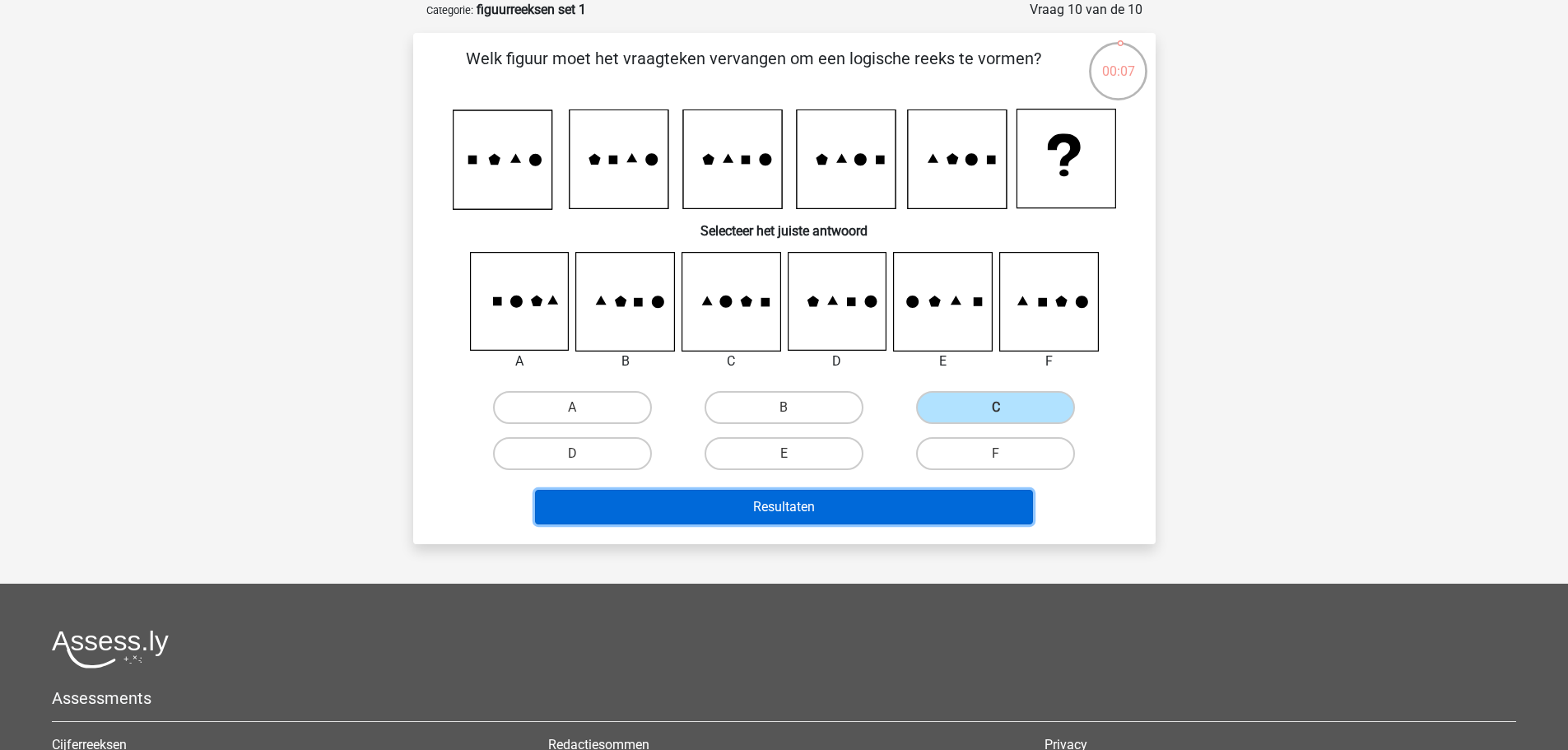
click at [814, 503] on button "Resultaten" at bounding box center [784, 506] width 498 height 34
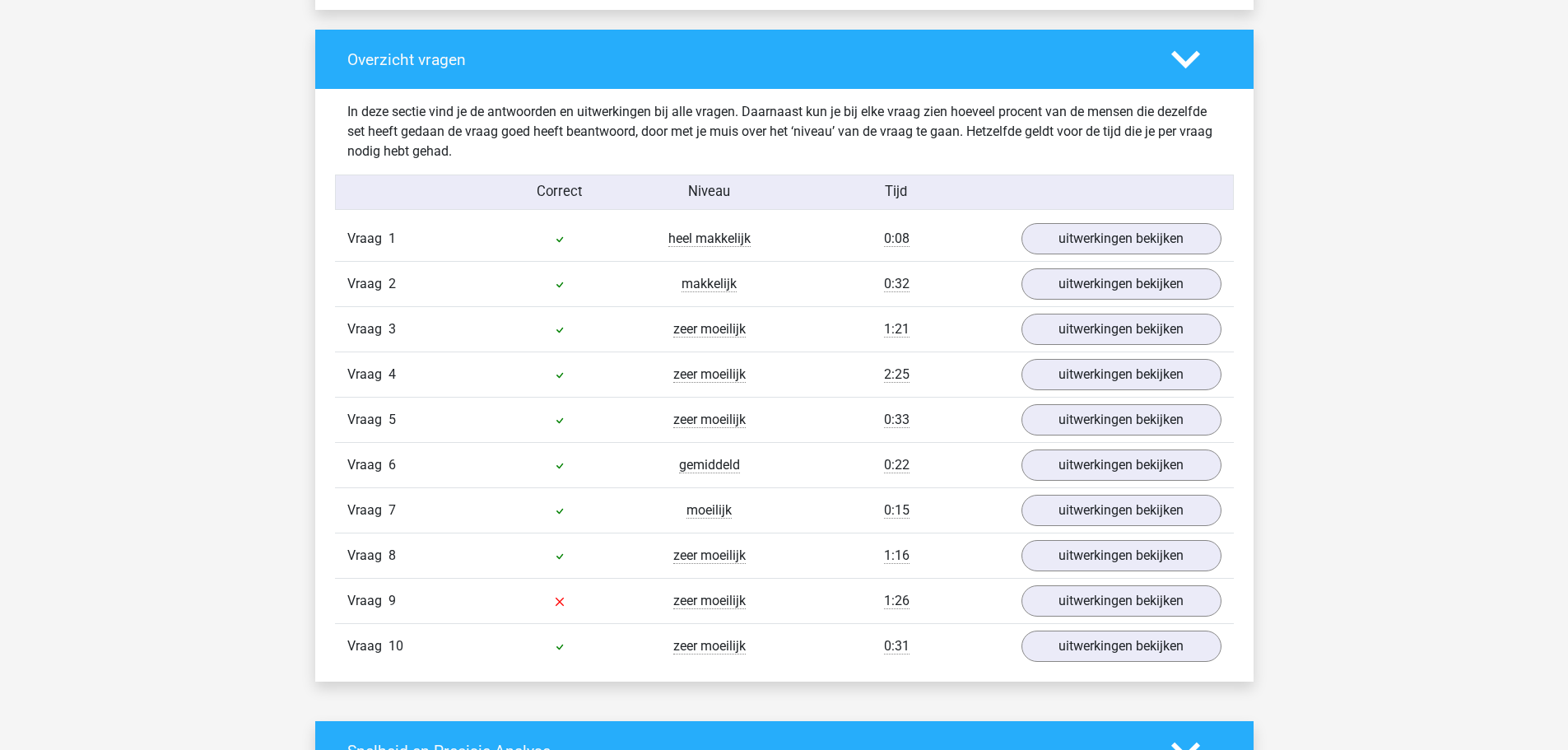
scroll to position [1207, 0]
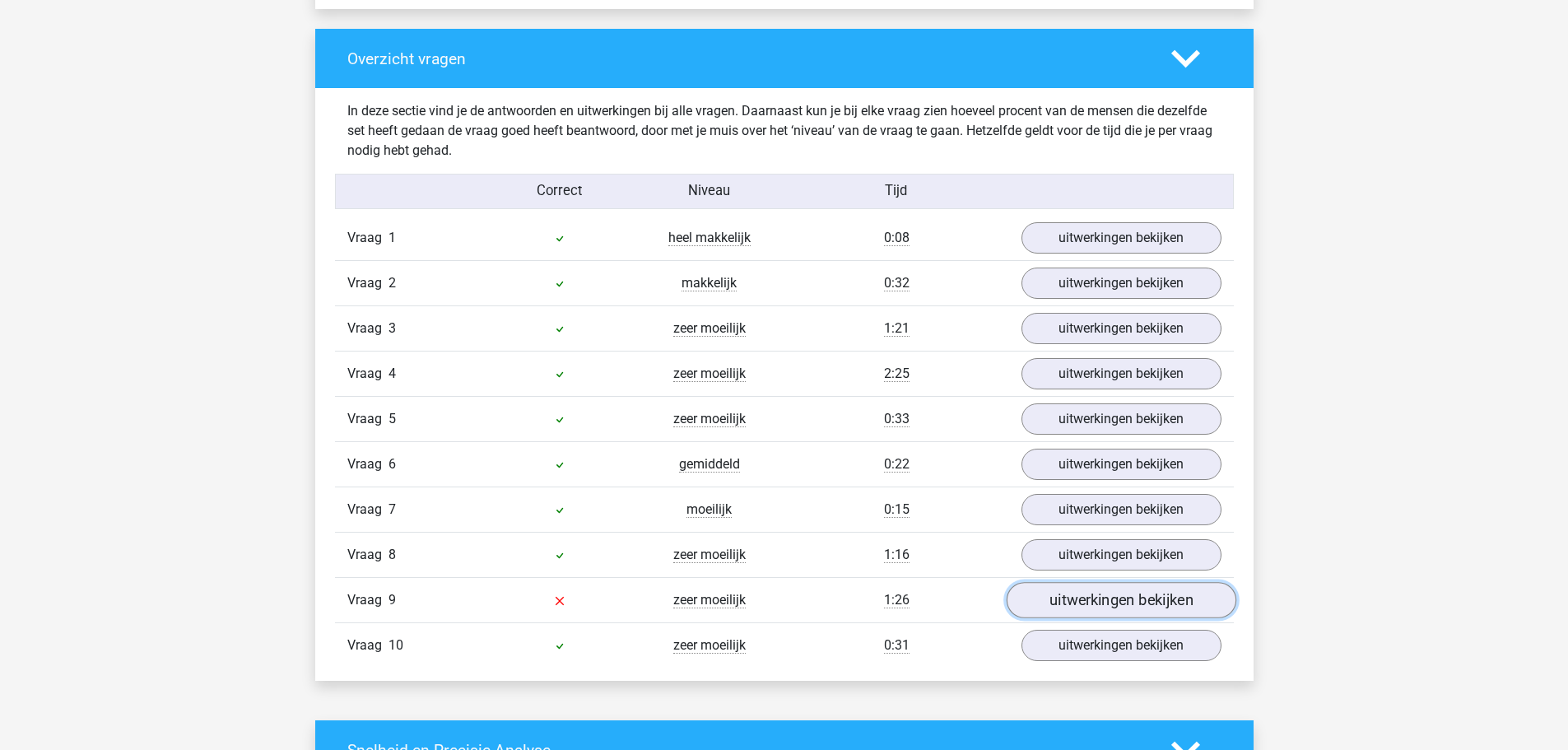
click at [1098, 598] on link "uitwerkingen bekijken" at bounding box center [1121, 600] width 230 height 36
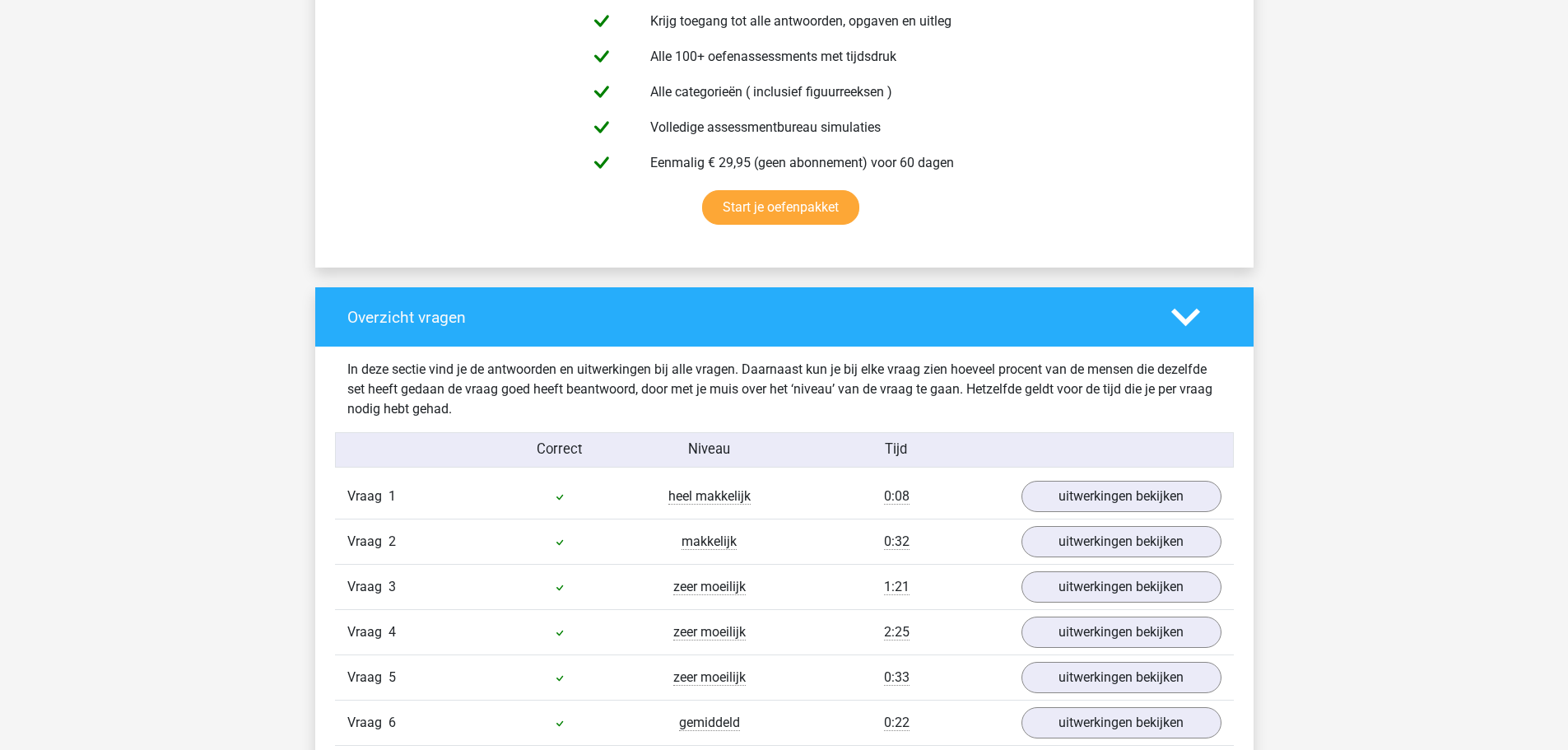
scroll to position [795, 0]
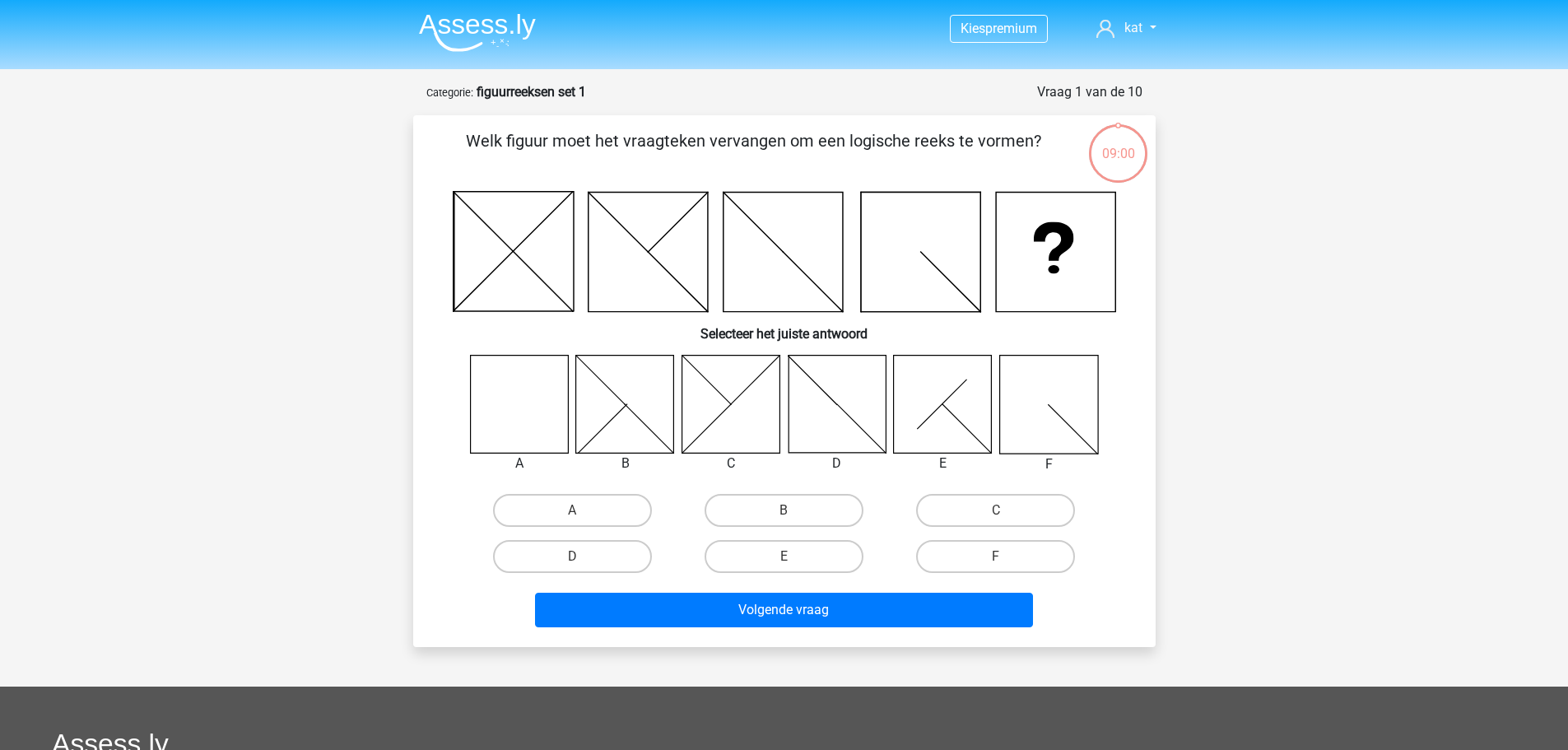
scroll to position [82, 0]
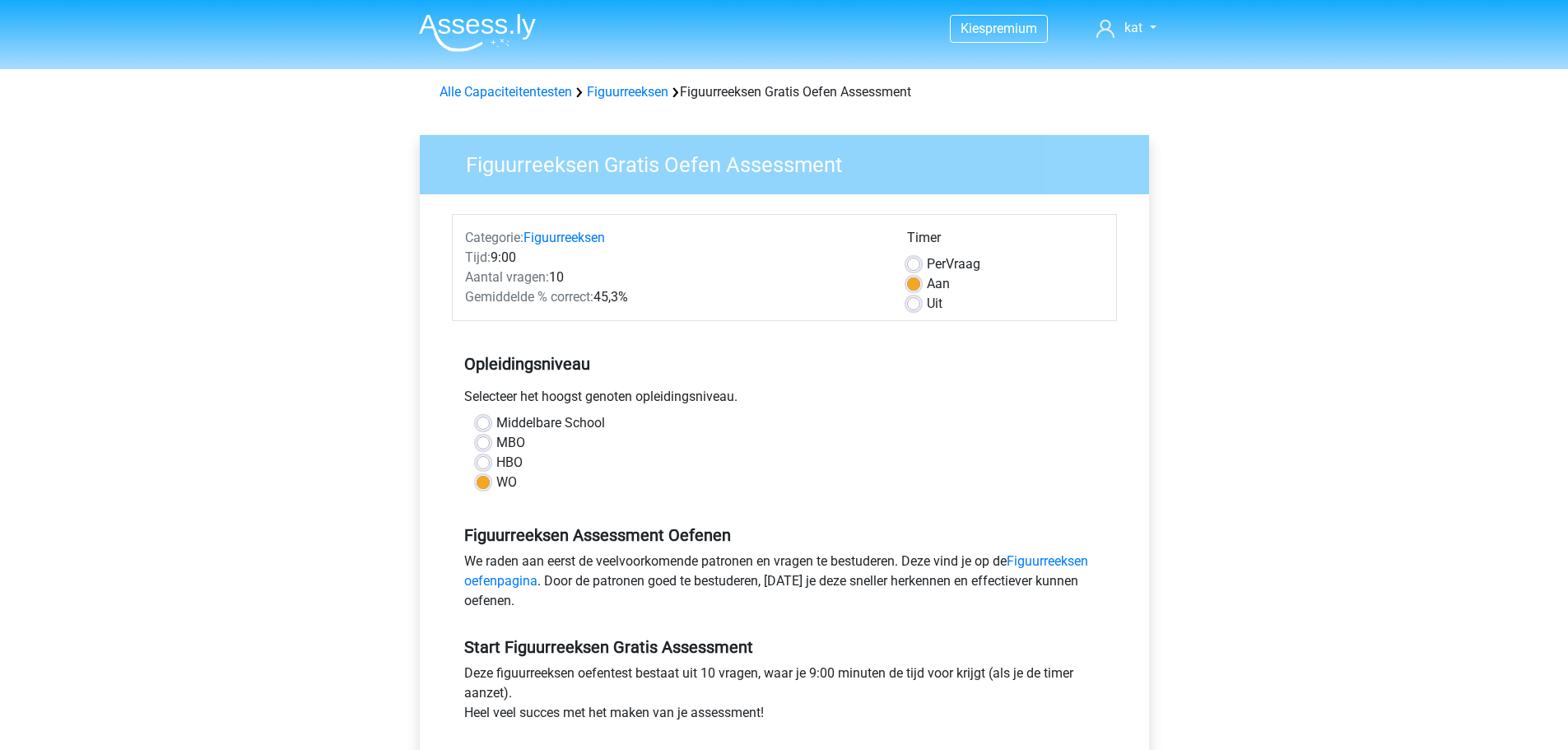
scroll to position [384, 0]
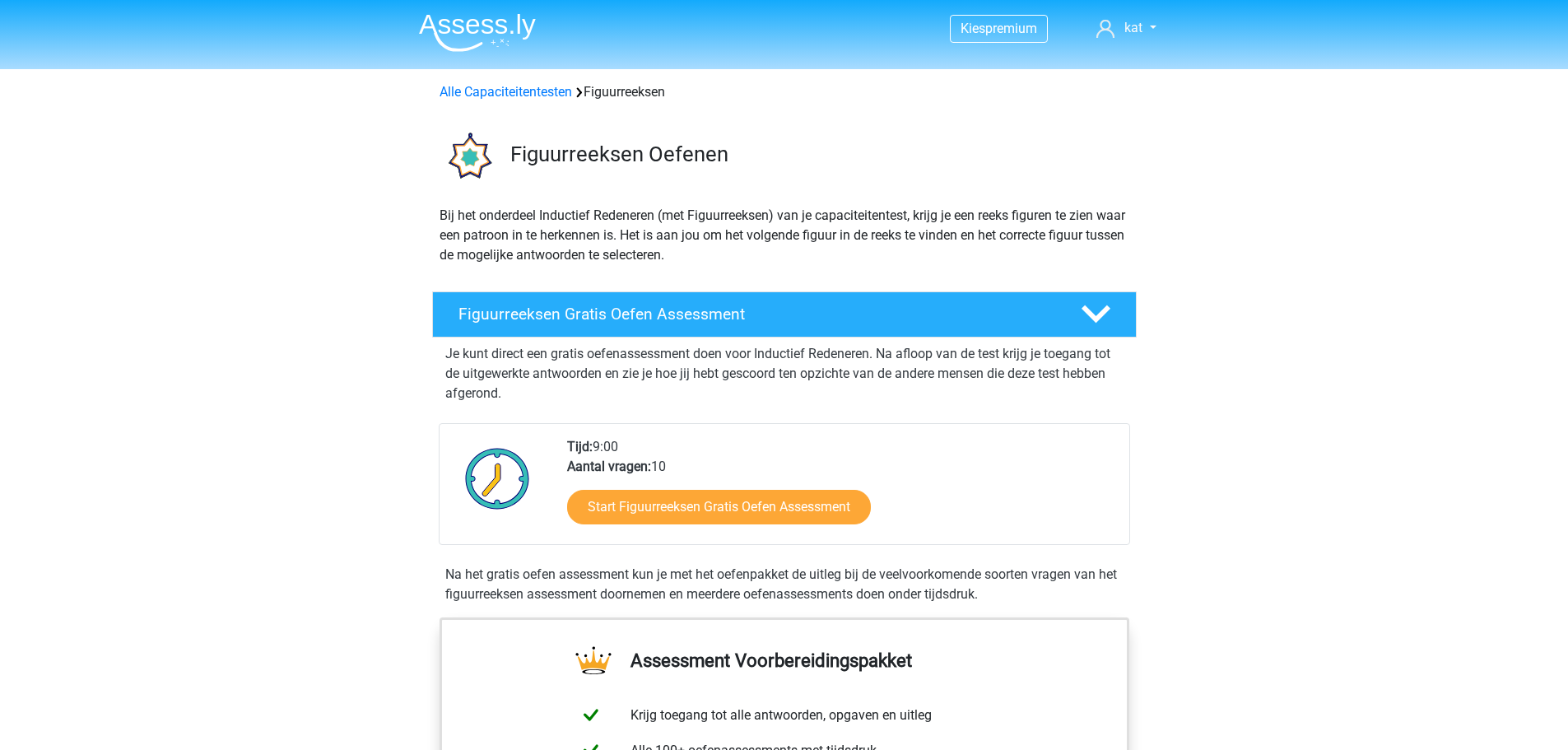
scroll to position [192, 0]
